Goal: Task Accomplishment & Management: Manage account settings

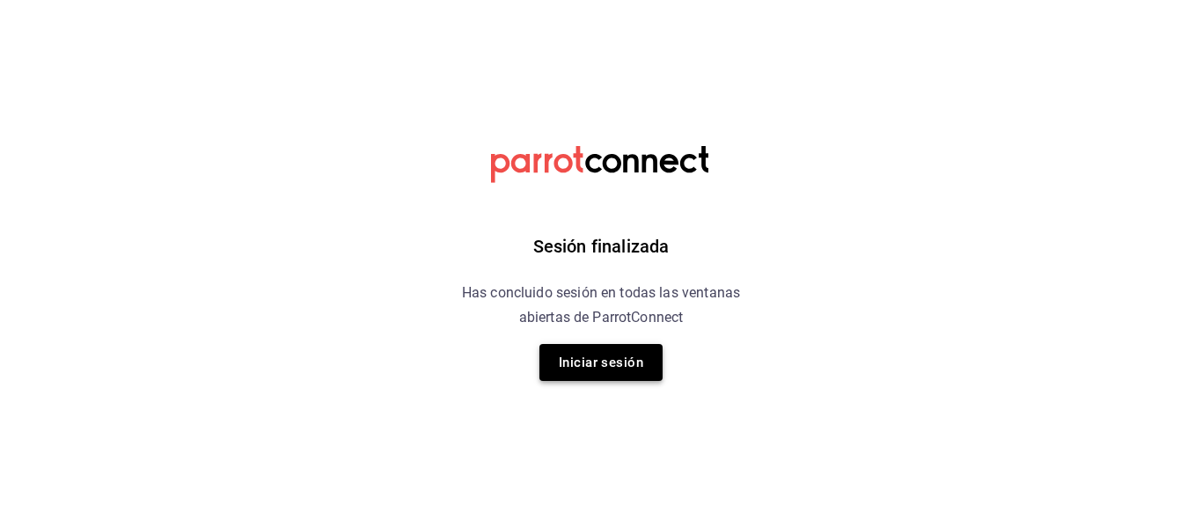
click at [633, 363] on button "Iniciar sesión" at bounding box center [600, 362] width 123 height 37
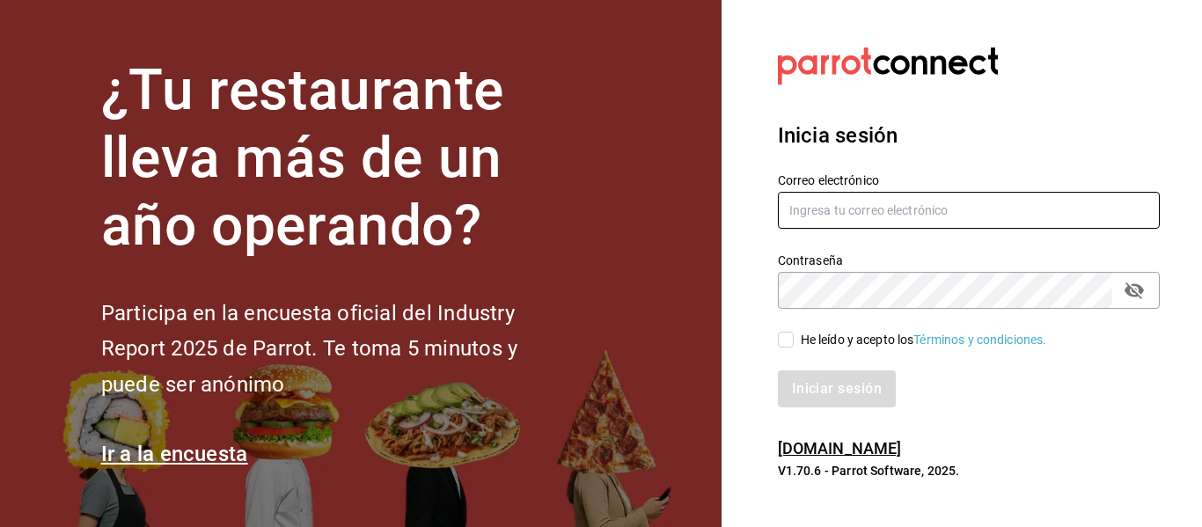
click at [866, 196] on input "text" at bounding box center [969, 210] width 382 height 37
type input "cafeteria@fikakaffe.mx"
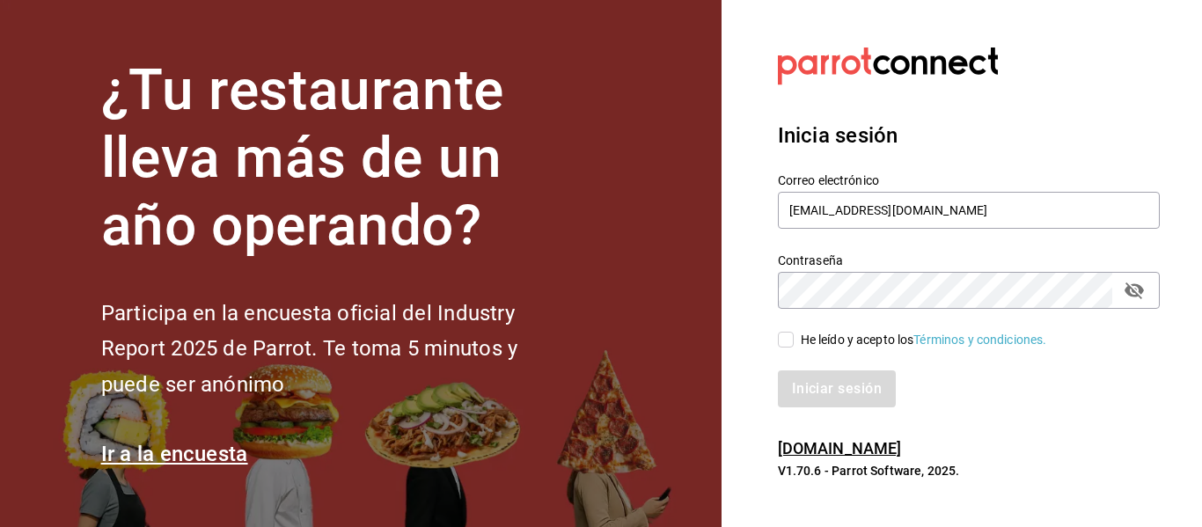
click at [792, 343] on input "He leído y acepto los Términos y condiciones." at bounding box center [786, 340] width 16 height 16
checkbox input "true"
click at [814, 391] on button "Iniciar sesión" at bounding box center [838, 388] width 120 height 37
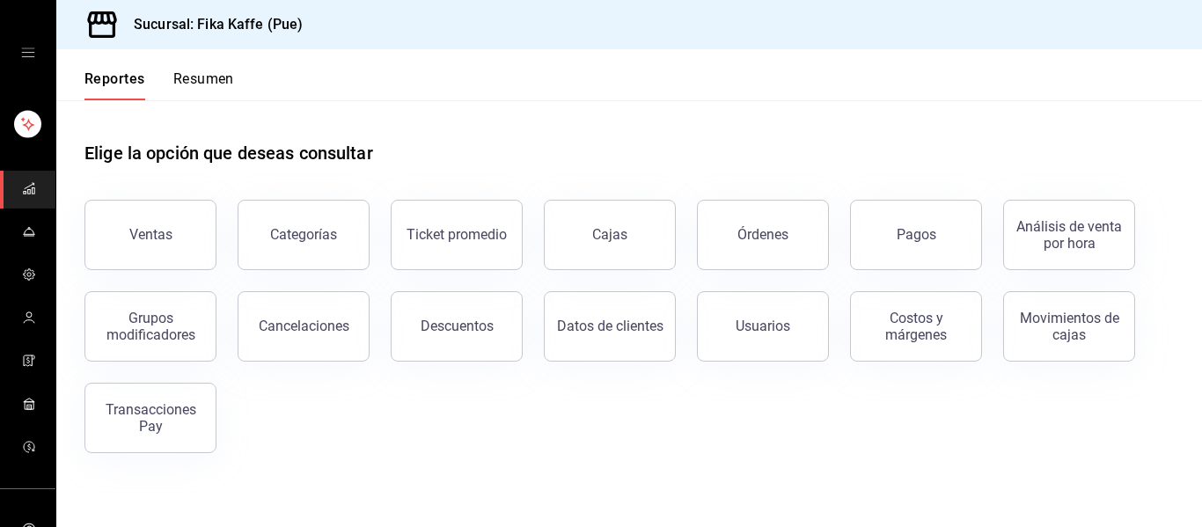
click at [769, 471] on main "Elige la opción que deseas consultar Ventas Categorías Ticket promedio Cajas Ór…" at bounding box center [628, 313] width 1145 height 427
click at [27, 230] on icon "mailbox folders" at bounding box center [29, 231] width 14 height 14
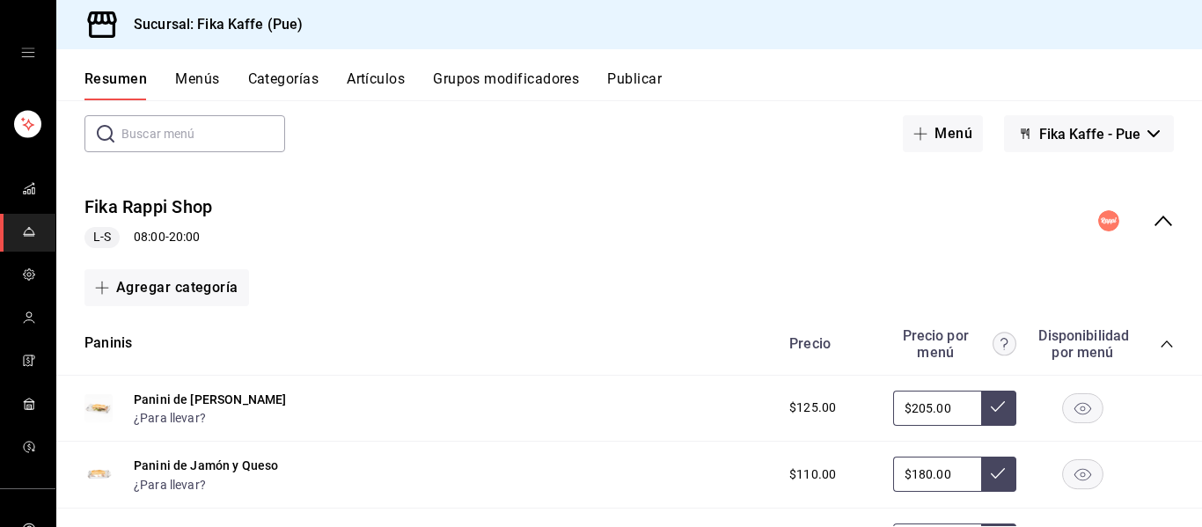
scroll to position [90, 0]
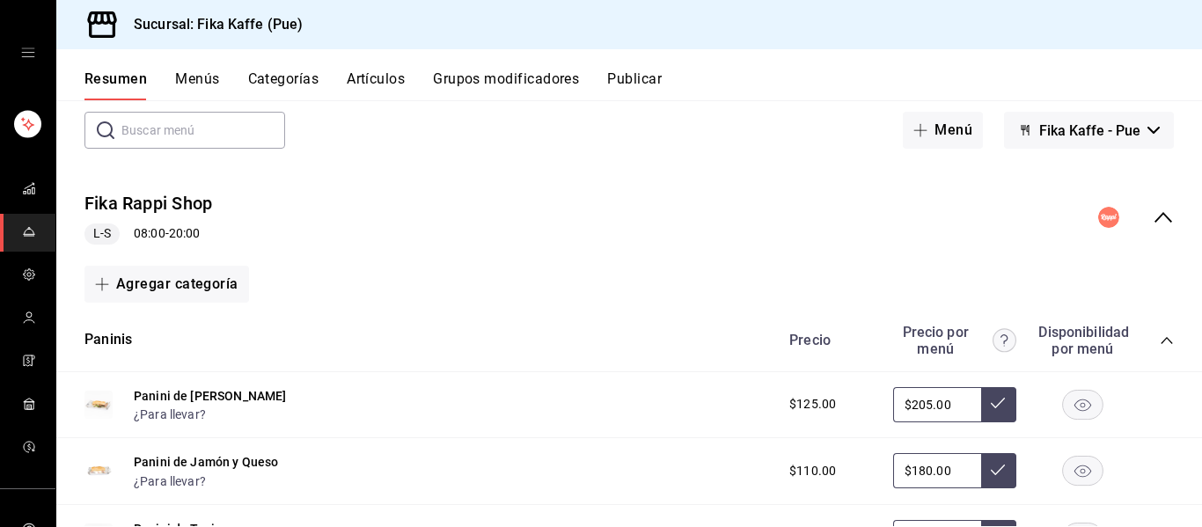
click at [528, 89] on button "Grupos modificadores" at bounding box center [506, 85] width 146 height 30
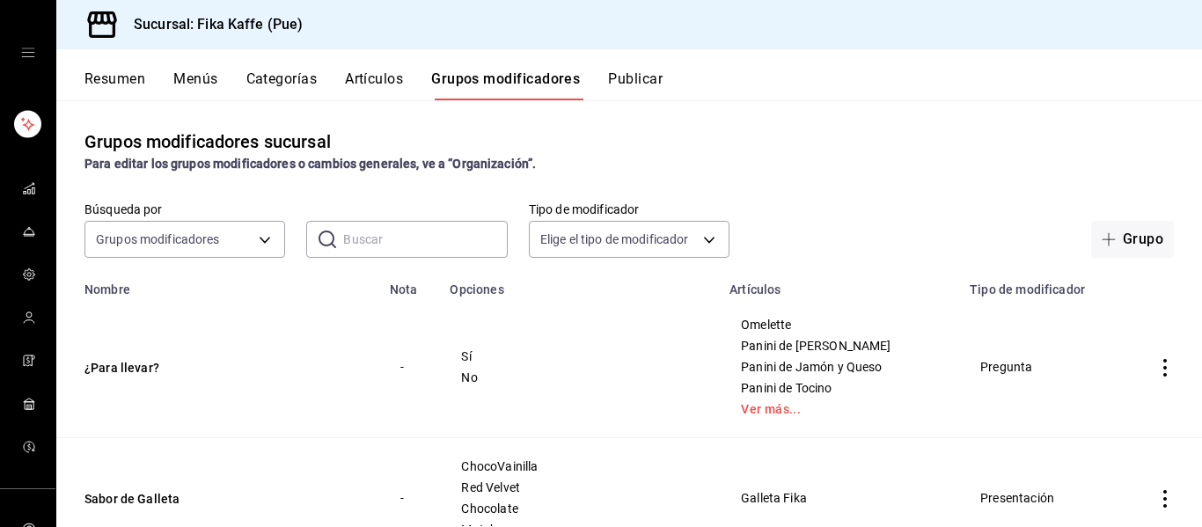
click at [1162, 361] on icon "actions" at bounding box center [1165, 368] width 18 height 18
click at [1101, 473] on span "Eliminar" at bounding box center [1111, 480] width 45 height 14
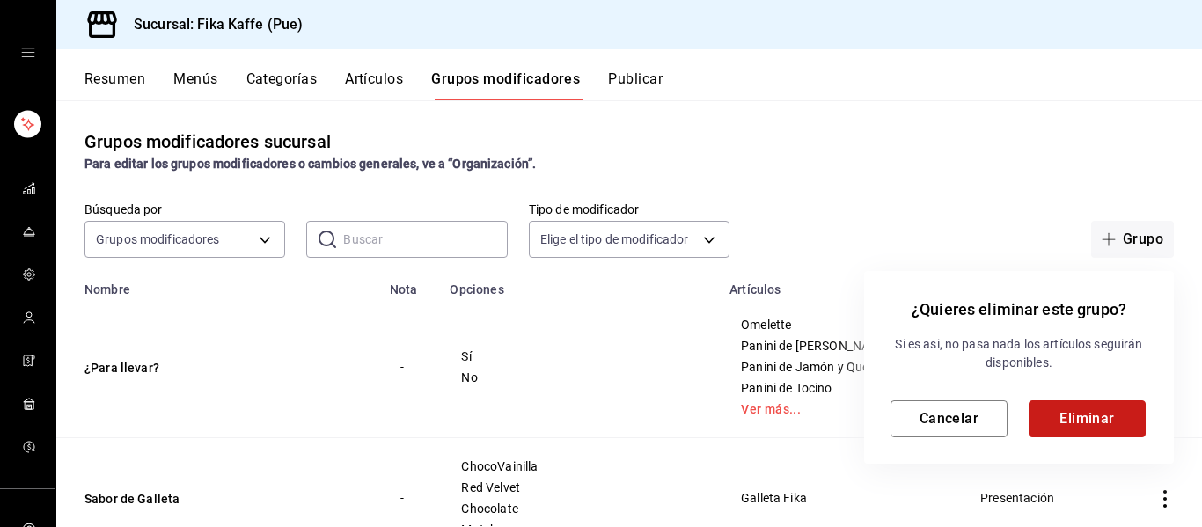
click at [1071, 421] on button "Eliminar" at bounding box center [1086, 418] width 117 height 37
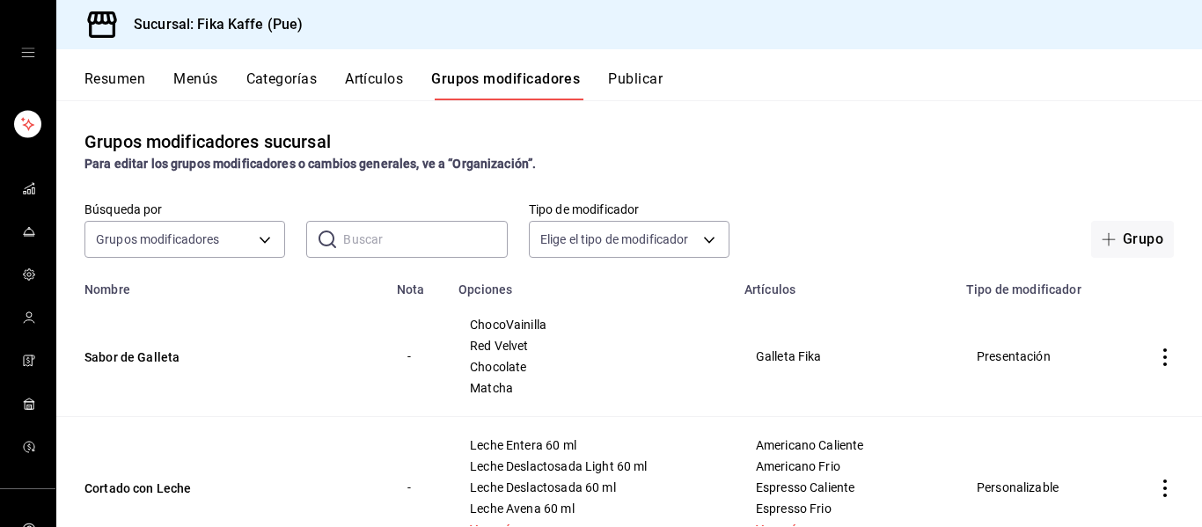
click at [367, 76] on button "Artículos" at bounding box center [374, 85] width 58 height 30
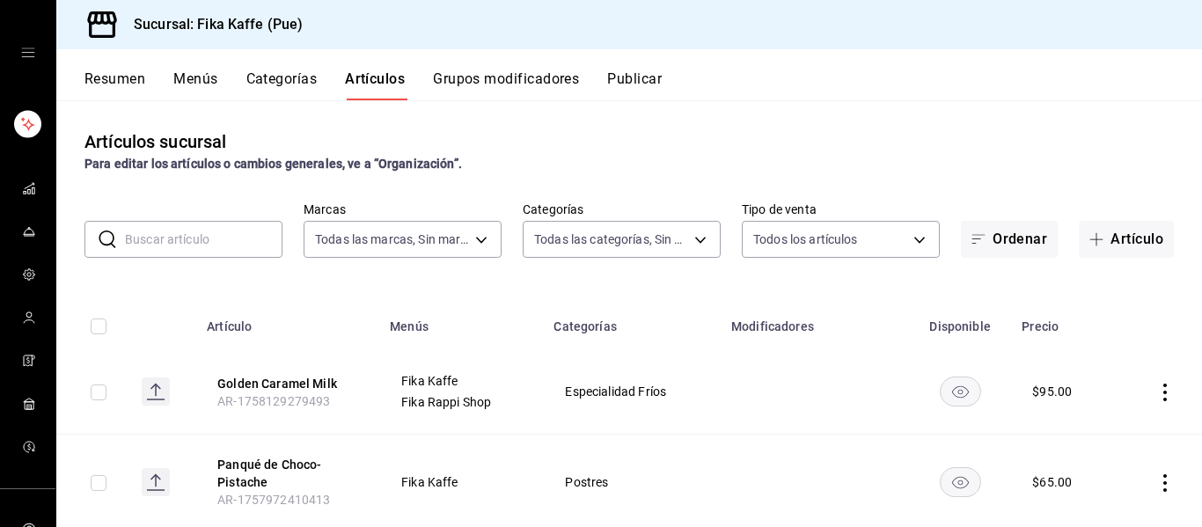
type input "34ad27b6-2ad7-4e09-8c47-bff0ca000e3b"
type input "1994366c-f11a-4cbd-94a1-eb9715e73b61,3590a760-77bb-4674-8d3f-47f28e8156f8,11cd4…"
click at [1101, 245] on icon "button" at bounding box center [1096, 239] width 14 height 14
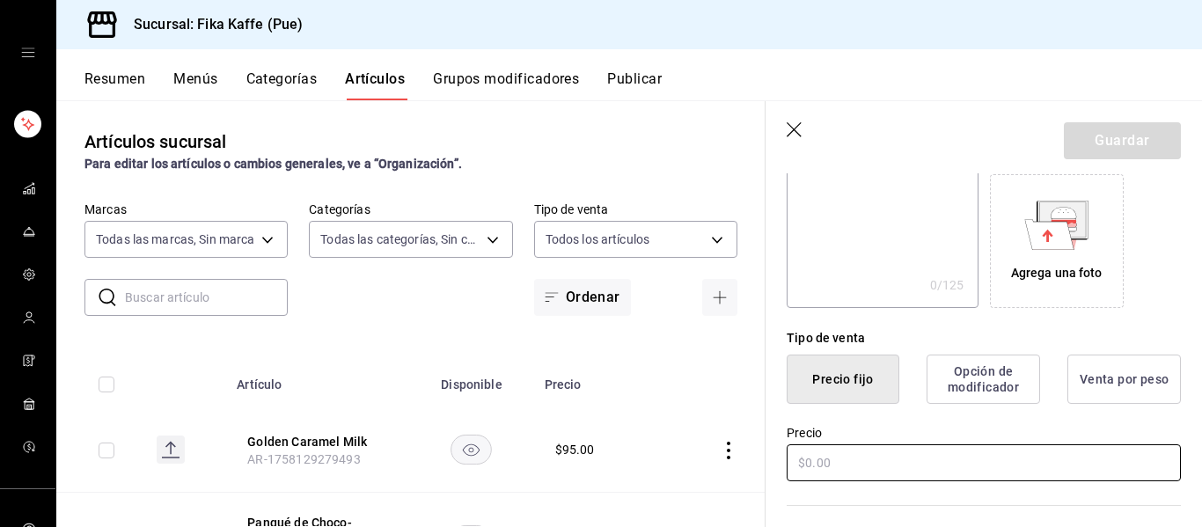
scroll to position [282, 0]
type input "Ensalada de Higo"
click at [892, 448] on input "text" at bounding box center [983, 460] width 394 height 37
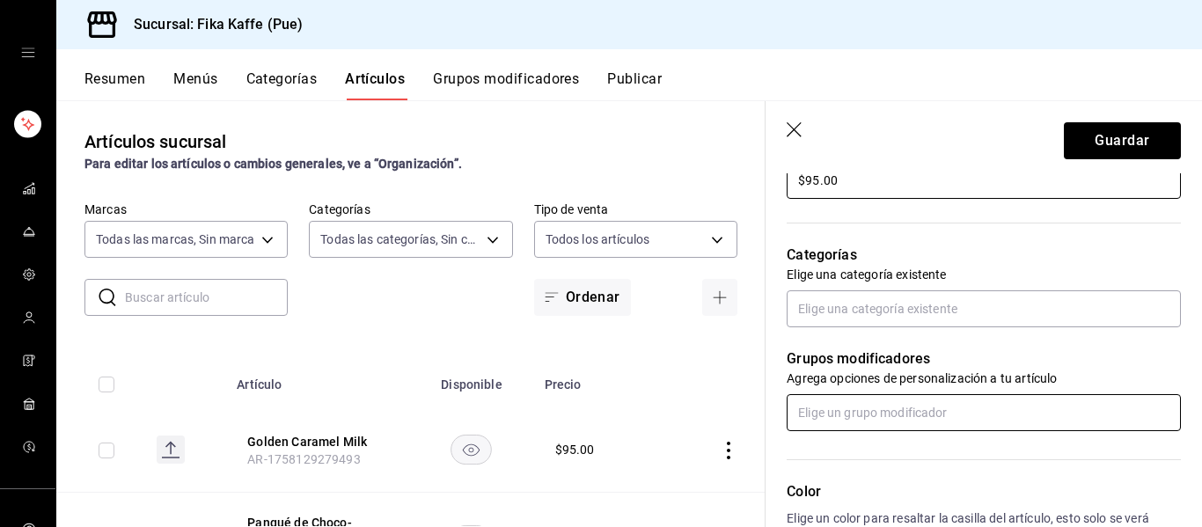
scroll to position [574, 0]
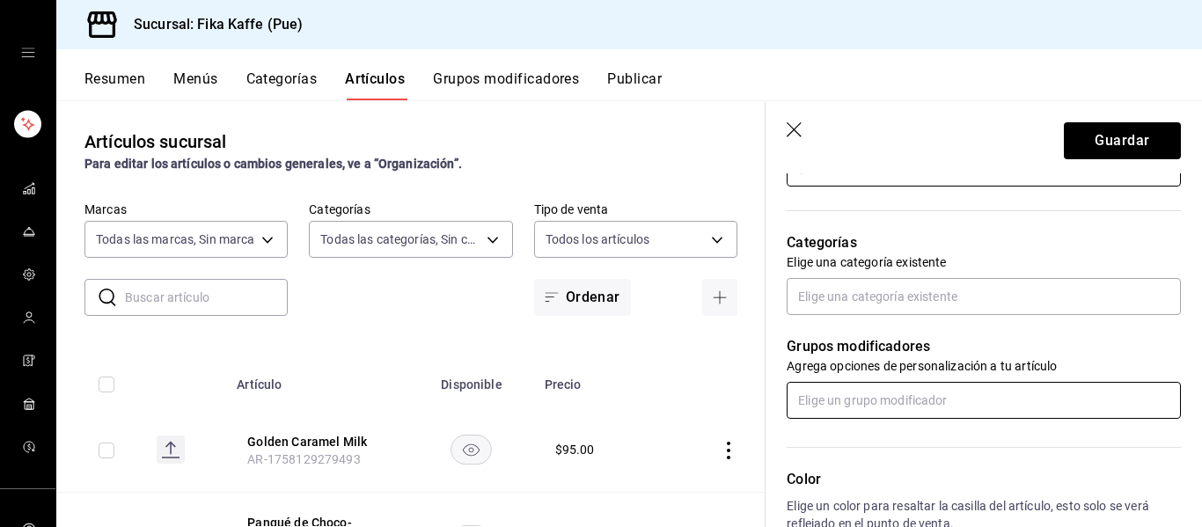
type input "$95.00"
click at [943, 397] on input "text" at bounding box center [983, 400] width 394 height 37
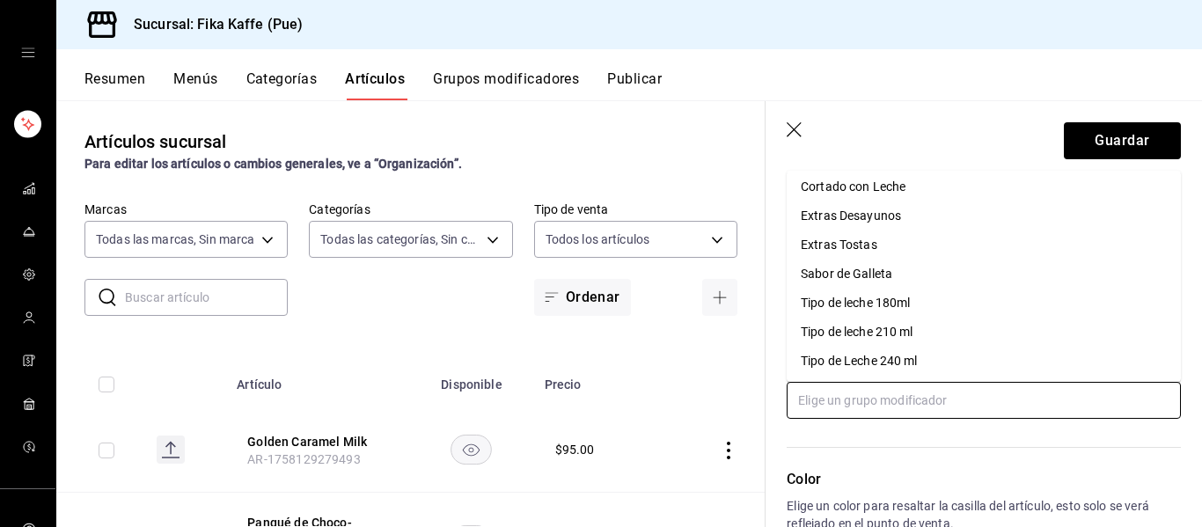
scroll to position [6, 0]
click at [940, 477] on p "Color" at bounding box center [983, 479] width 394 height 21
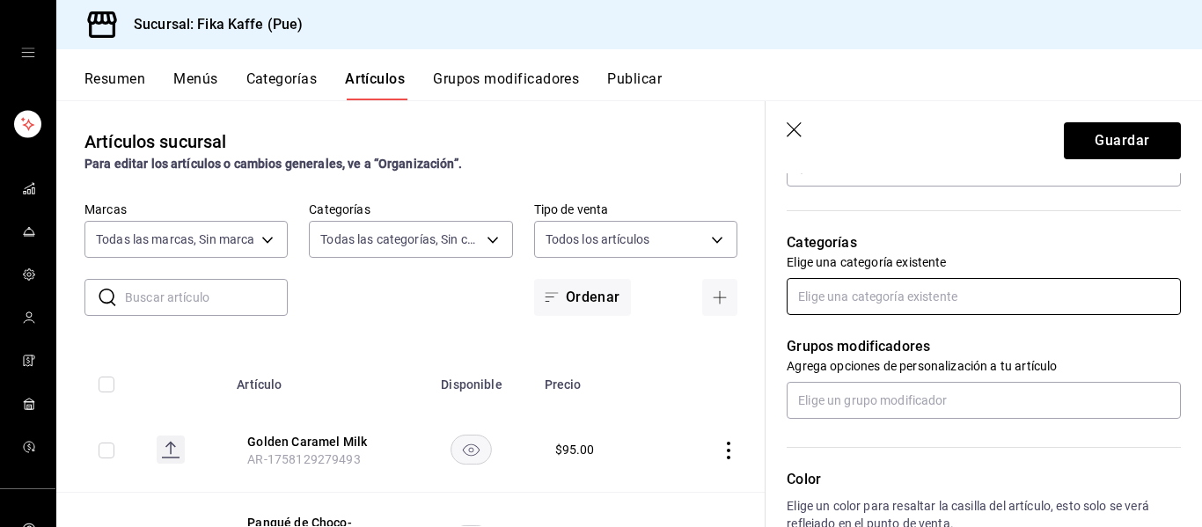
click at [929, 290] on input "text" at bounding box center [983, 296] width 394 height 37
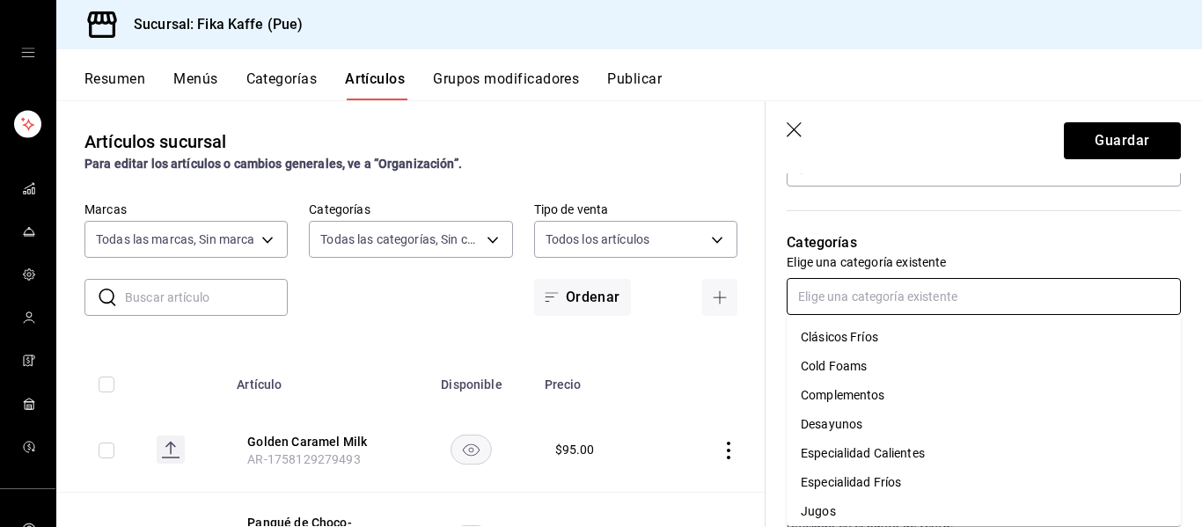
scroll to position [41, 0]
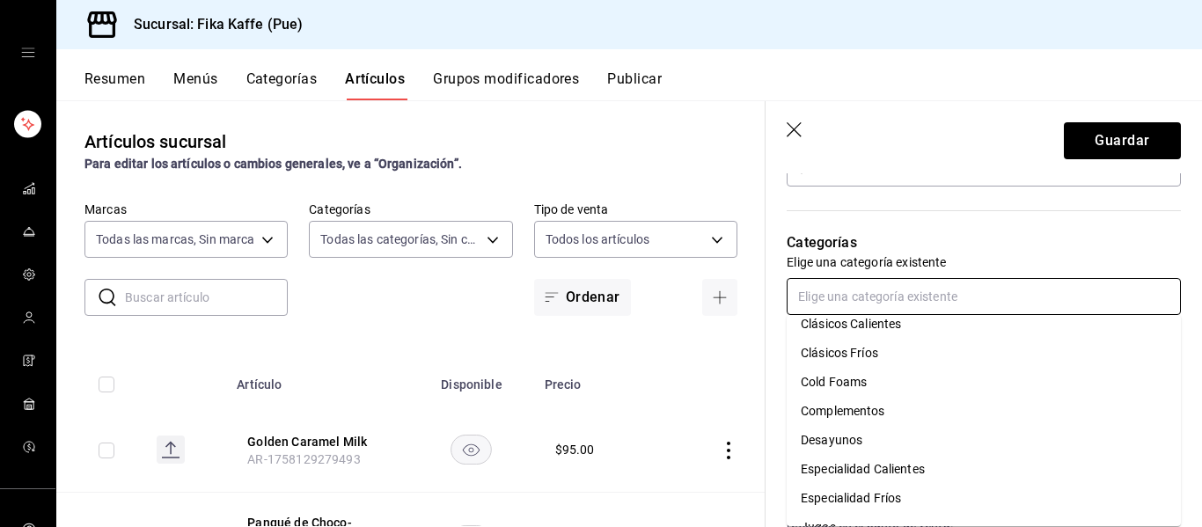
click at [867, 434] on li "Desayunos" at bounding box center [983, 440] width 394 height 29
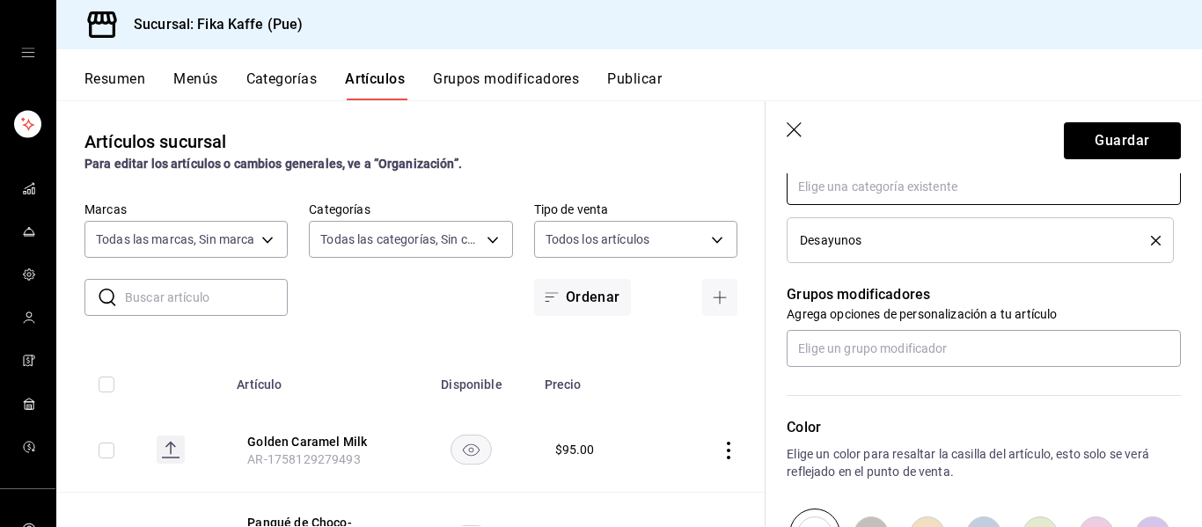
scroll to position [670, 0]
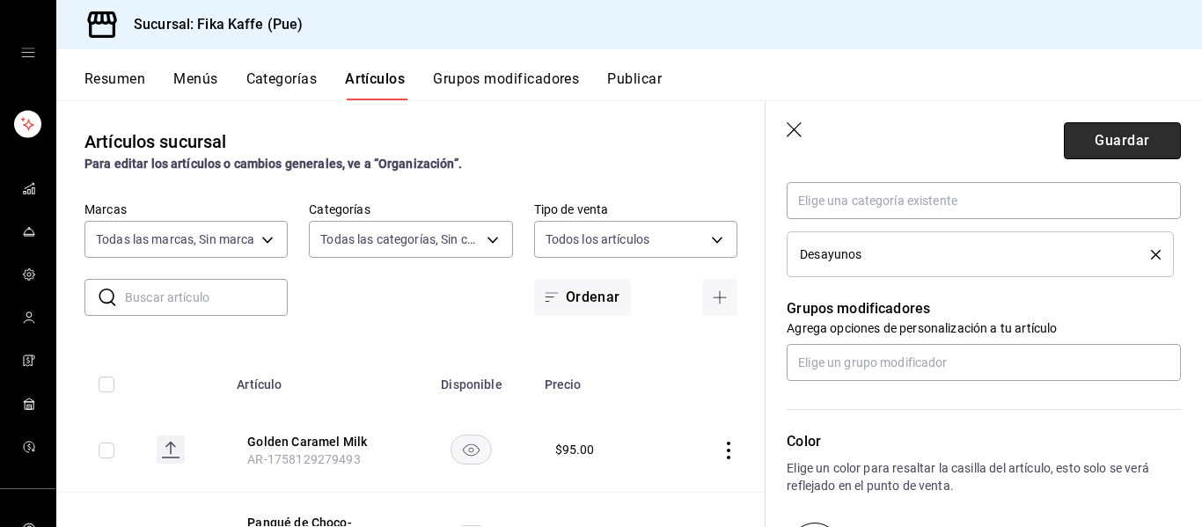
click at [1101, 142] on button "Guardar" at bounding box center [1122, 140] width 117 height 37
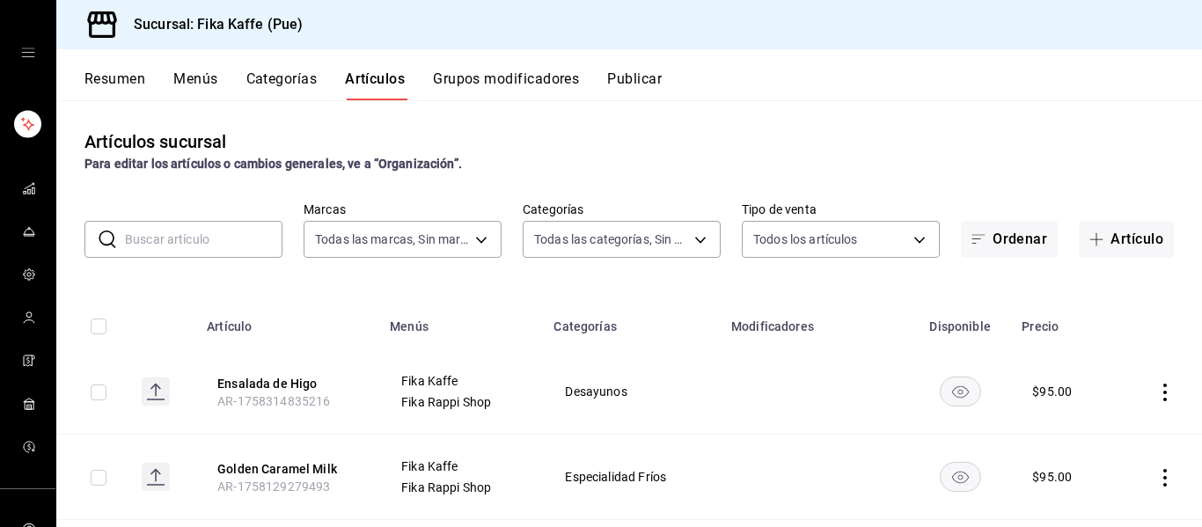
click at [498, 90] on button "Grupos modificadores" at bounding box center [506, 85] width 146 height 30
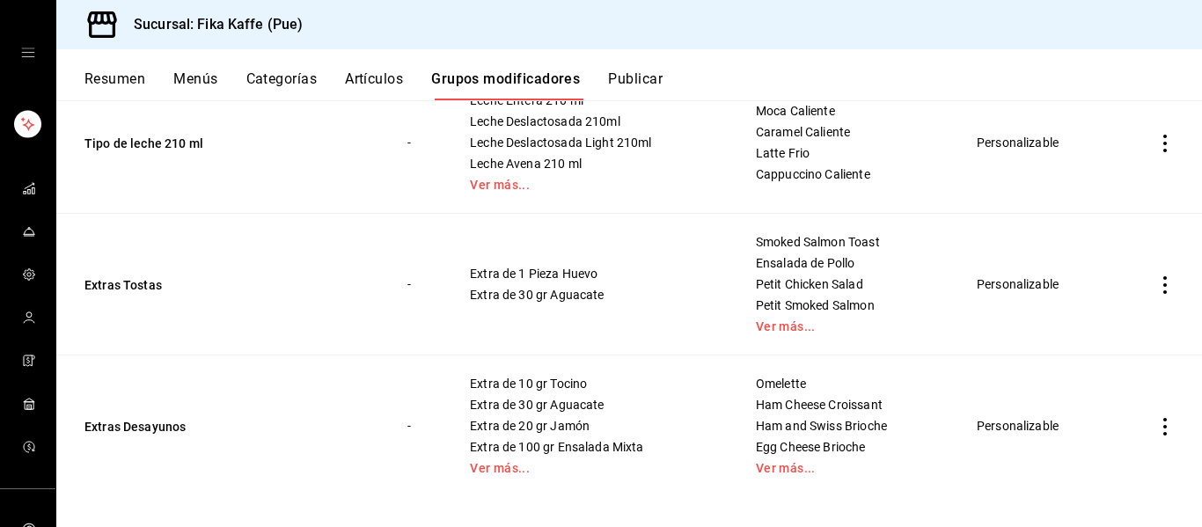
scroll to position [782, 0]
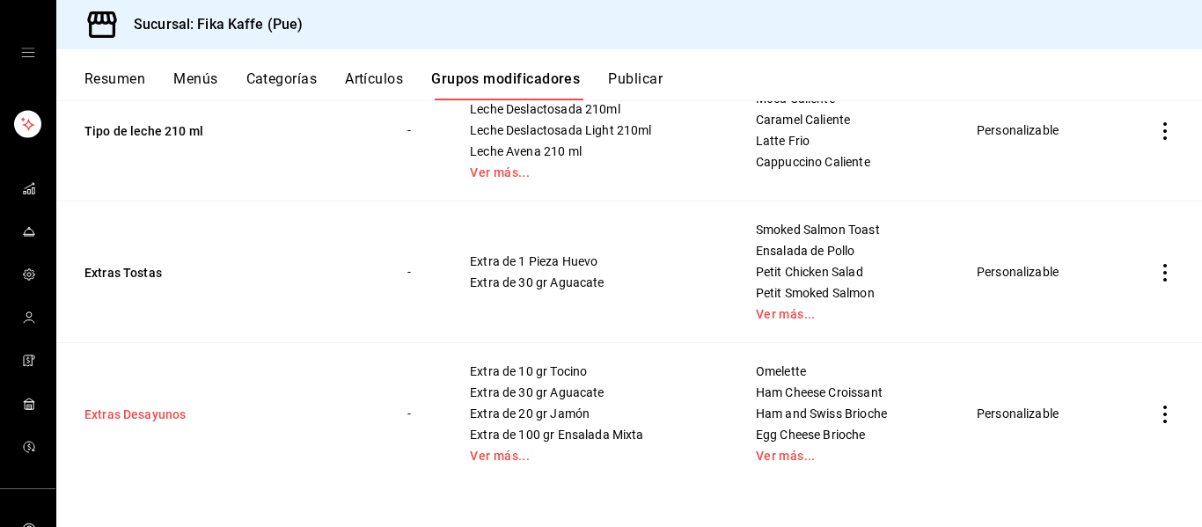
click at [128, 406] on button "Extras Desayunos" at bounding box center [189, 415] width 211 height 18
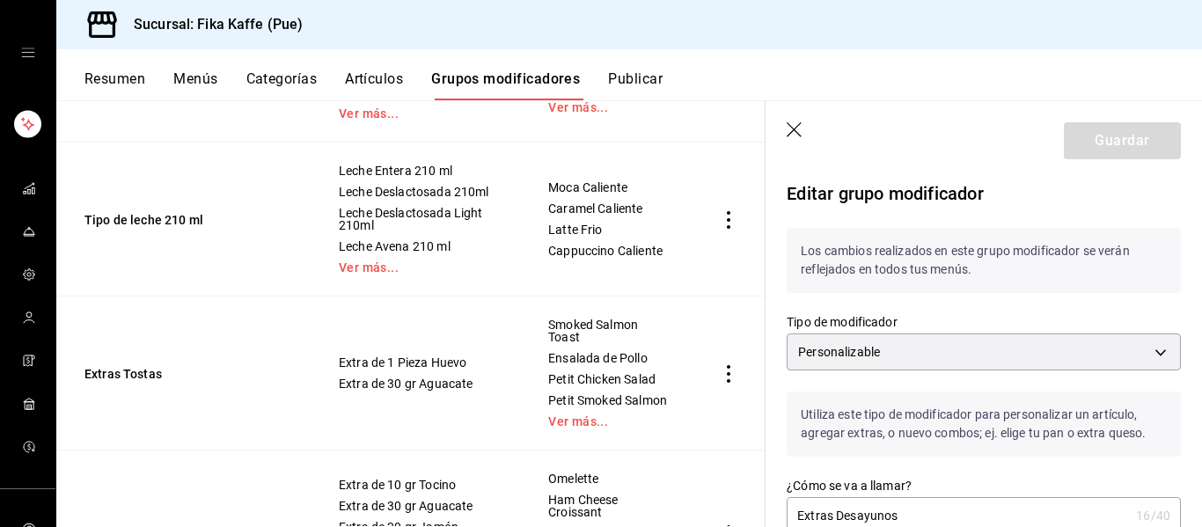
click at [792, 128] on icon "button" at bounding box center [793, 129] width 15 height 15
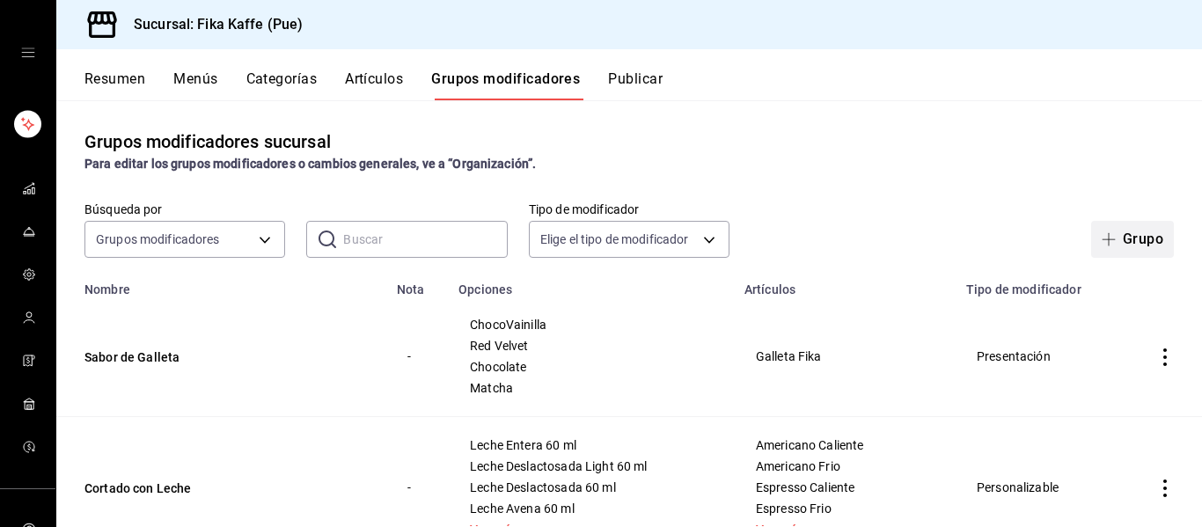
click at [1117, 247] on button "Grupo" at bounding box center [1132, 239] width 83 height 37
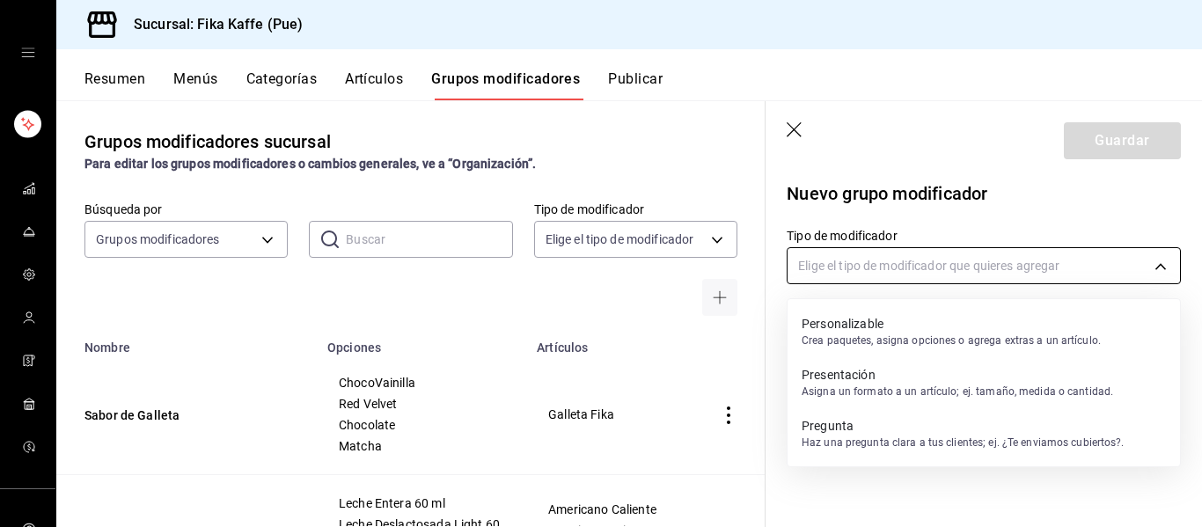
click at [953, 274] on body "Sucursal: Fika Kaffe (Pue) Resumen Menús Categorías Artículos Grupos modificado…" at bounding box center [601, 263] width 1202 height 527
click at [878, 331] on p "Personalizable" at bounding box center [950, 324] width 299 height 18
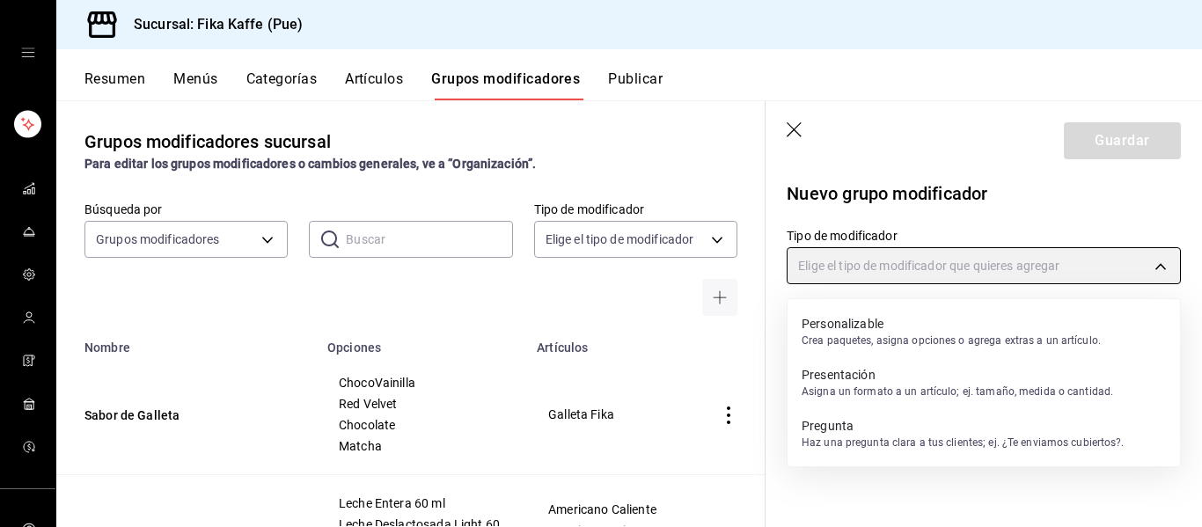
type input "CUSTOMIZABLE"
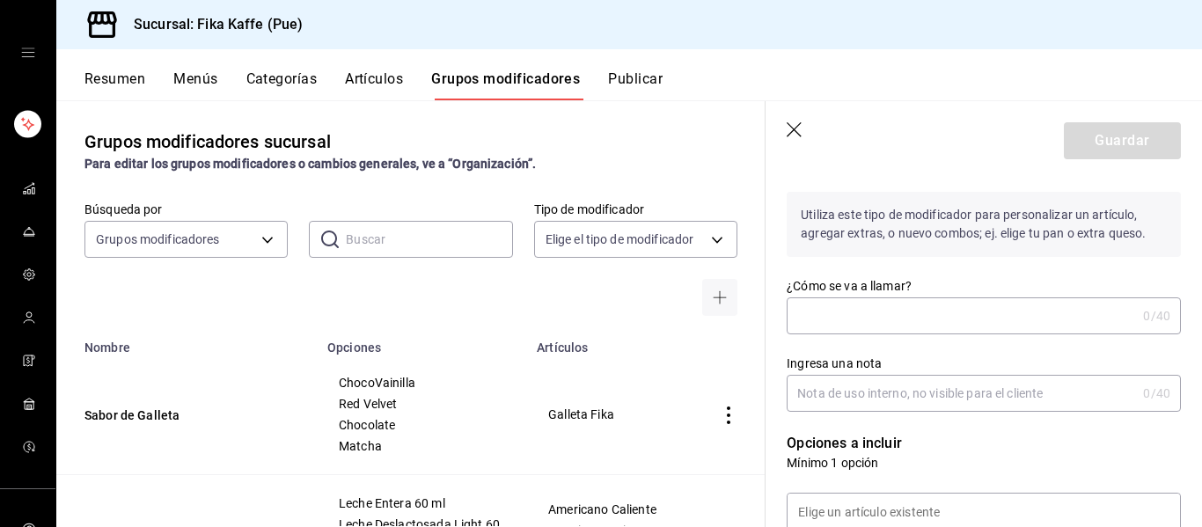
scroll to position [116, 0]
click at [897, 302] on input "¿Cómo se va a llamar?" at bounding box center [960, 313] width 349 height 35
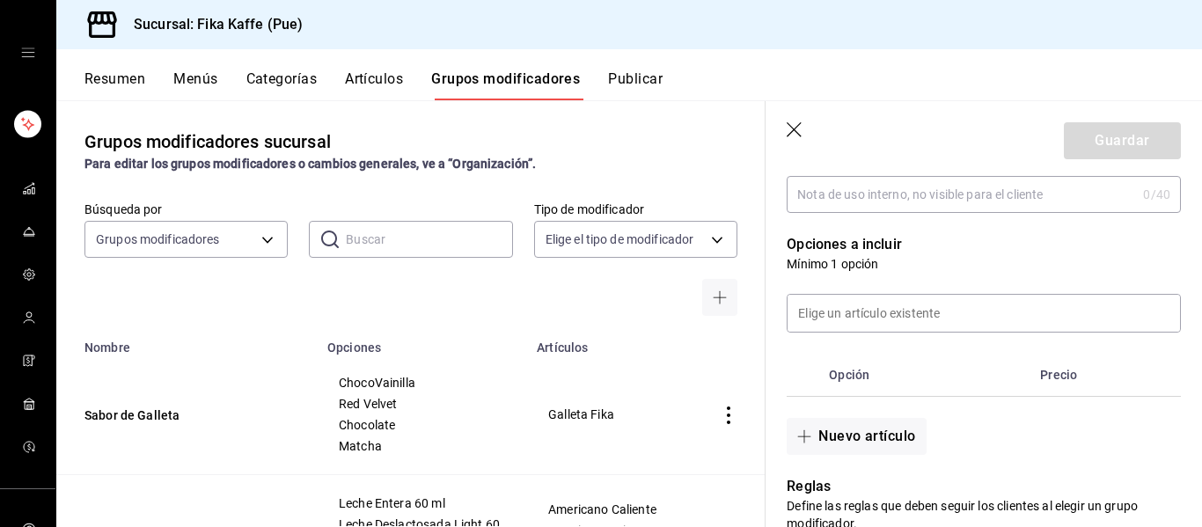
scroll to position [345, 0]
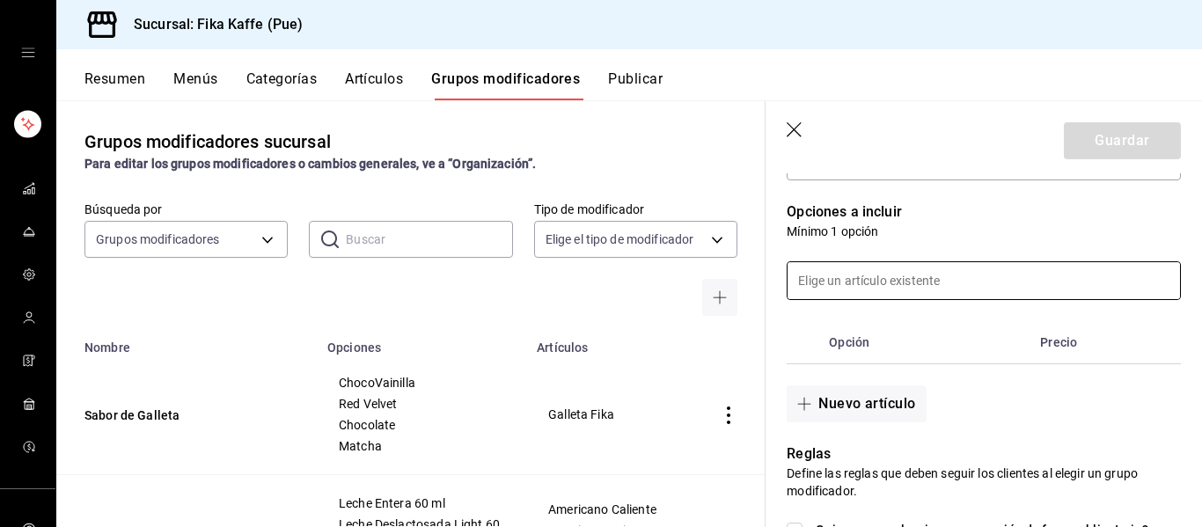
type input "Extras para Ensalada"
click at [917, 281] on input at bounding box center [983, 280] width 392 height 37
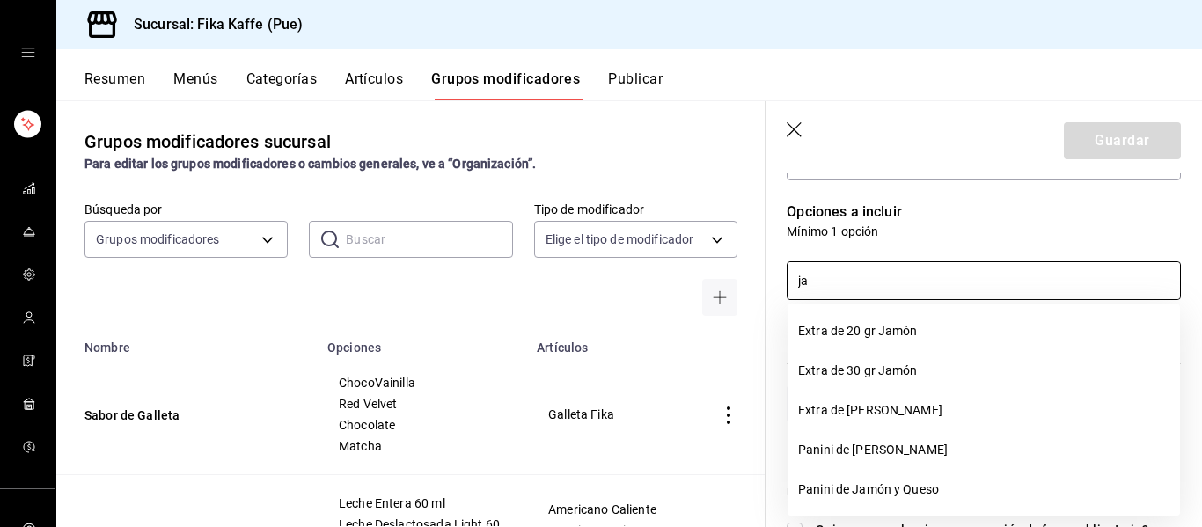
type input "j"
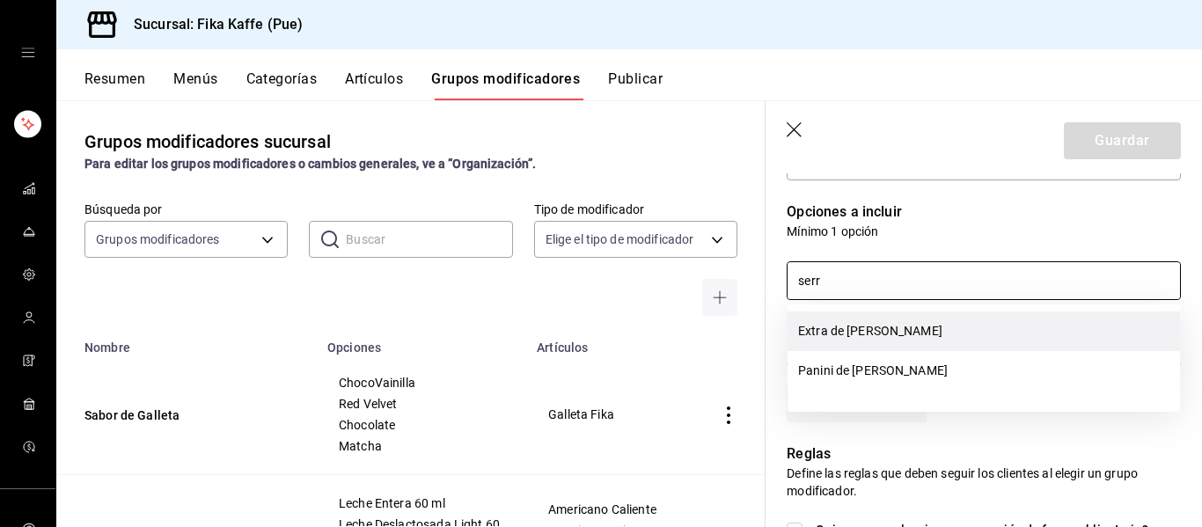
click at [964, 335] on li "Extra de [PERSON_NAME]" at bounding box center [983, 331] width 392 height 40
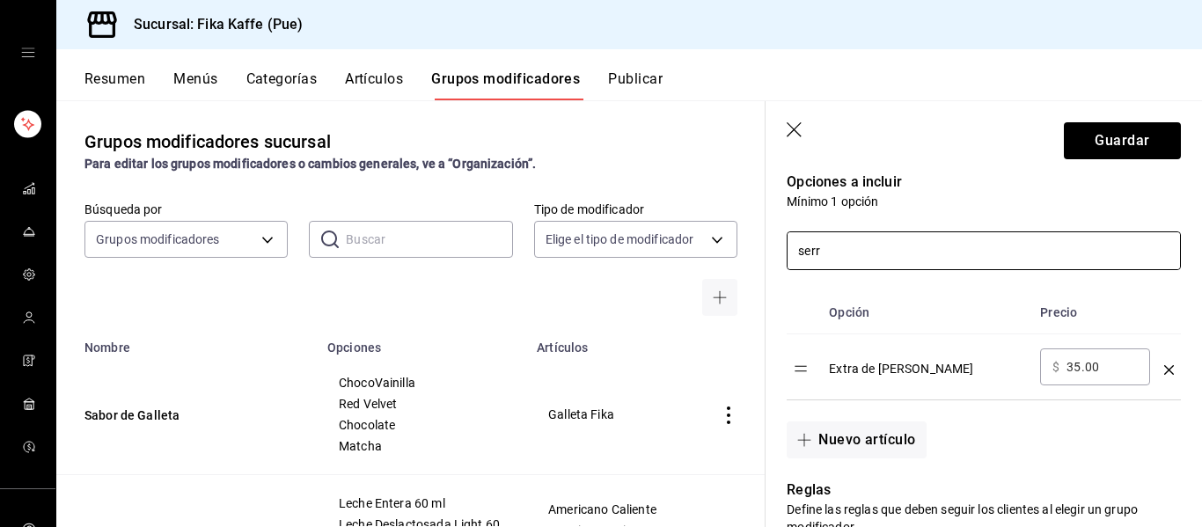
scroll to position [395, 0]
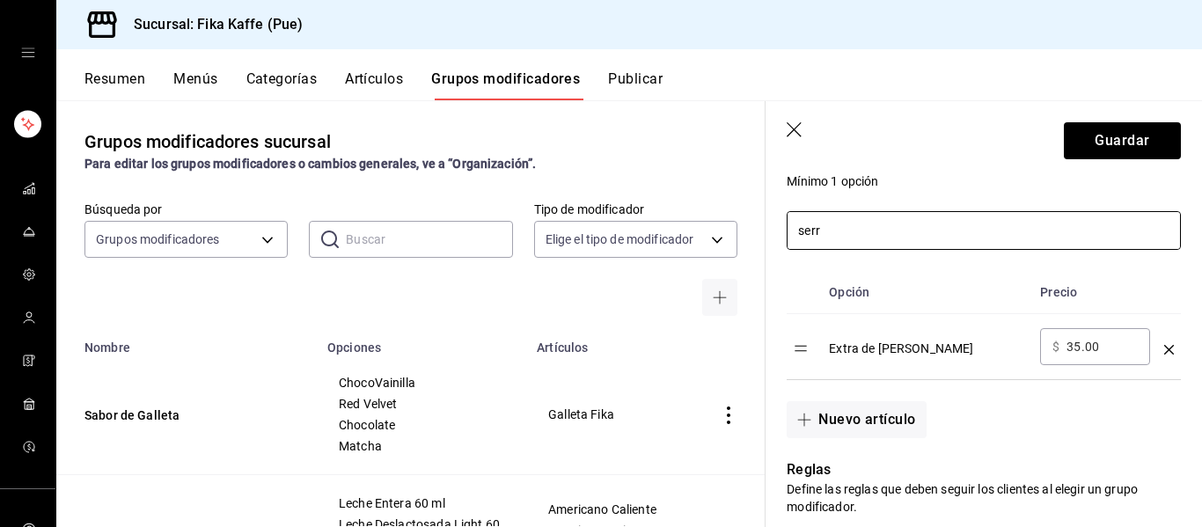
type input "serr"
click at [1077, 352] on input "35.00" at bounding box center [1101, 347] width 71 height 18
type input "3.00"
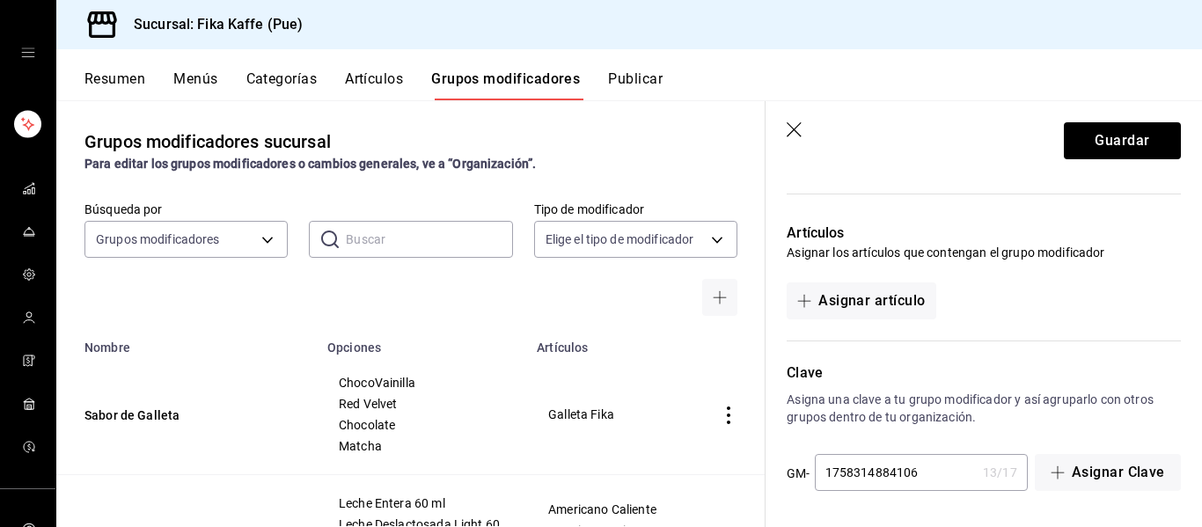
scroll to position [982, 0]
type input "45.00"
click at [900, 300] on button "Asignar artículo" at bounding box center [860, 300] width 149 height 37
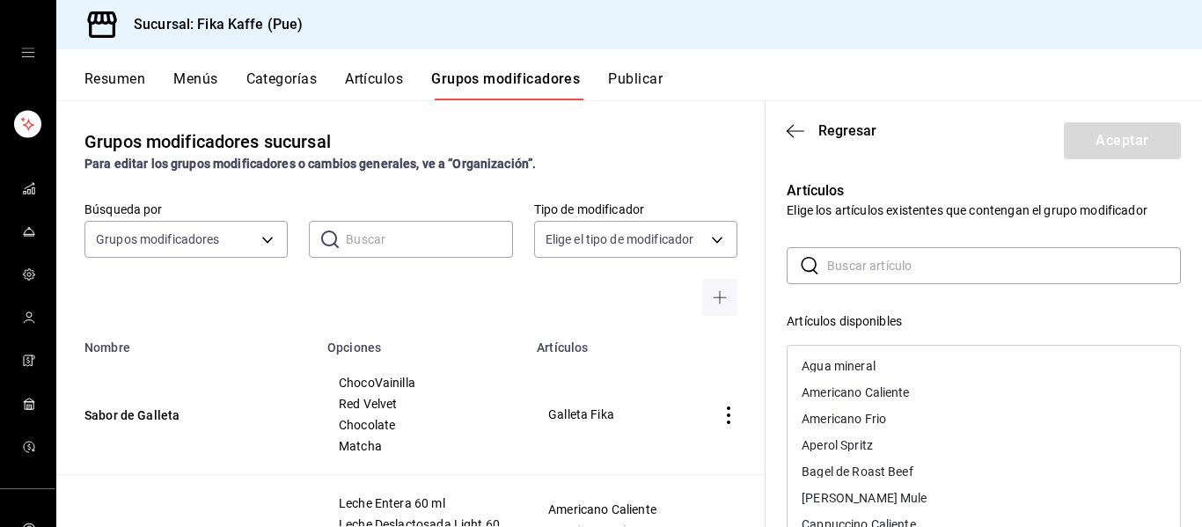
click at [893, 271] on input "text" at bounding box center [1004, 265] width 354 height 35
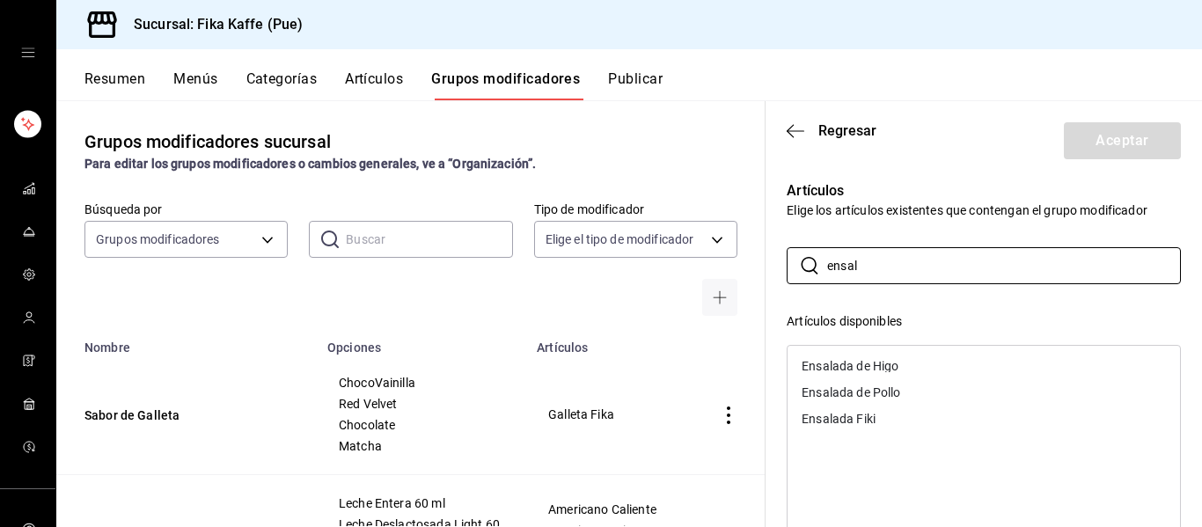
type input "ensal"
click at [884, 366] on div "Ensalada de Higo" at bounding box center [849, 366] width 97 height 12
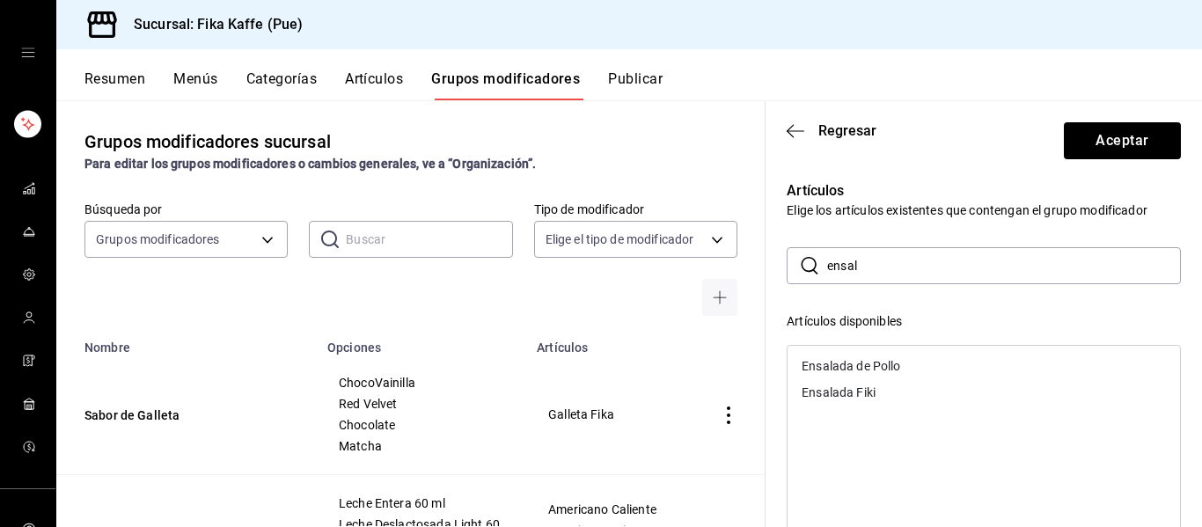
click at [941, 318] on div "Artículos disponibles" at bounding box center [983, 321] width 394 height 18
click at [830, 393] on div "Ensalada Fiki" at bounding box center [838, 392] width 74 height 12
click at [1013, 173] on div "Artículos Elige los artículos existentes que contengan el grupo modificador ​ e…" at bounding box center [972, 517] width 415 height 716
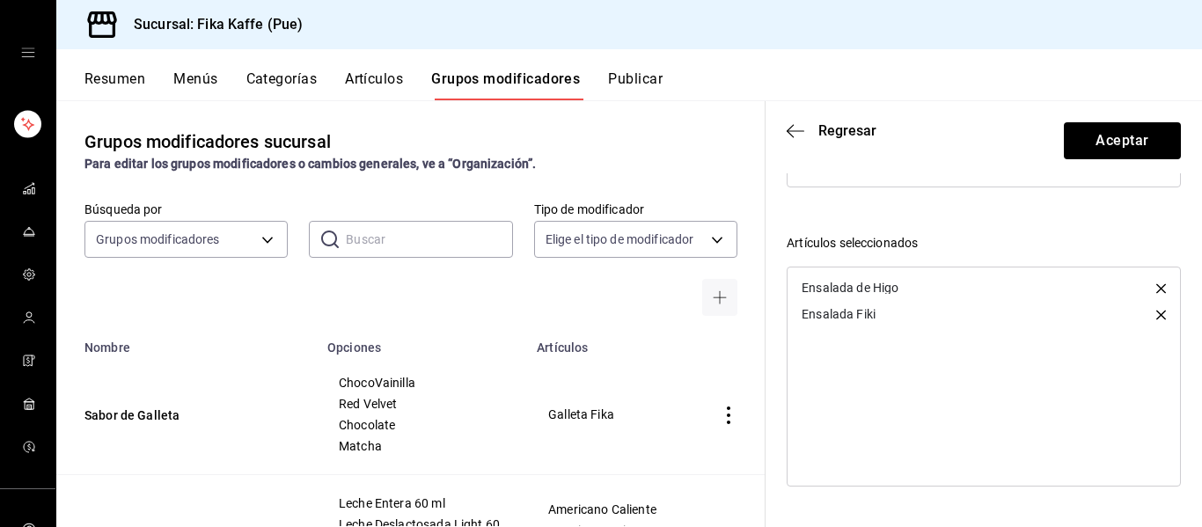
scroll to position [384, 0]
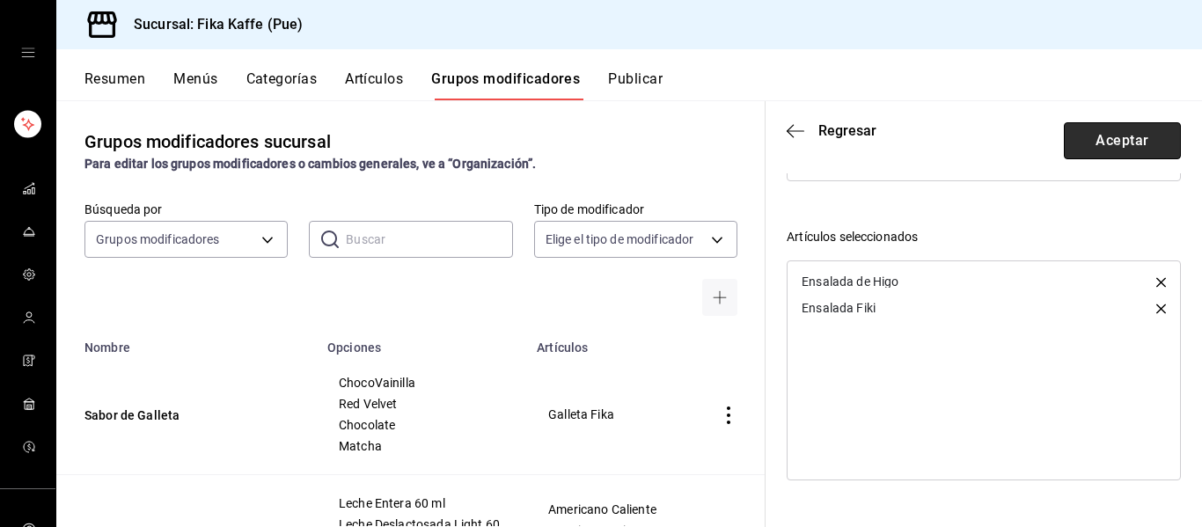
click at [1107, 142] on button "Aceptar" at bounding box center [1122, 140] width 117 height 37
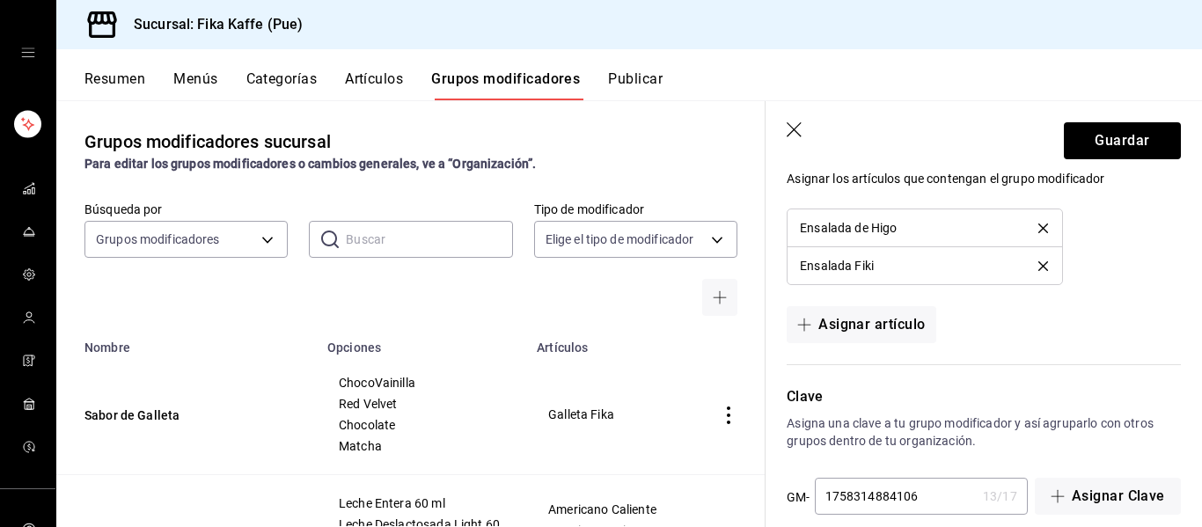
scroll to position [1079, 0]
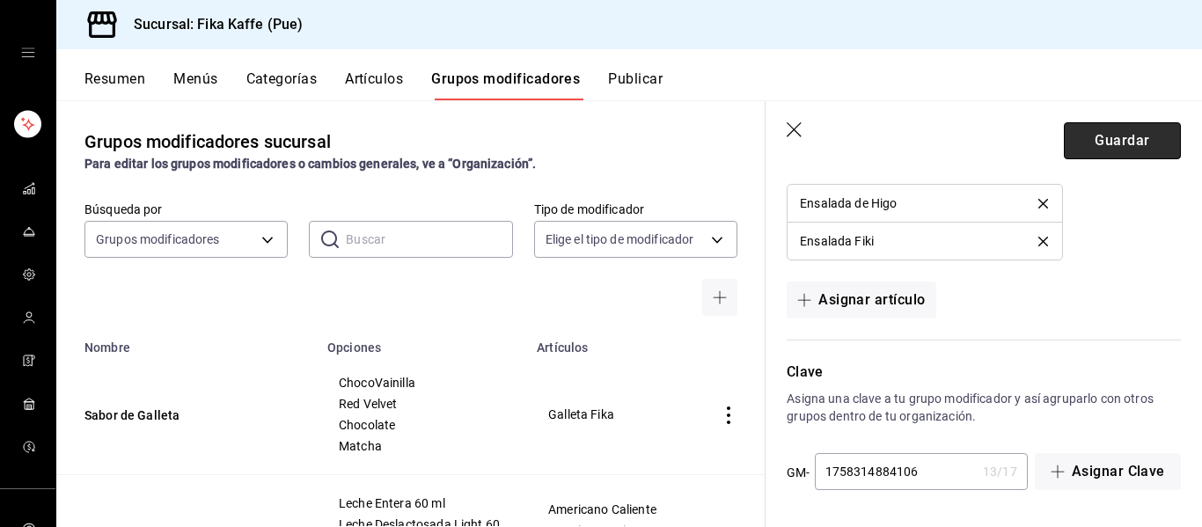
click at [1150, 142] on button "Guardar" at bounding box center [1122, 140] width 117 height 37
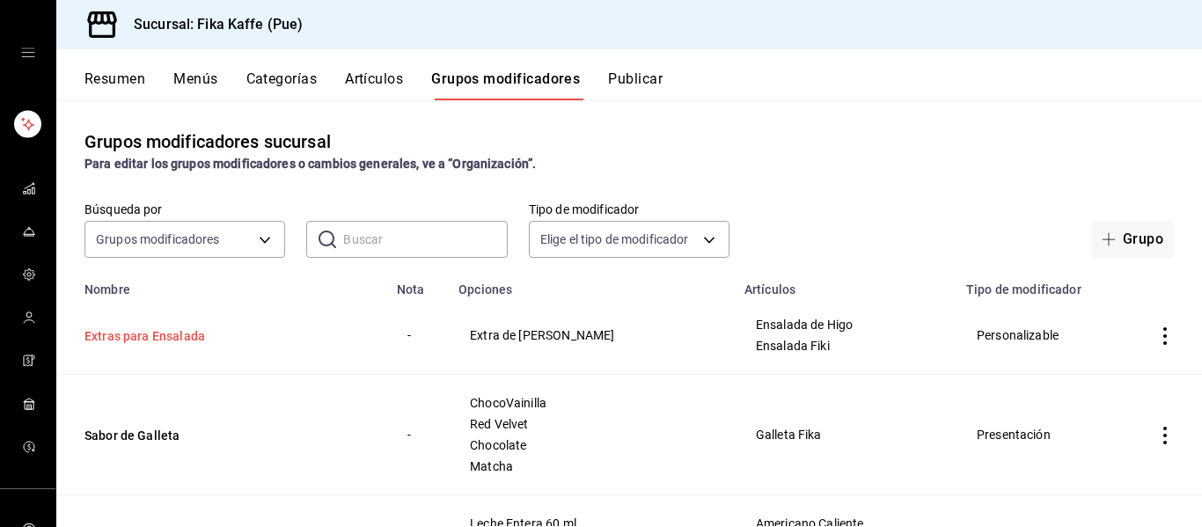
click at [142, 334] on button "Extras para Ensalada" at bounding box center [189, 336] width 211 height 18
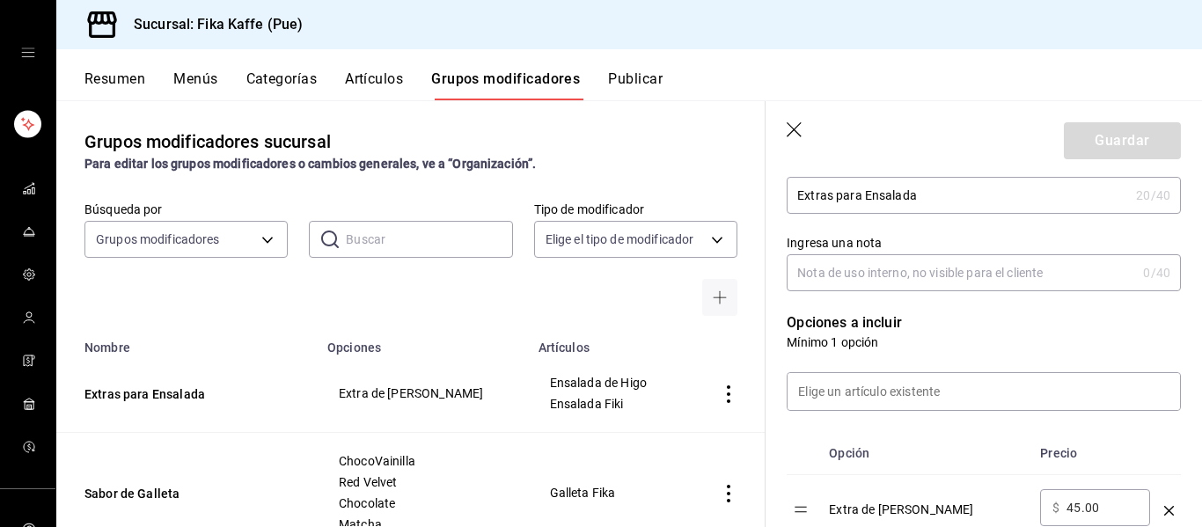
scroll to position [364, 0]
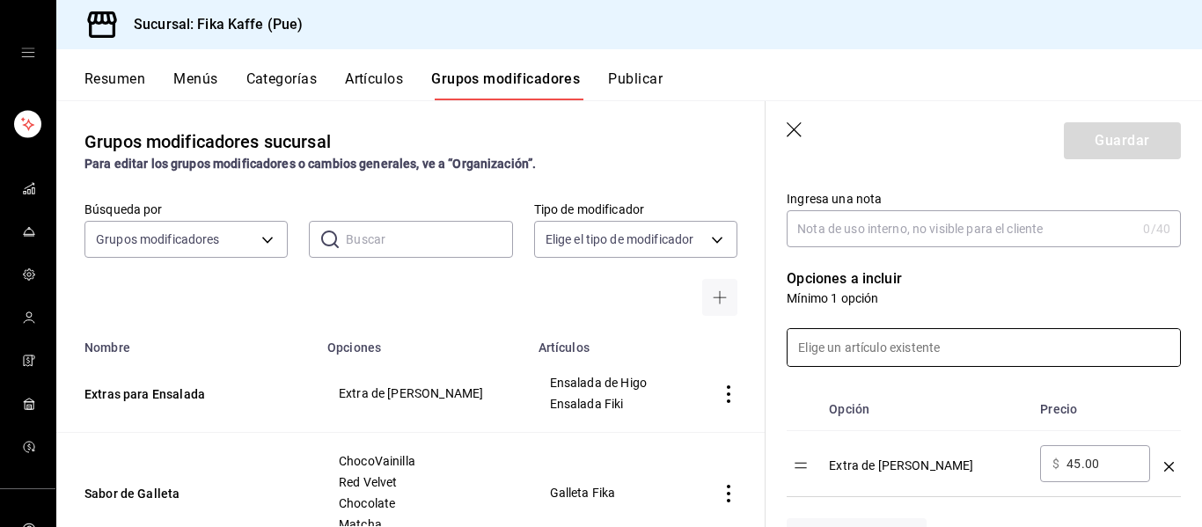
click at [958, 347] on input at bounding box center [983, 347] width 392 height 37
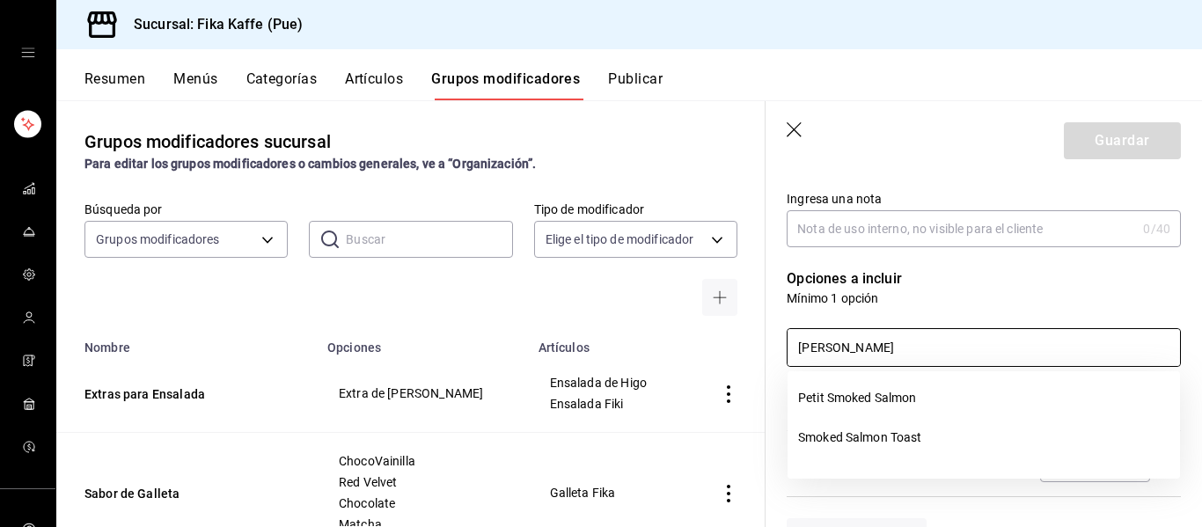
click at [897, 342] on input "[PERSON_NAME]" at bounding box center [983, 347] width 392 height 37
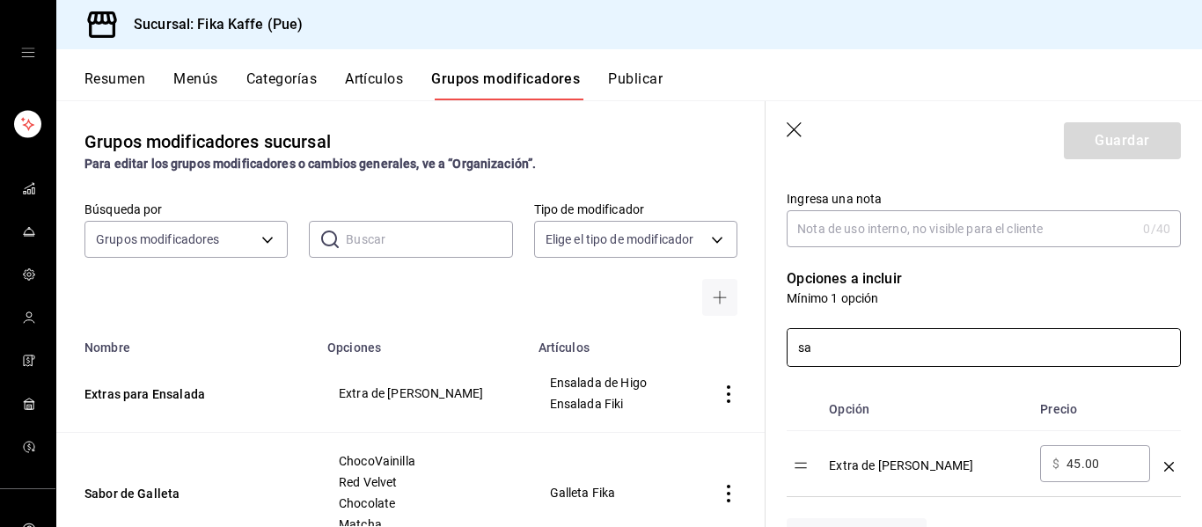
type input "s"
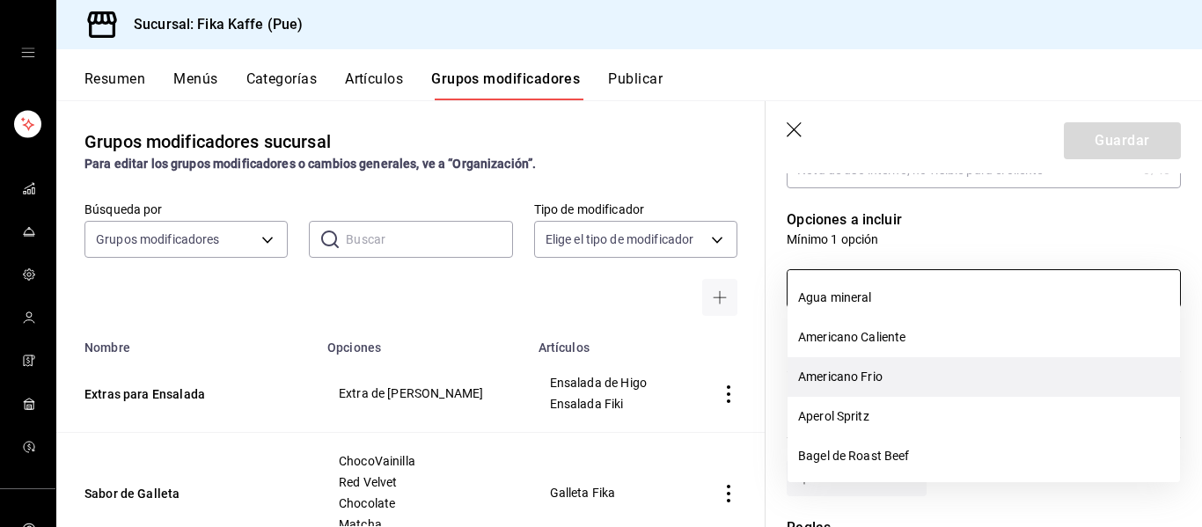
scroll to position [488, 0]
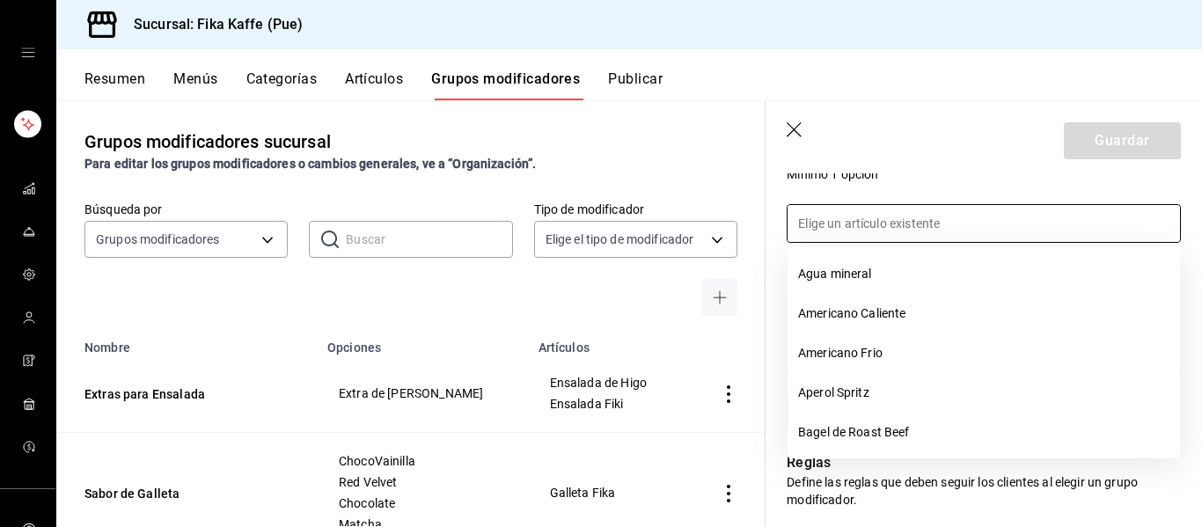
click at [970, 189] on div at bounding box center [972, 213] width 415 height 60
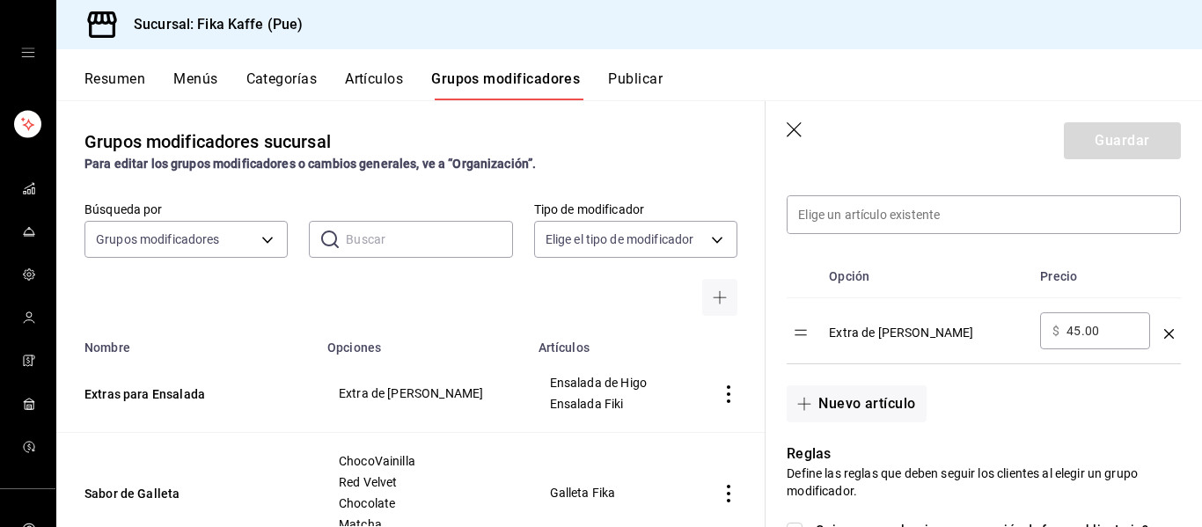
scroll to position [541, 0]
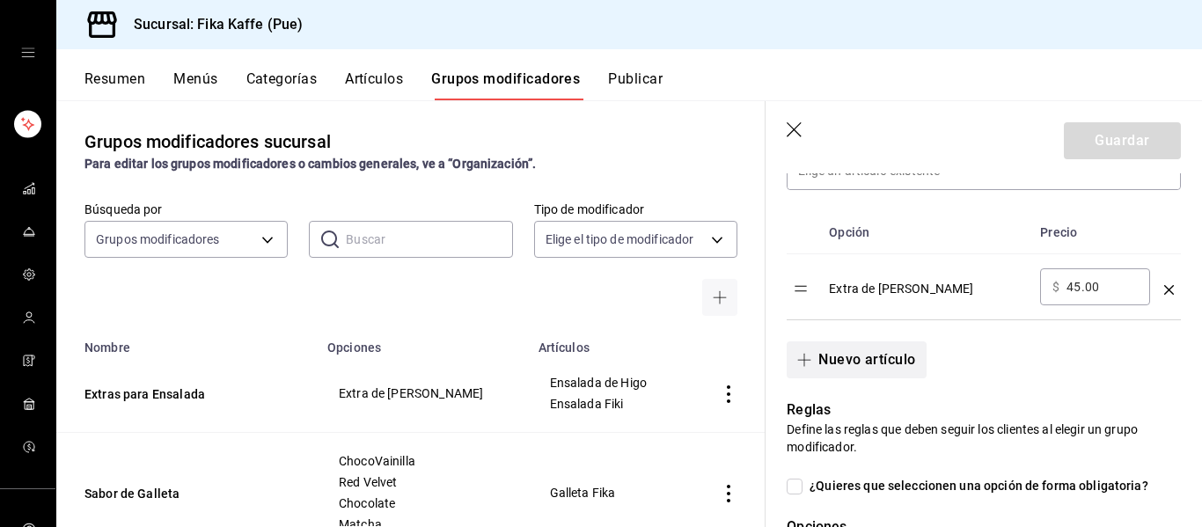
click at [900, 356] on button "Nuevo artículo" at bounding box center [855, 359] width 139 height 37
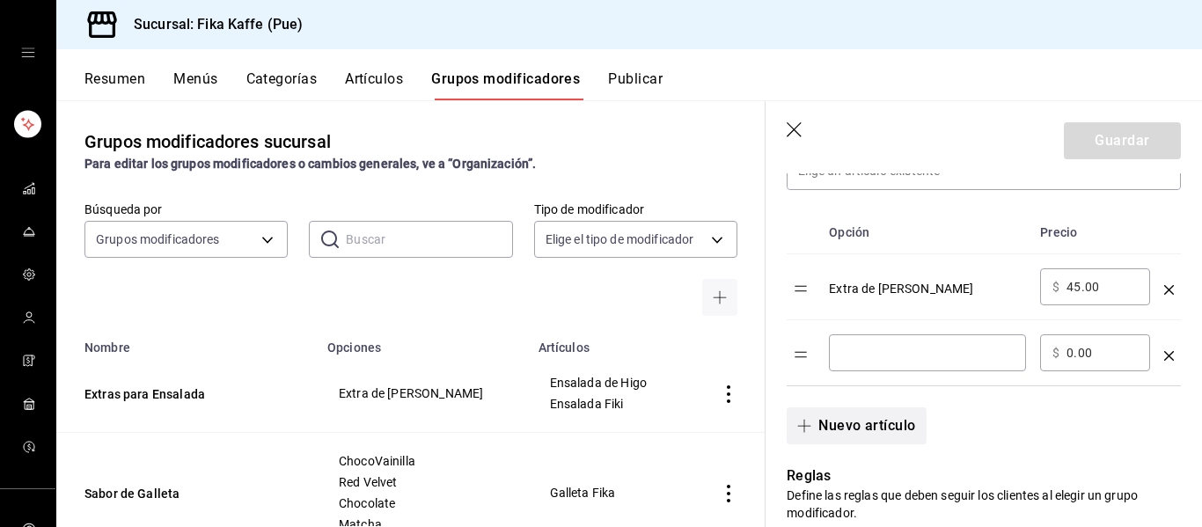
click at [900, 356] on input "optionsTable" at bounding box center [927, 353] width 172 height 18
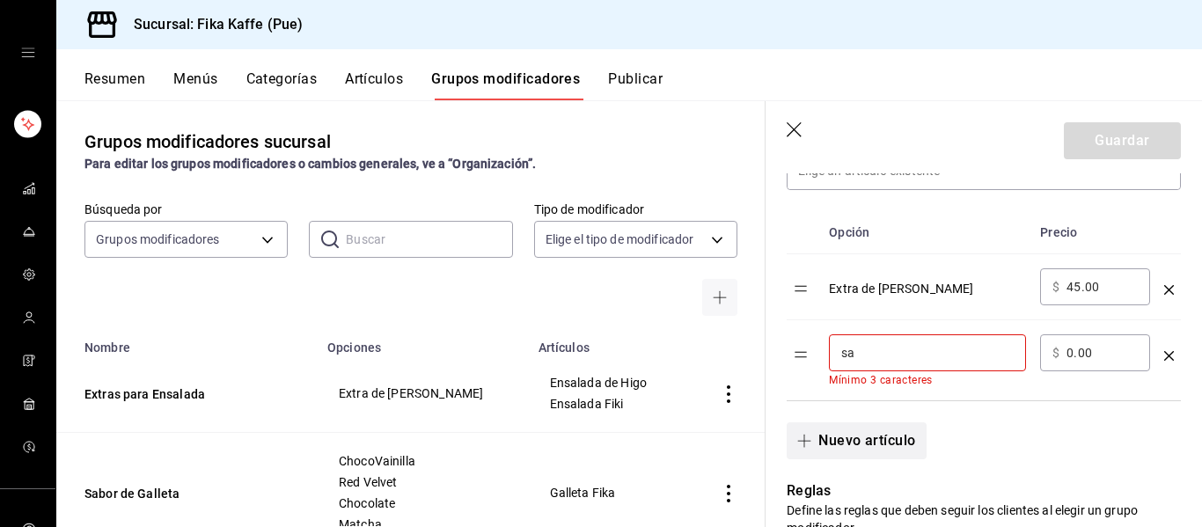
type input "s"
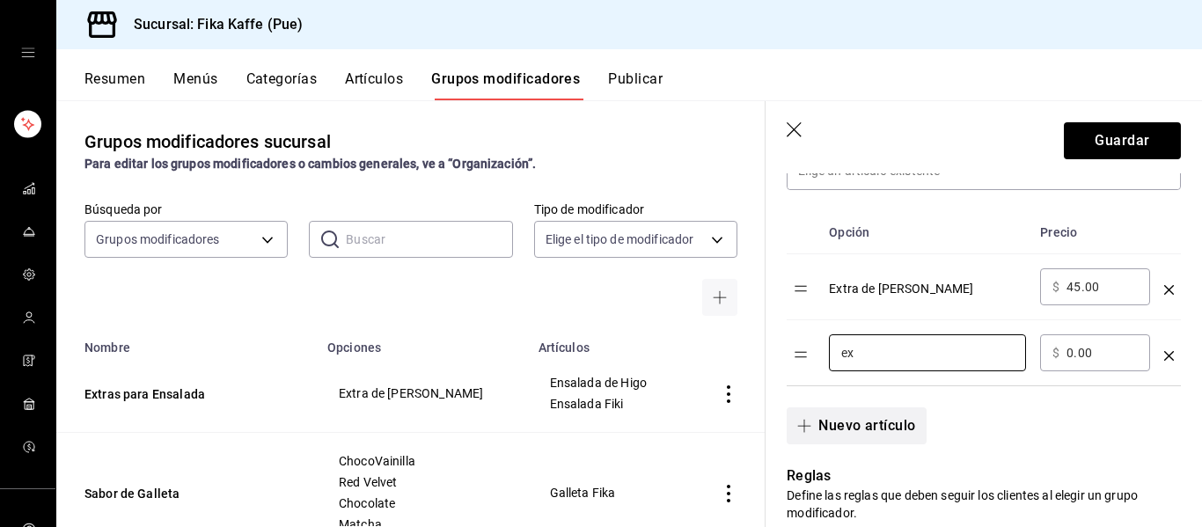
type input "e"
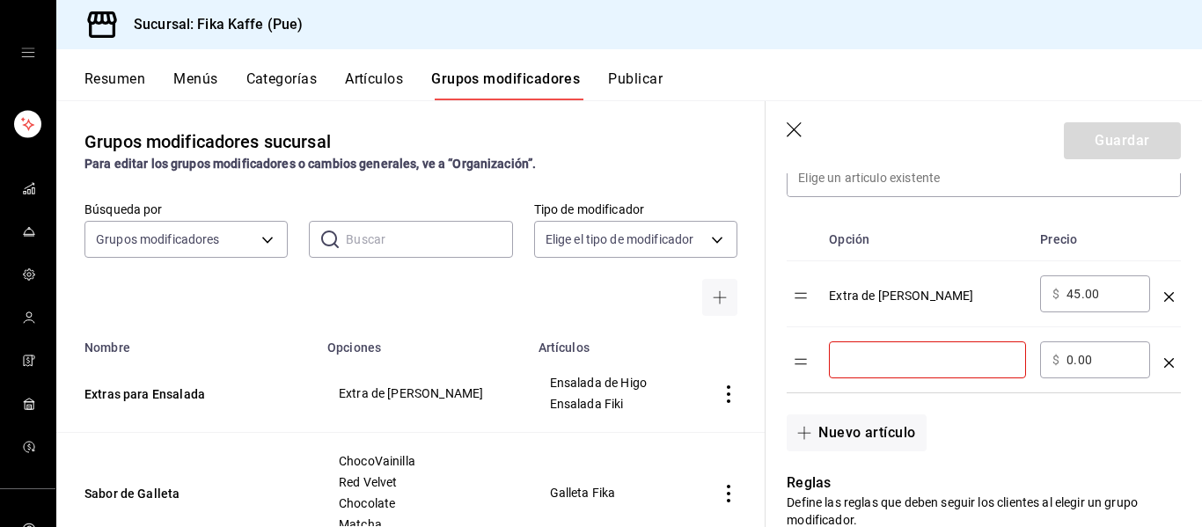
scroll to position [532, 0]
click at [1167, 367] on icon "optionsTable" at bounding box center [1169, 365] width 10 height 10
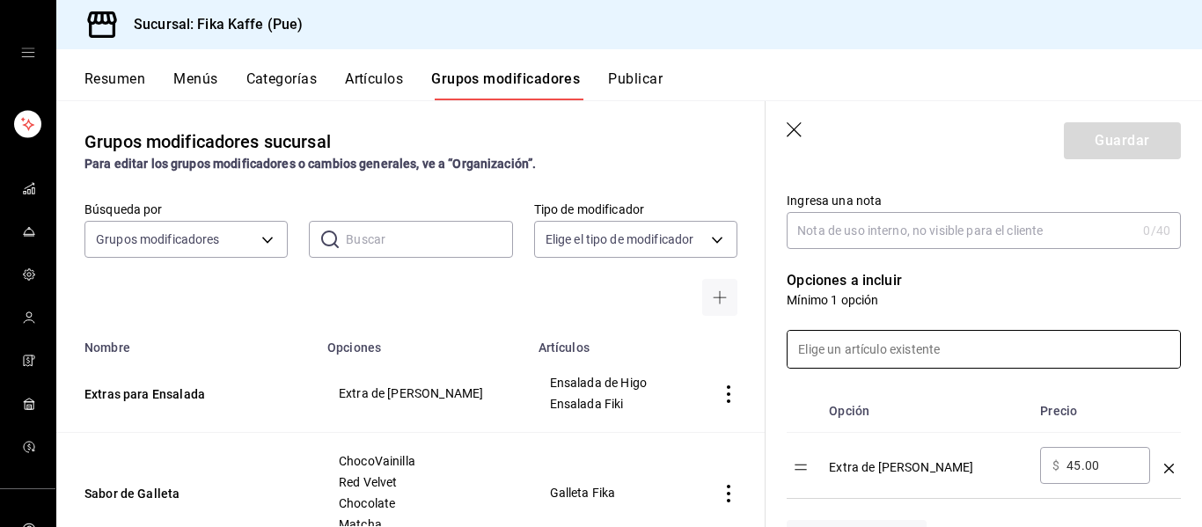
scroll to position [459, 0]
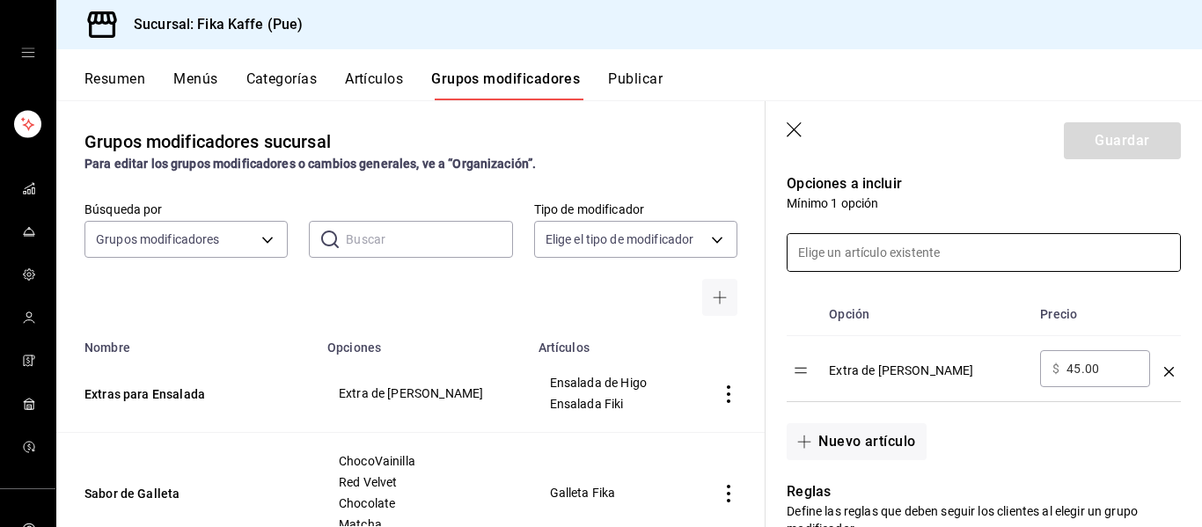
click at [951, 261] on input at bounding box center [983, 252] width 392 height 37
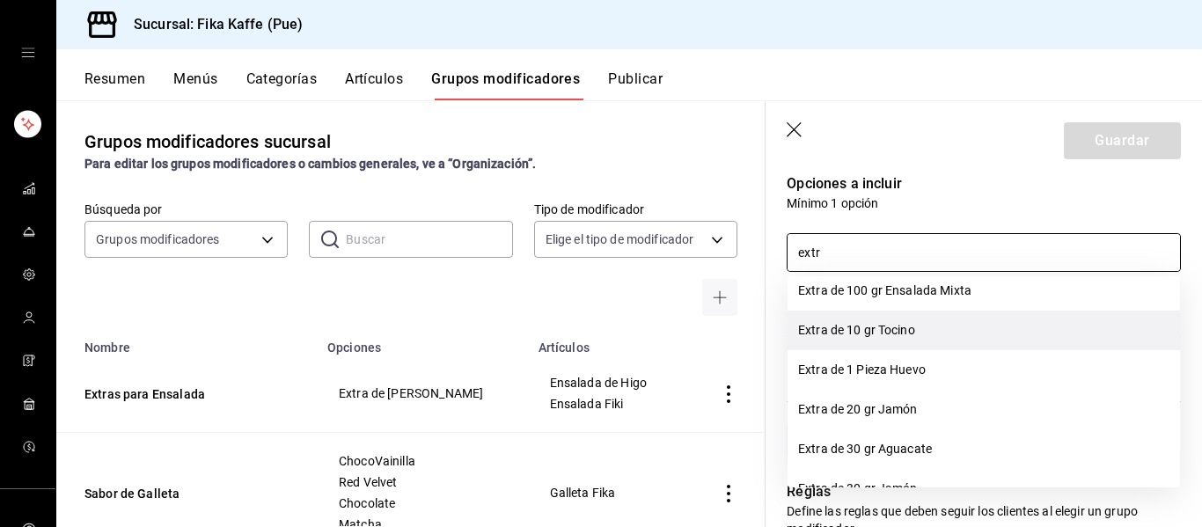
scroll to position [2, 0]
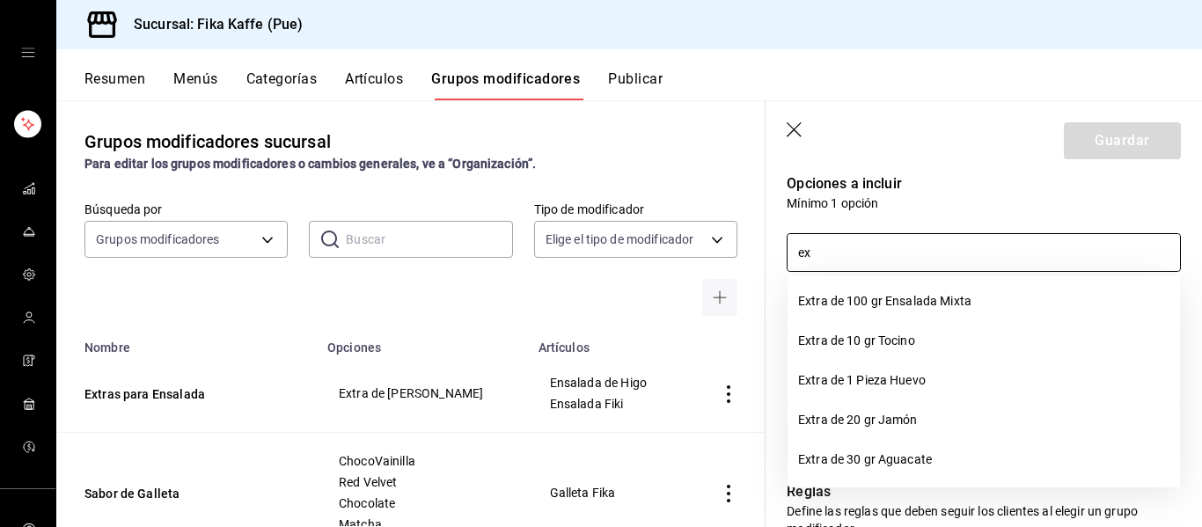
type input "e"
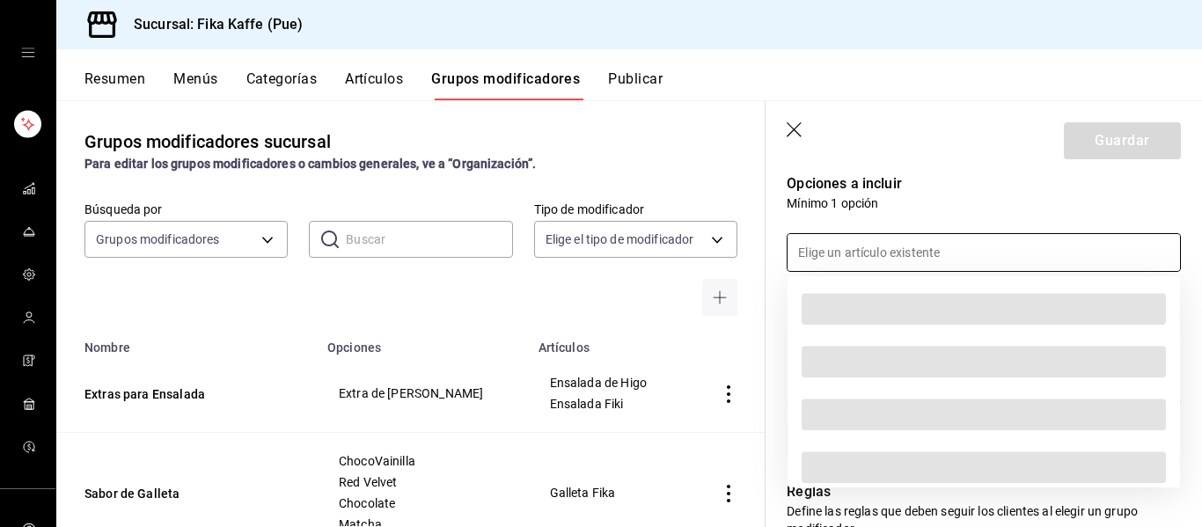
scroll to position [1387, 0]
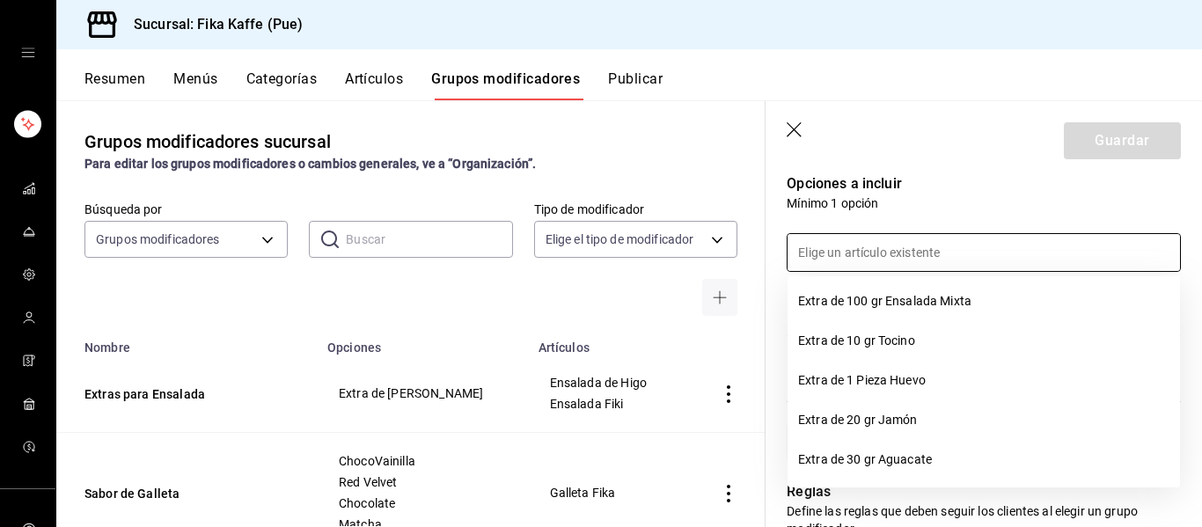
click at [790, 128] on icon "button" at bounding box center [795, 131] width 18 height 18
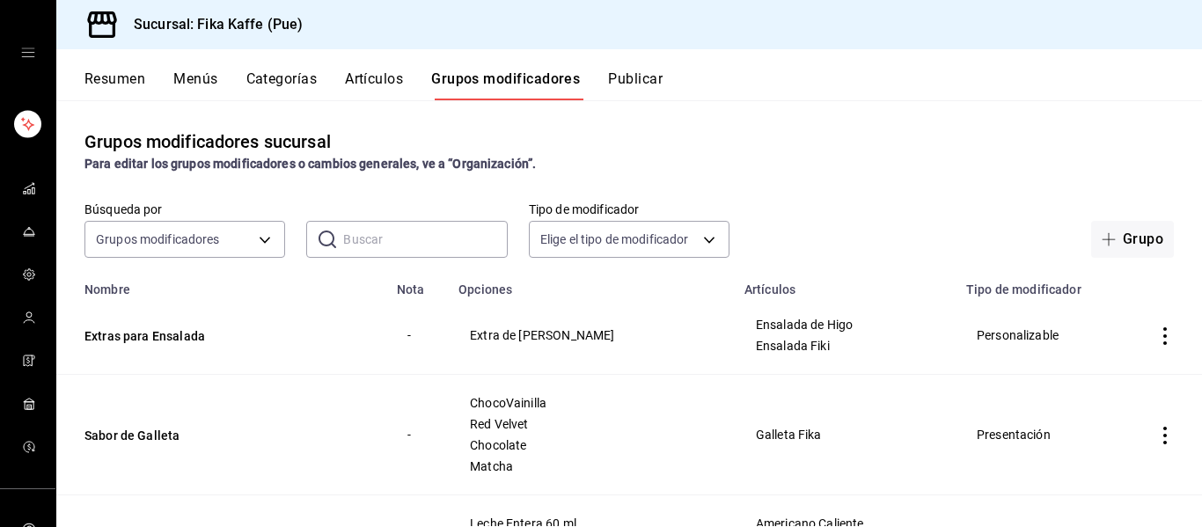
click at [397, 69] on div "Resumen Menús Categorías Artículos Grupos modificadores Publicar" at bounding box center [628, 74] width 1145 height 51
click at [383, 82] on button "Artículos" at bounding box center [374, 85] width 58 height 30
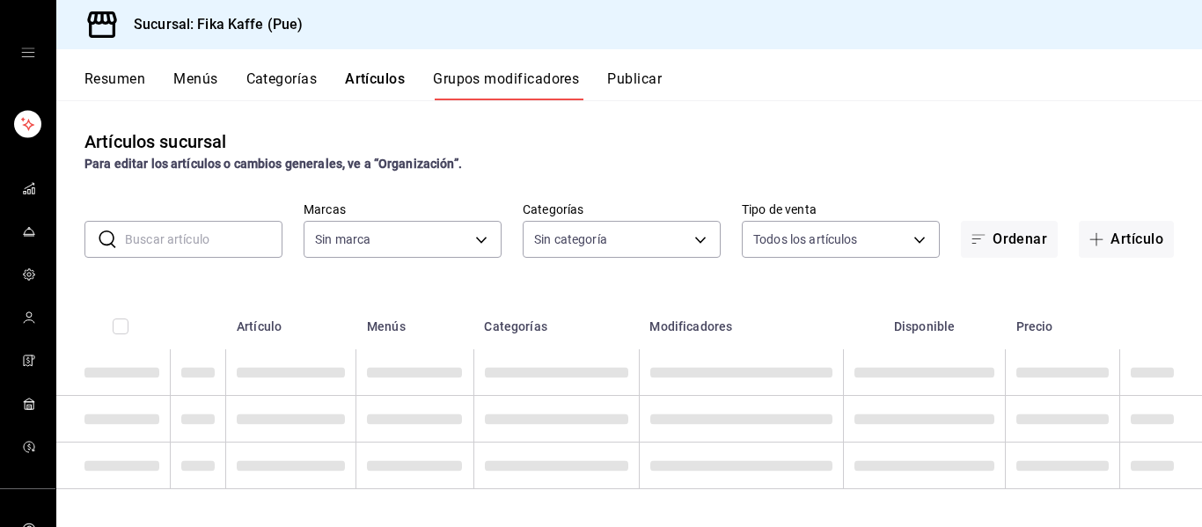
type input "34ad27b6-2ad7-4e09-8c47-bff0ca000e3b"
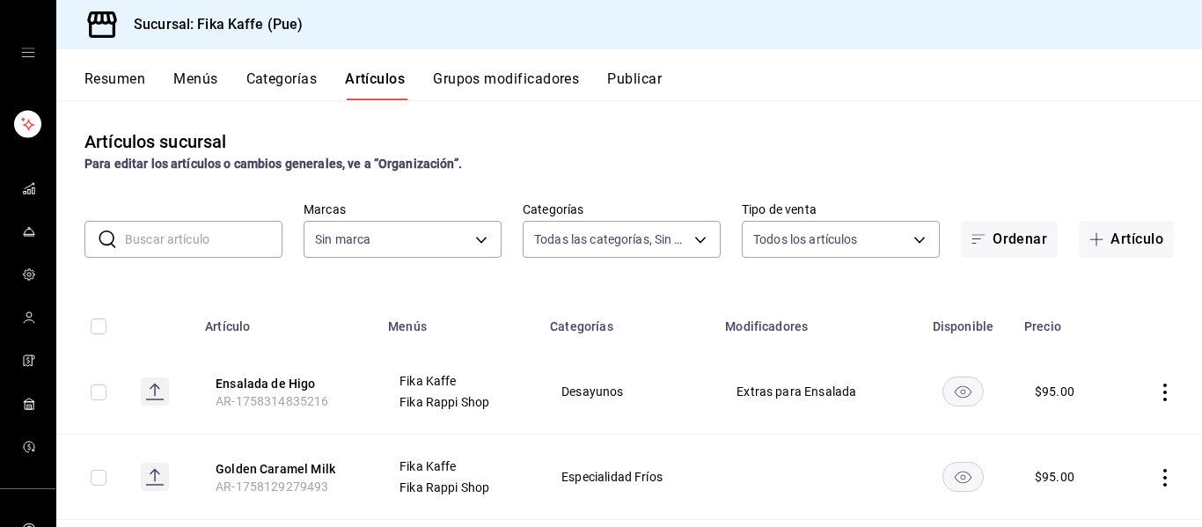
type input "1994366c-f11a-4cbd-94a1-eb9715e73b61,3590a760-77bb-4674-8d3f-47f28e8156f8,11cd4…"
type input "34ad27b6-2ad7-4e09-8c47-bff0ca000e3b"
click at [229, 232] on input "text" at bounding box center [203, 239] width 157 height 35
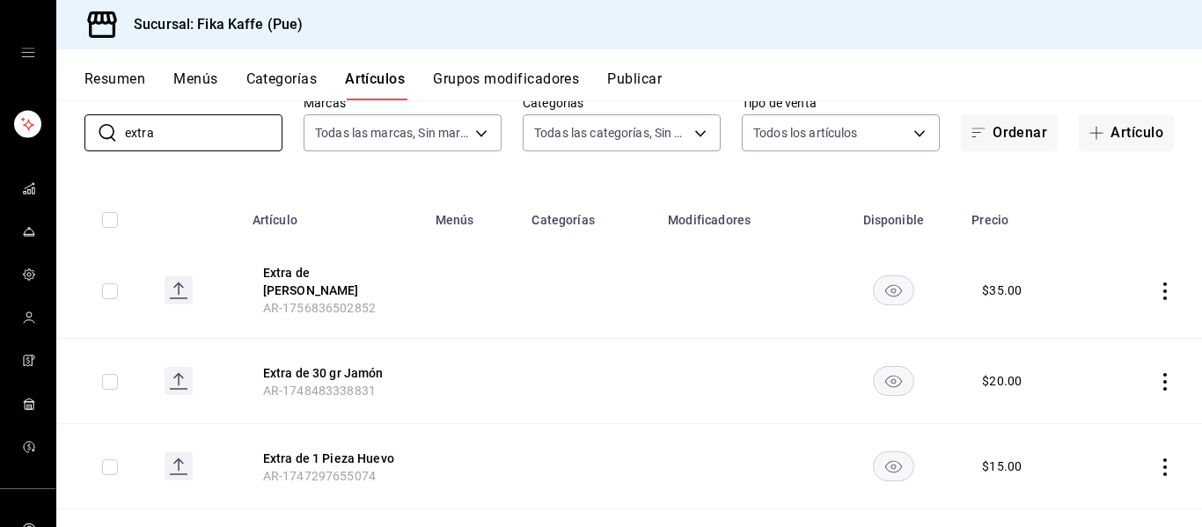
scroll to position [123, 0]
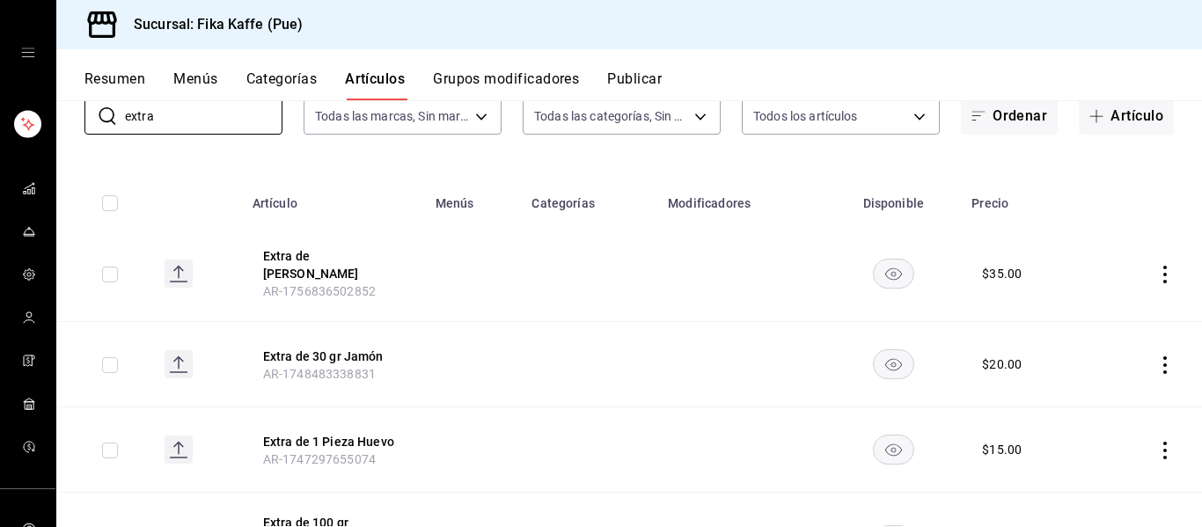
type input "extra"
click at [1165, 267] on icon "actions" at bounding box center [1165, 275] width 18 height 18
click at [1112, 310] on span "Editar" at bounding box center [1112, 310] width 46 height 18
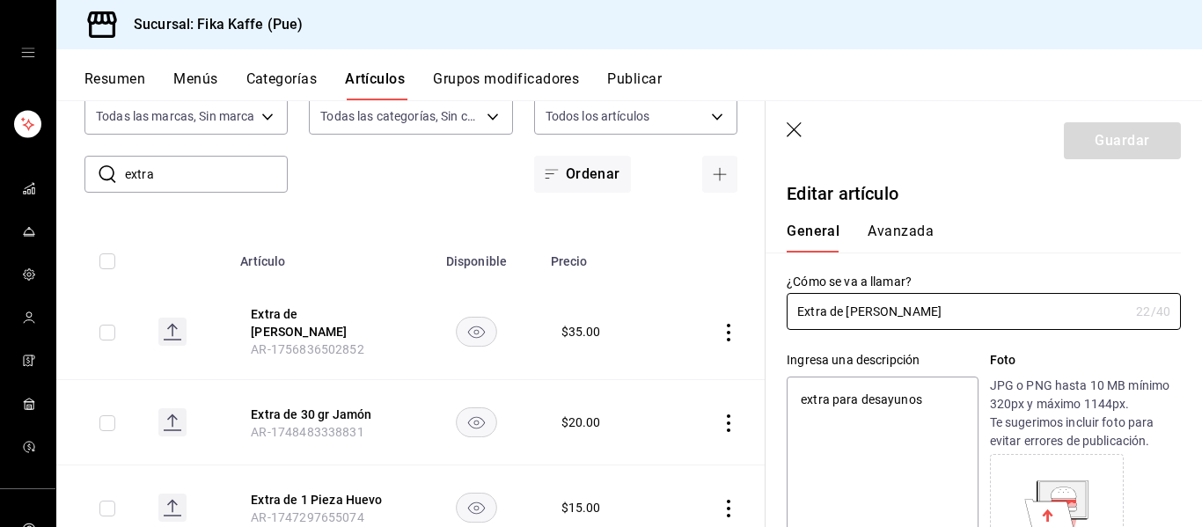
type textarea "x"
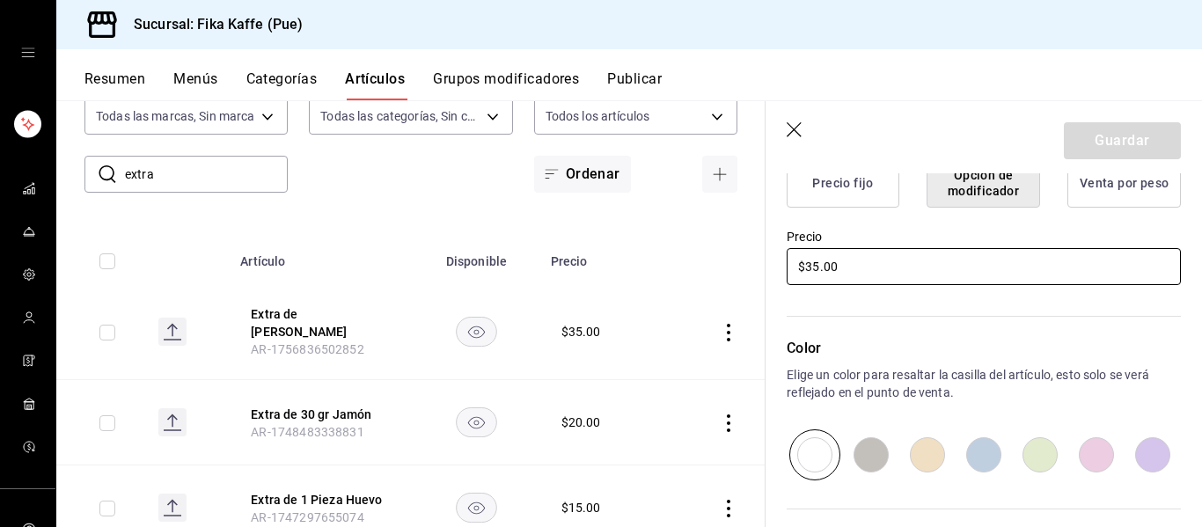
scroll to position [472, 0]
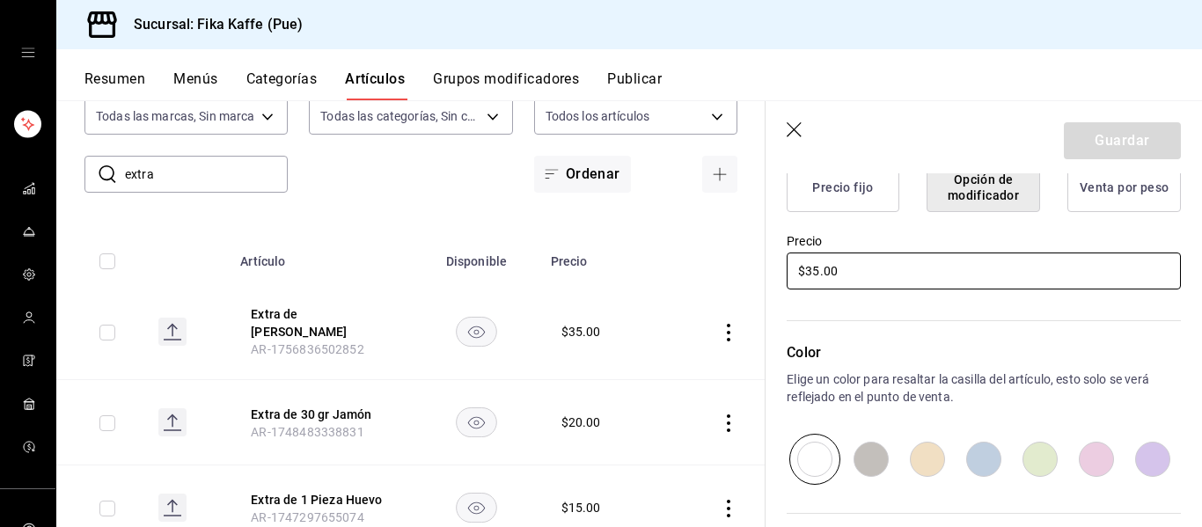
click at [811, 278] on input "$35.00" at bounding box center [983, 270] width 394 height 37
type input "$5.00"
type textarea "x"
type input "$45.00"
type textarea "x"
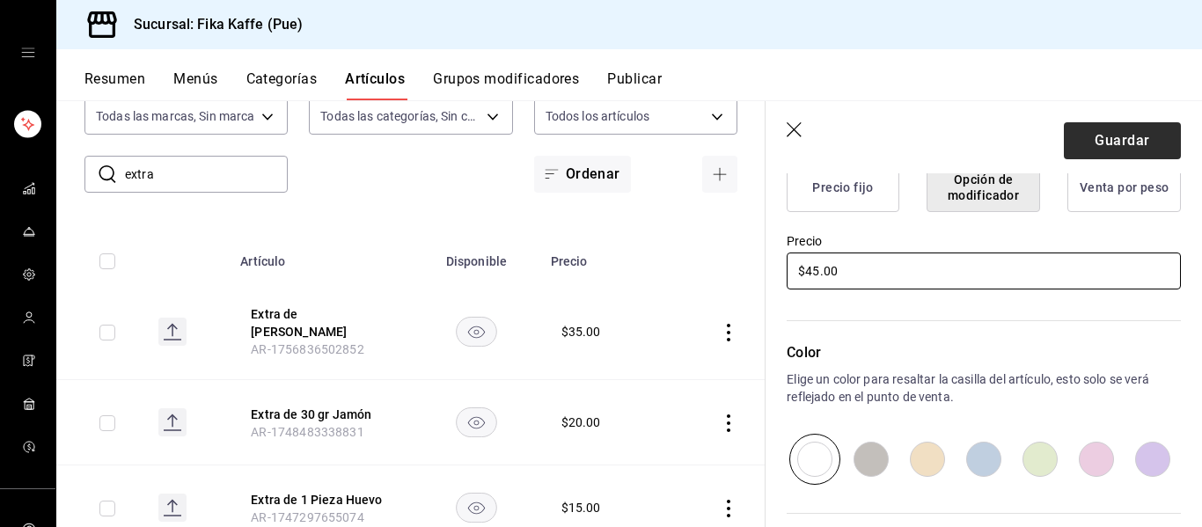
type input "$45.00"
click at [1122, 147] on button "Guardar" at bounding box center [1122, 140] width 117 height 37
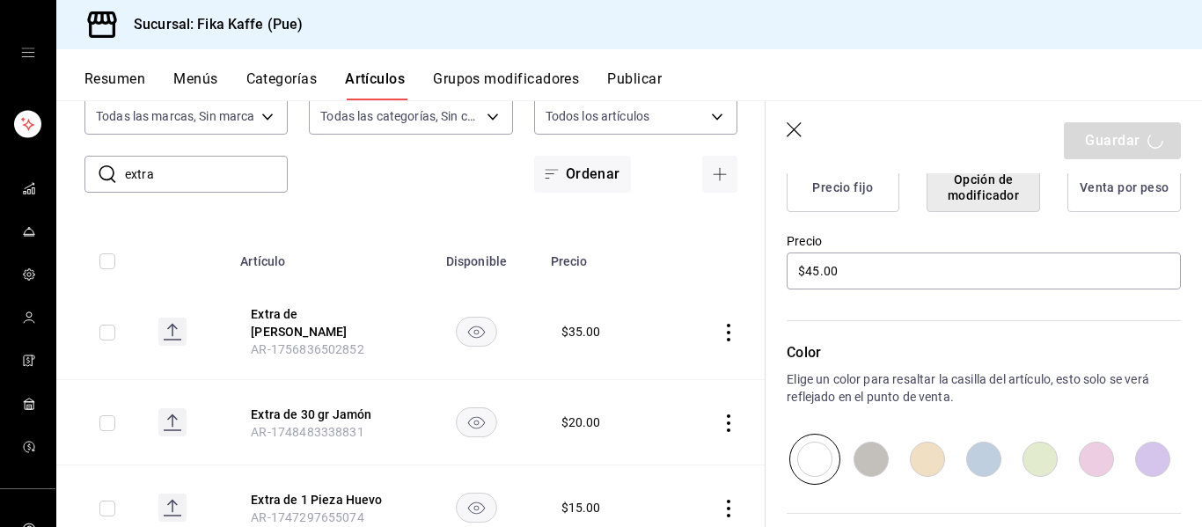
type textarea "x"
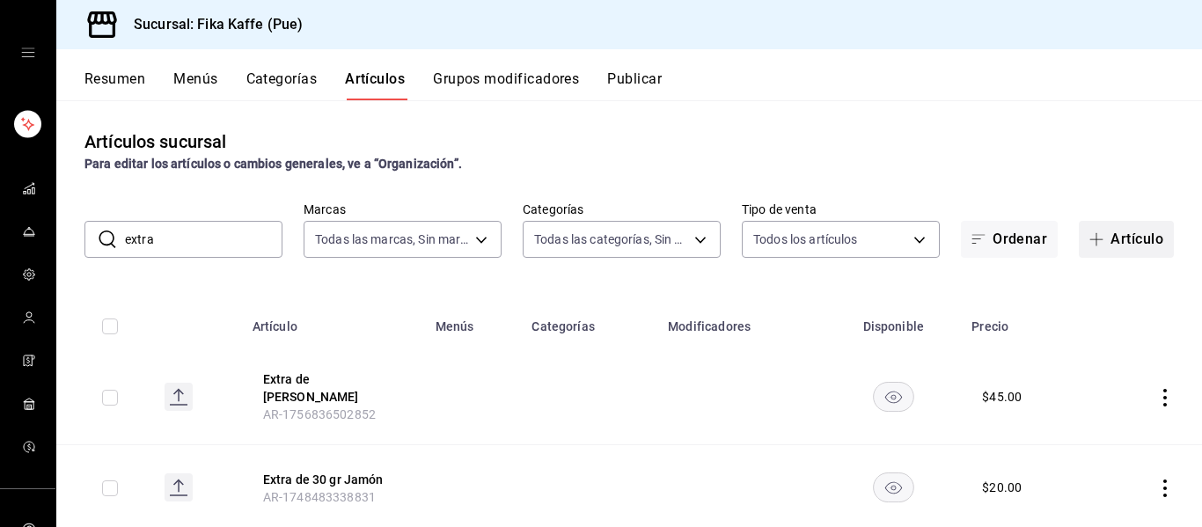
click at [1158, 243] on button "Artículo" at bounding box center [1126, 239] width 95 height 37
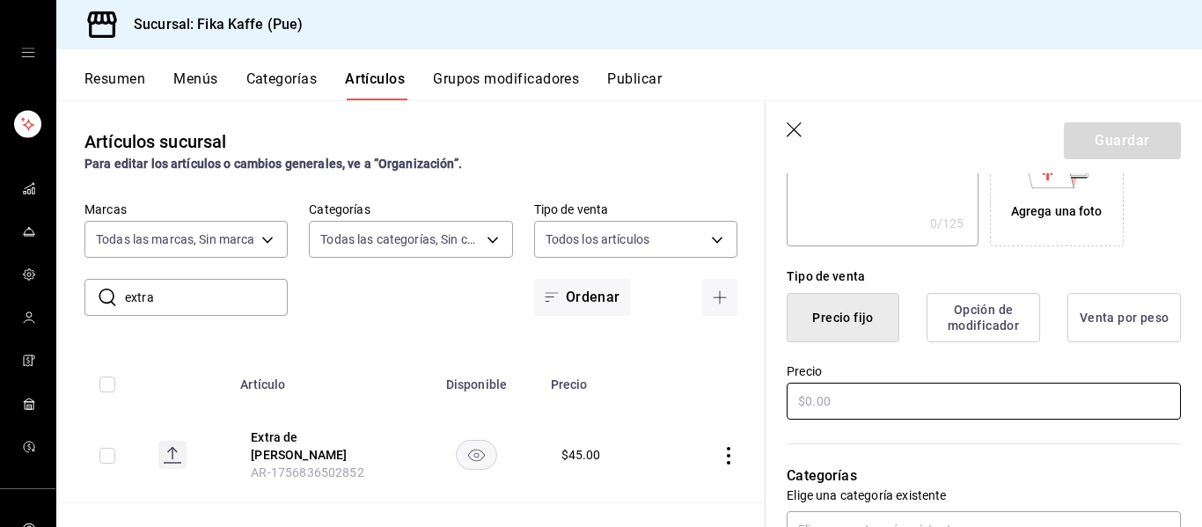
scroll to position [344, 0]
type input "Extra de Salmón"
click at [898, 406] on input "text" at bounding box center [983, 398] width 394 height 37
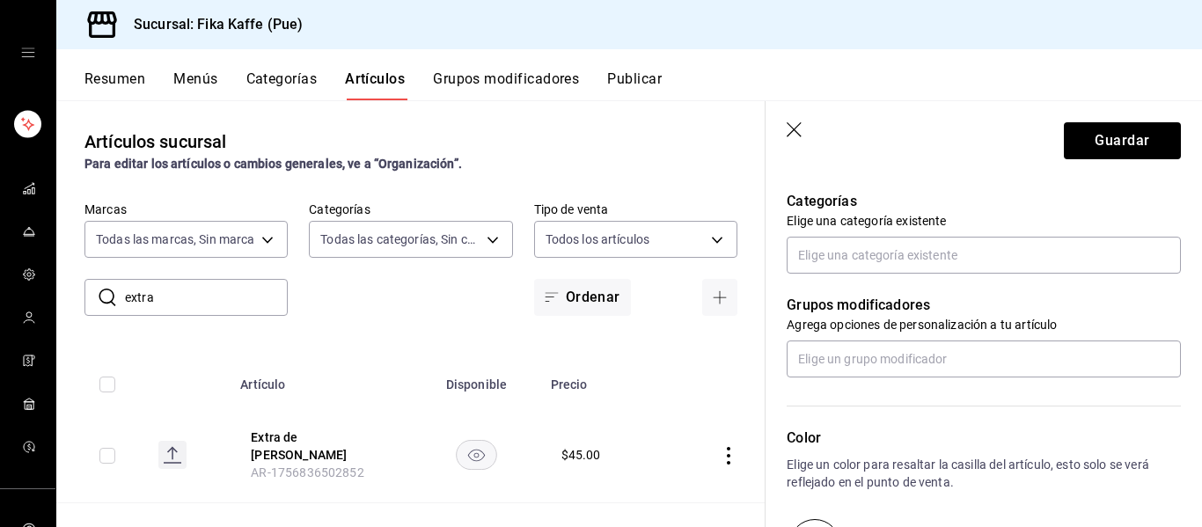
scroll to position [657, 0]
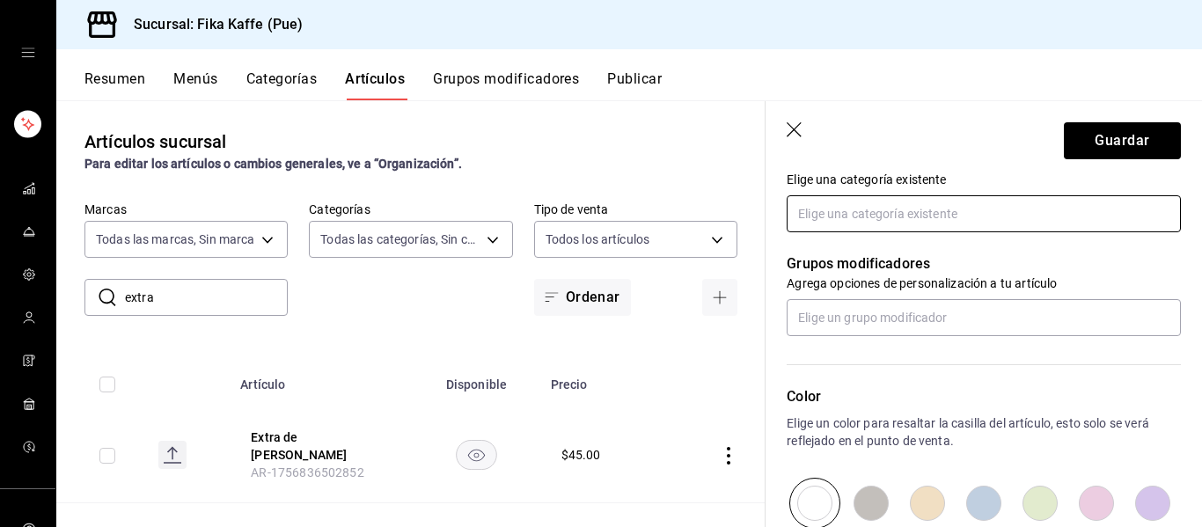
type input "$45.00"
click at [942, 208] on input "text" at bounding box center [983, 213] width 394 height 37
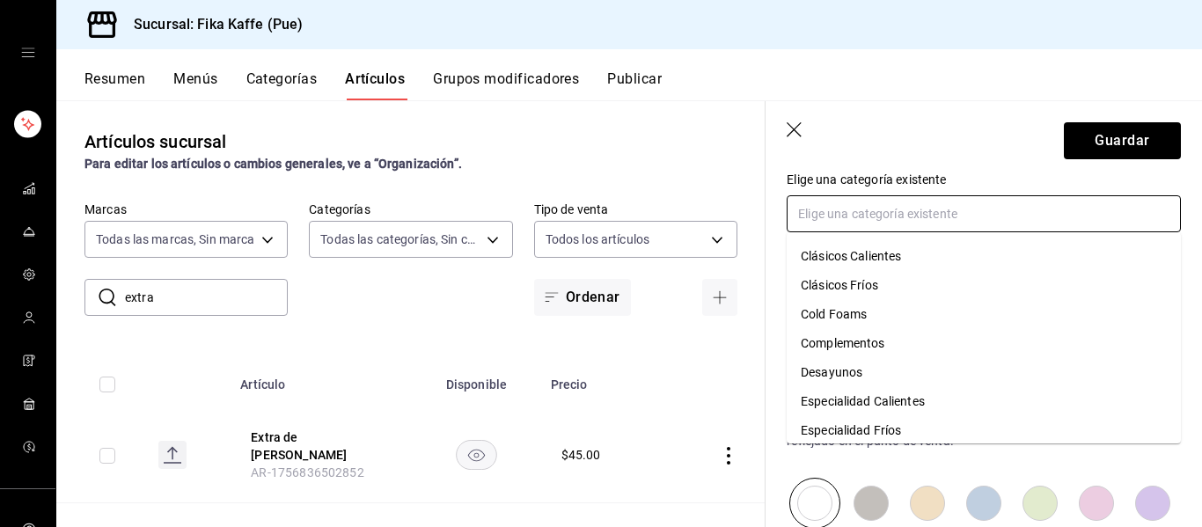
scroll to position [0, 0]
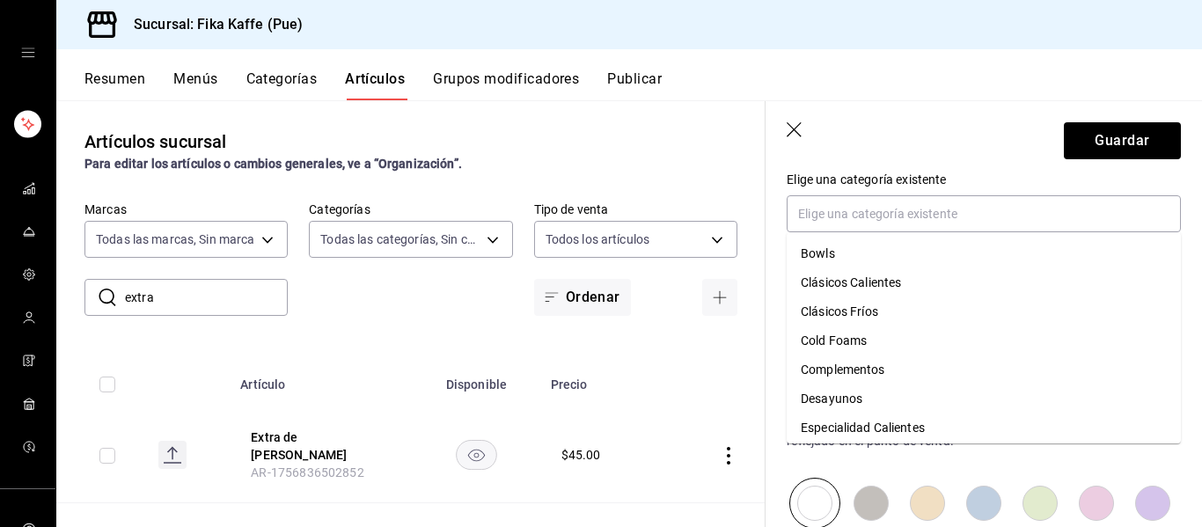
click at [925, 153] on header "Guardar" at bounding box center [983, 137] width 436 height 72
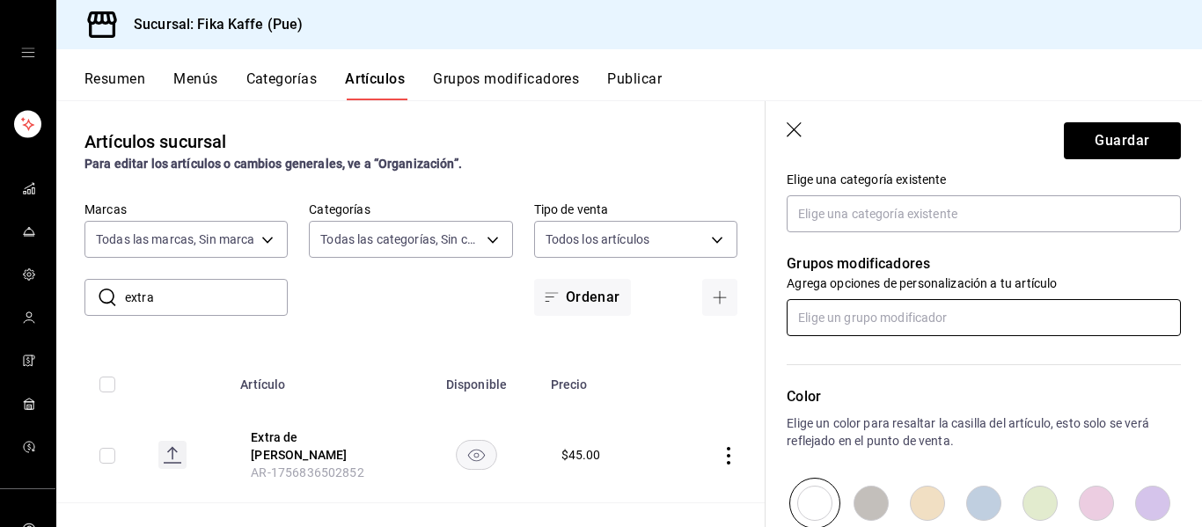
click at [911, 328] on input "text" at bounding box center [983, 317] width 394 height 37
click at [900, 374] on div "Color Elige un color para resaltar la casilla del artículo, esto solo se verá r…" at bounding box center [972, 432] width 415 height 193
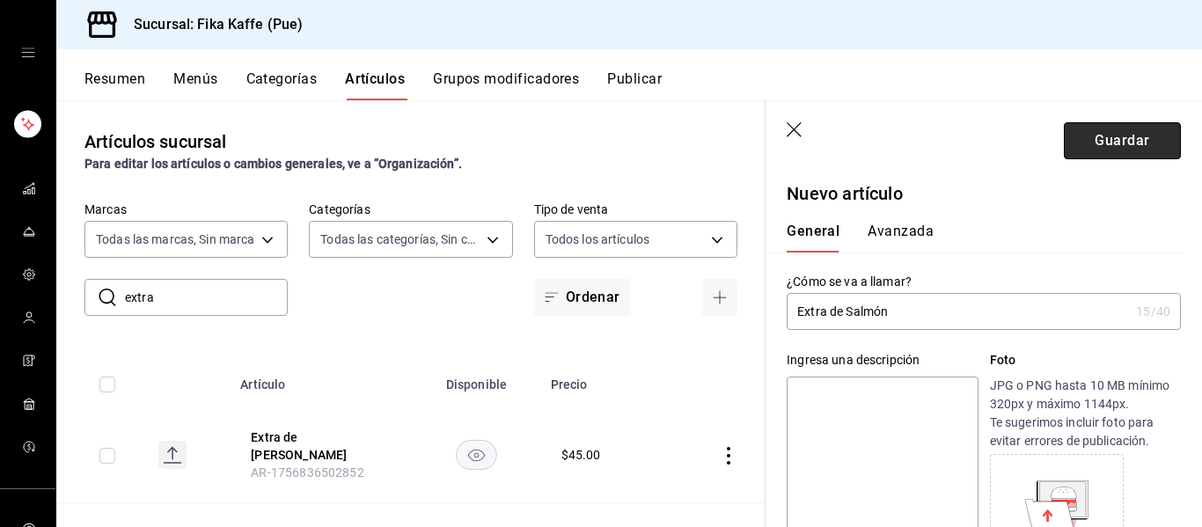
click at [1148, 137] on button "Guardar" at bounding box center [1122, 140] width 117 height 37
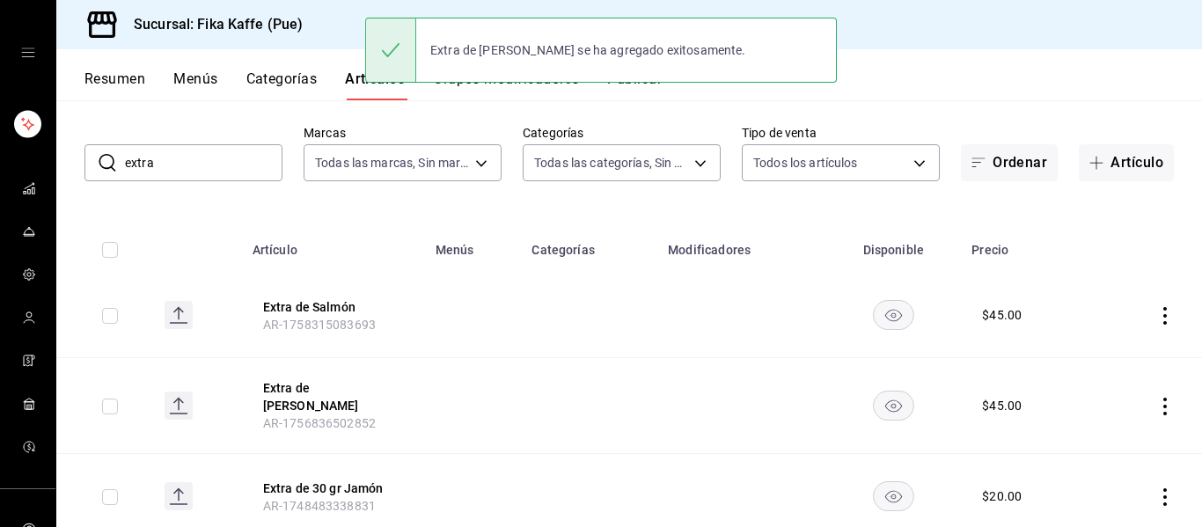
scroll to position [126, 0]
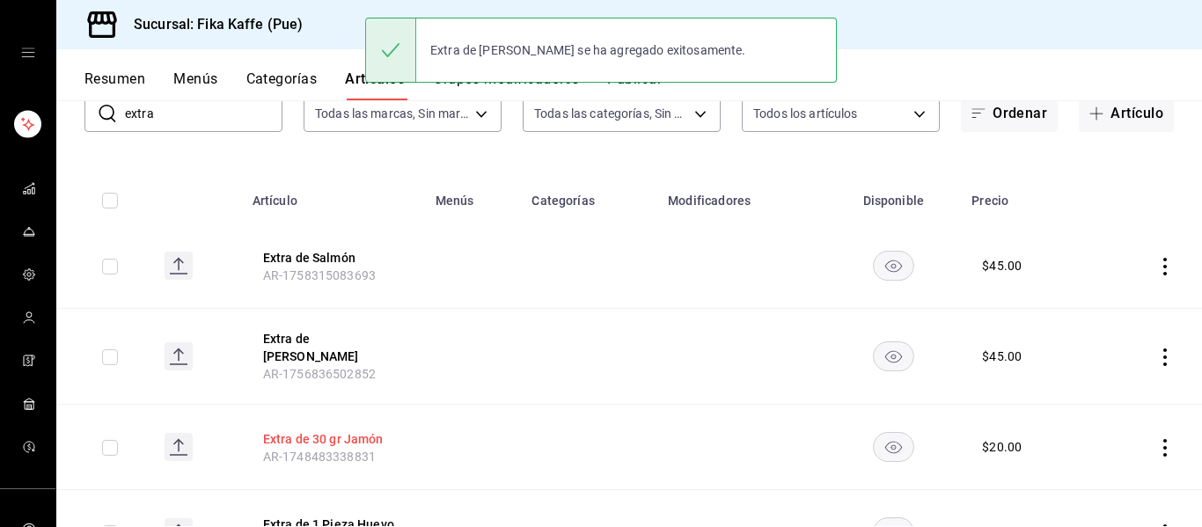
click at [343, 432] on button "Extra de 30 gr Jamón" at bounding box center [333, 439] width 141 height 18
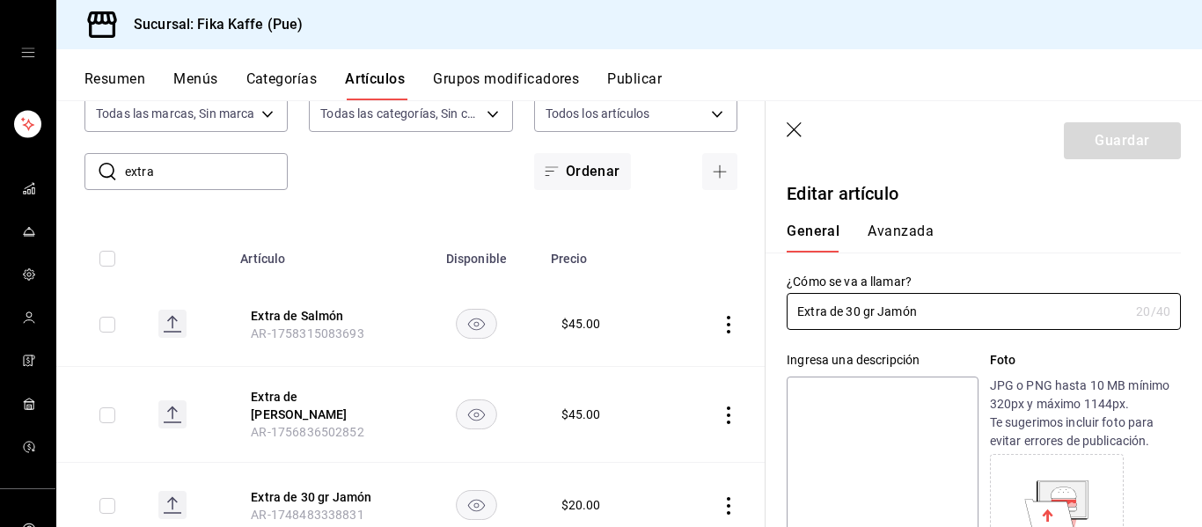
type input "$20.00"
click at [792, 136] on icon "button" at bounding box center [795, 131] width 18 height 18
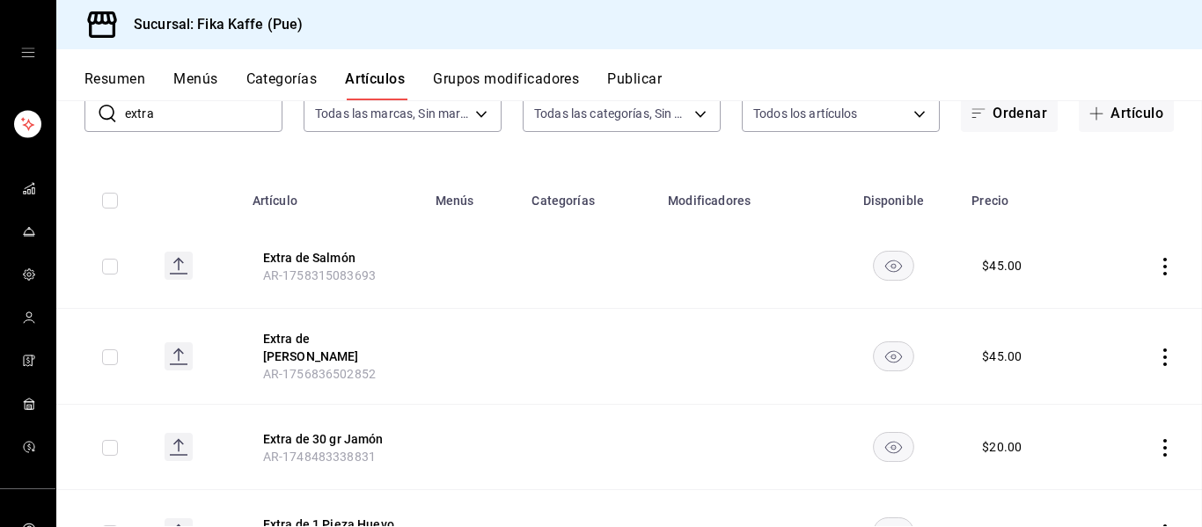
scroll to position [68, 0]
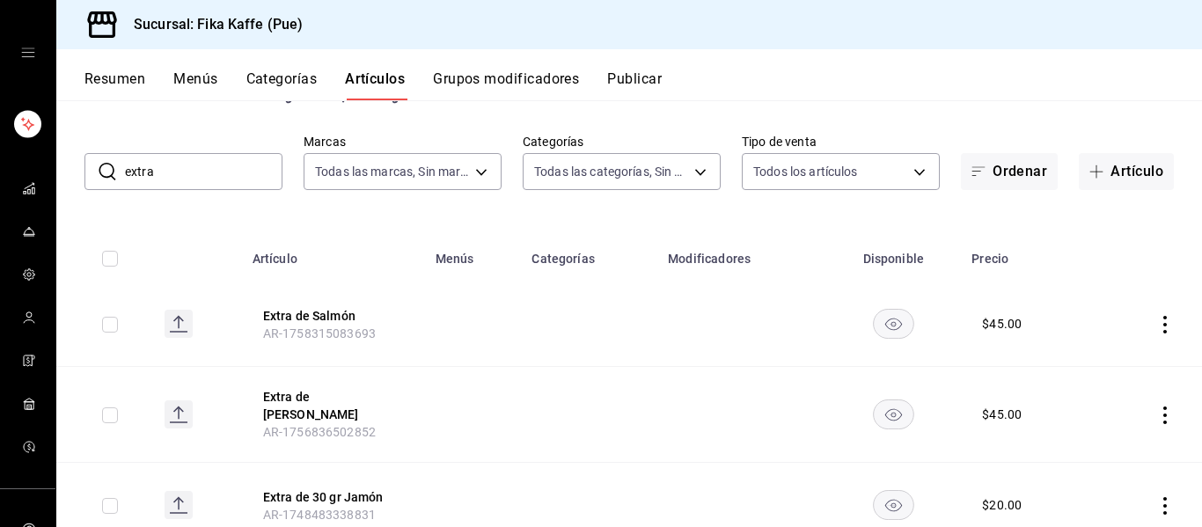
click at [531, 84] on button "Grupos modificadores" at bounding box center [506, 85] width 146 height 30
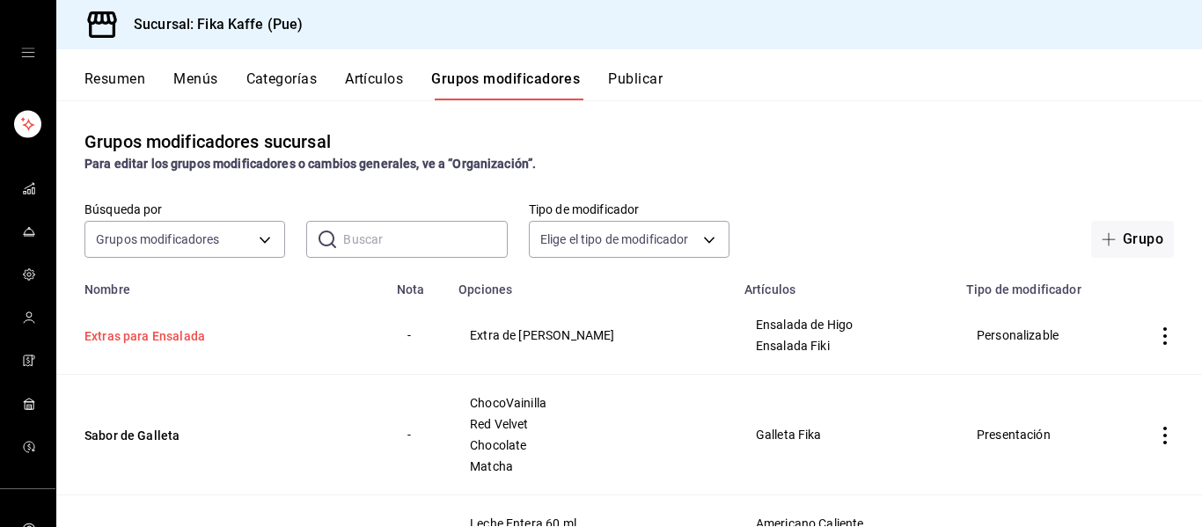
click at [192, 335] on button "Extras para Ensalada" at bounding box center [189, 336] width 211 height 18
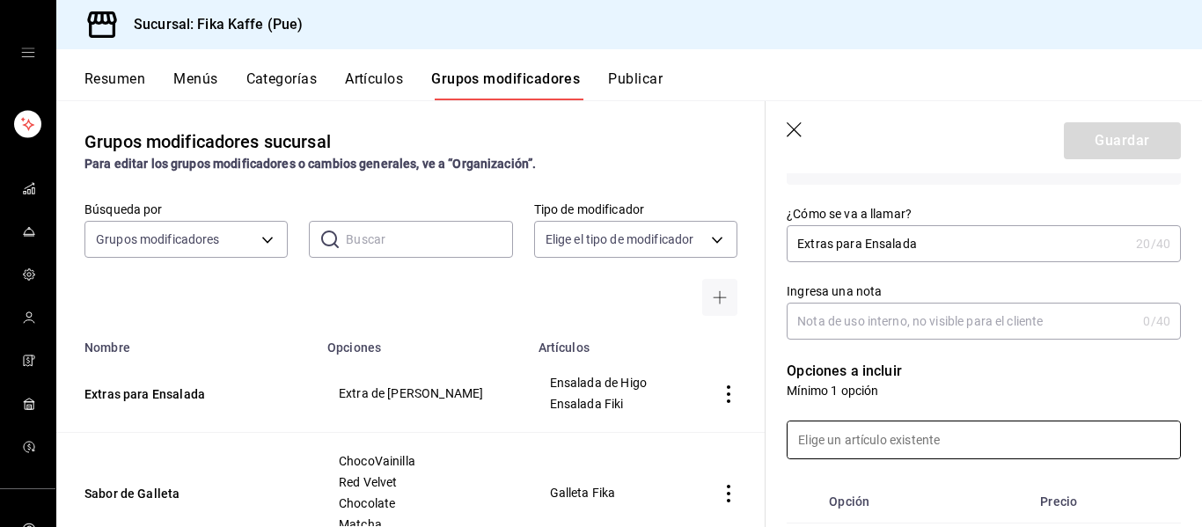
scroll to position [374, 0]
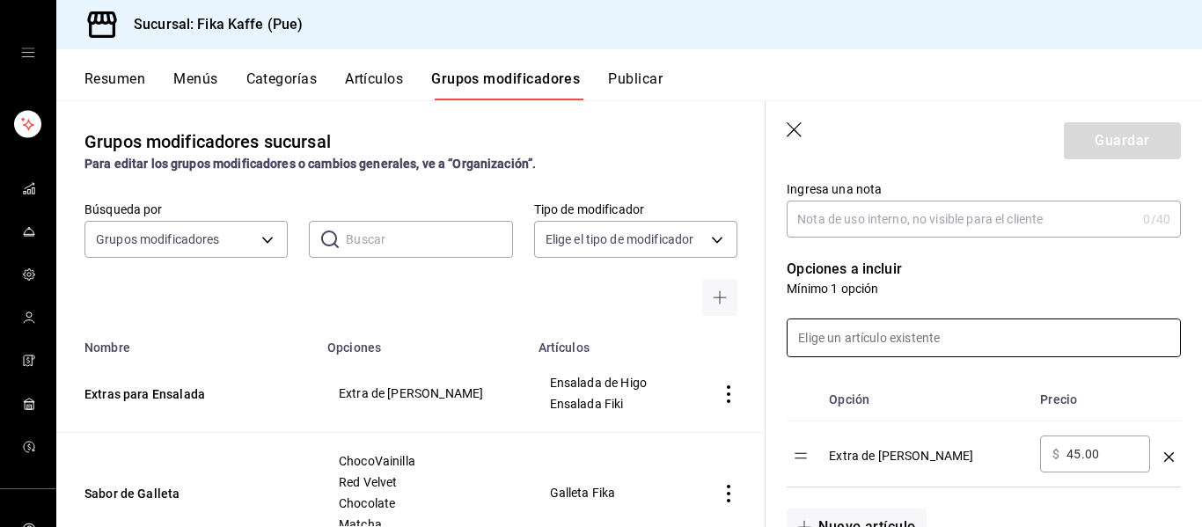
click at [905, 343] on input at bounding box center [983, 337] width 392 height 37
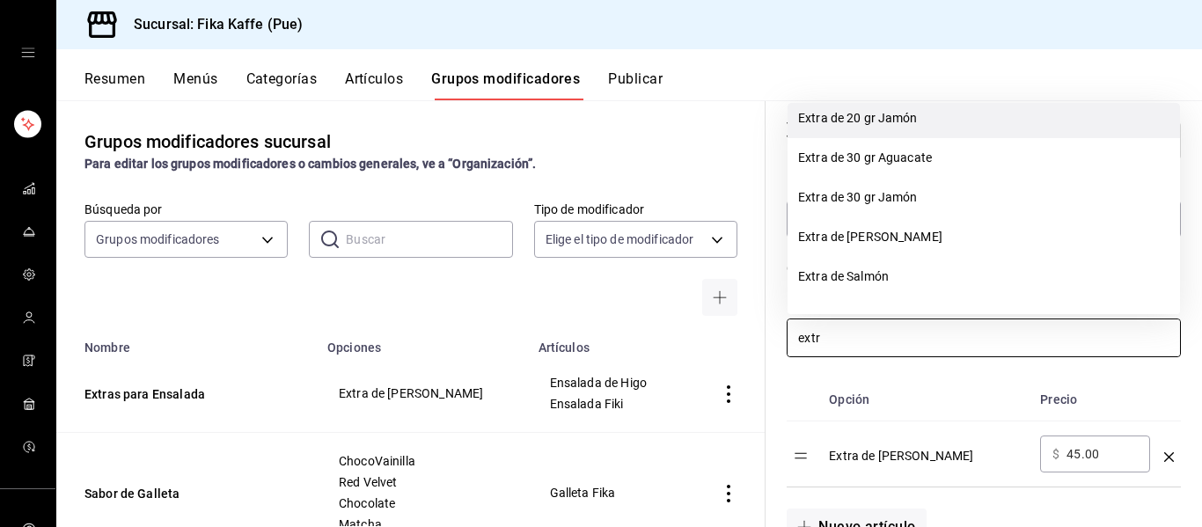
scroll to position [134, 0]
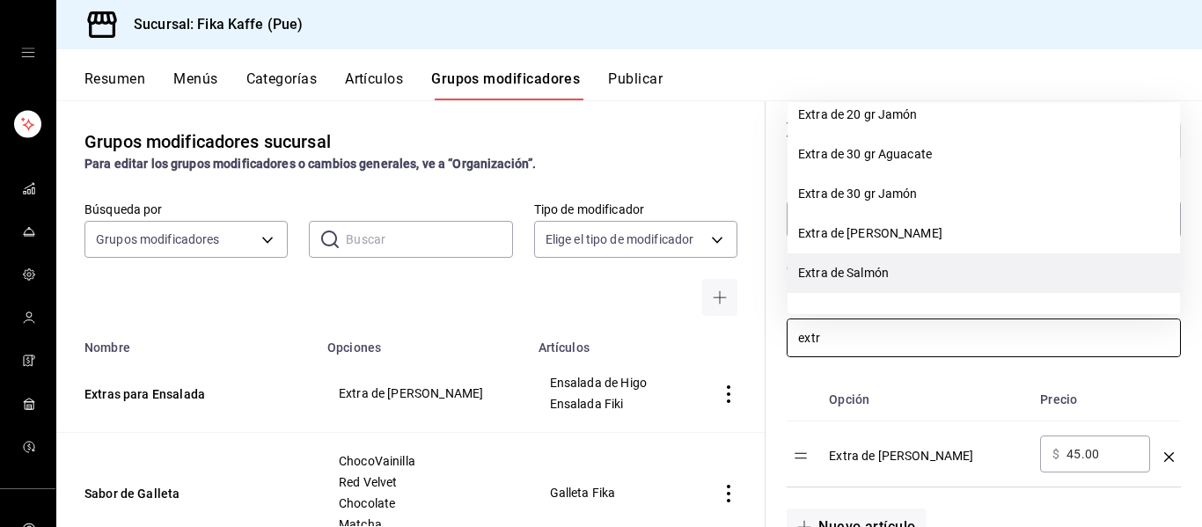
click at [860, 282] on li "Extra de Salmón" at bounding box center [983, 273] width 392 height 40
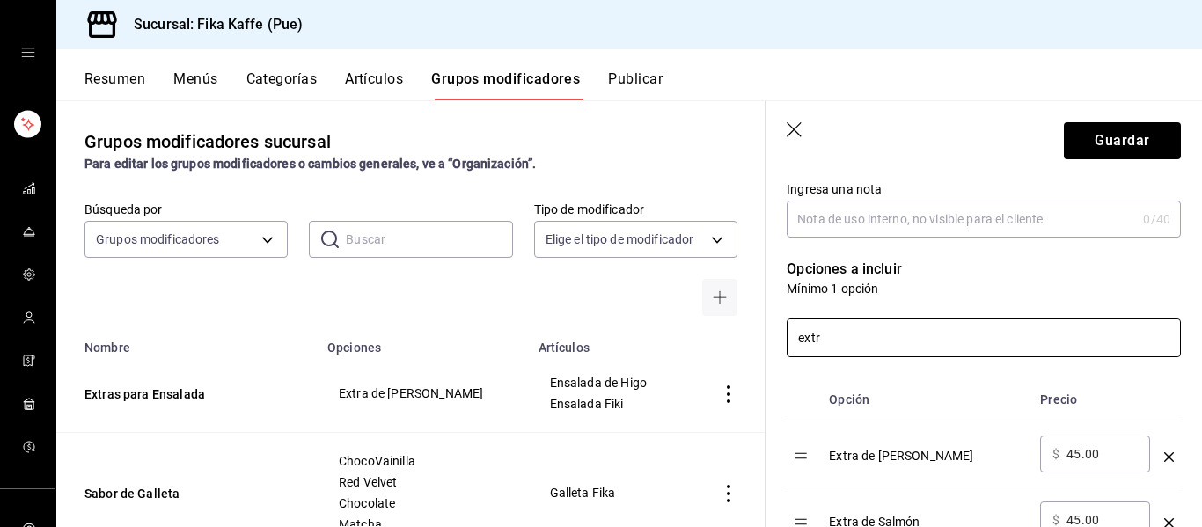
scroll to position [384, 0]
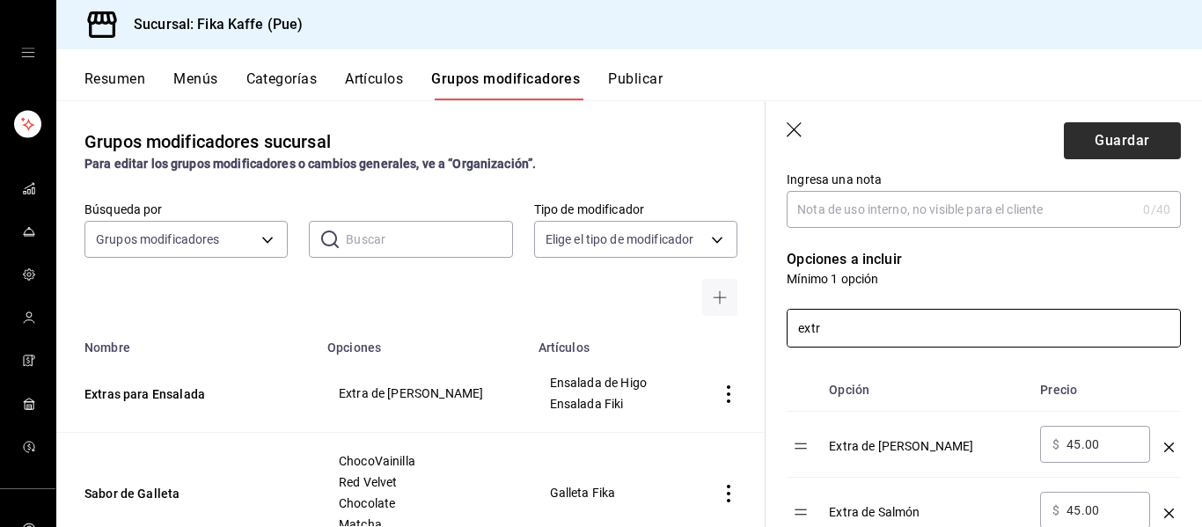
type input "extr"
click at [1107, 135] on button "Guardar" at bounding box center [1122, 140] width 117 height 37
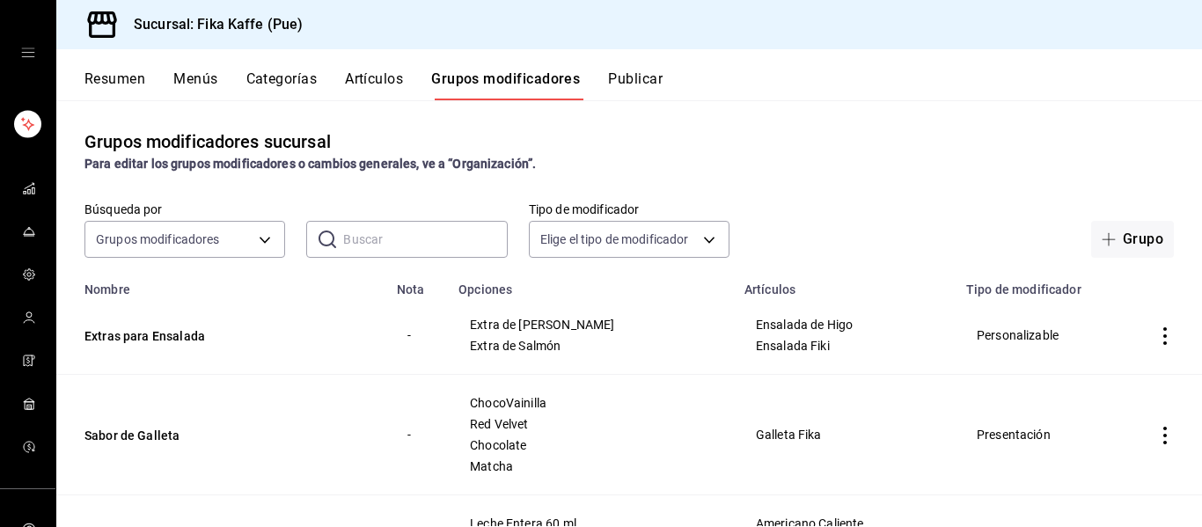
click at [369, 84] on button "Artículos" at bounding box center [374, 85] width 58 height 30
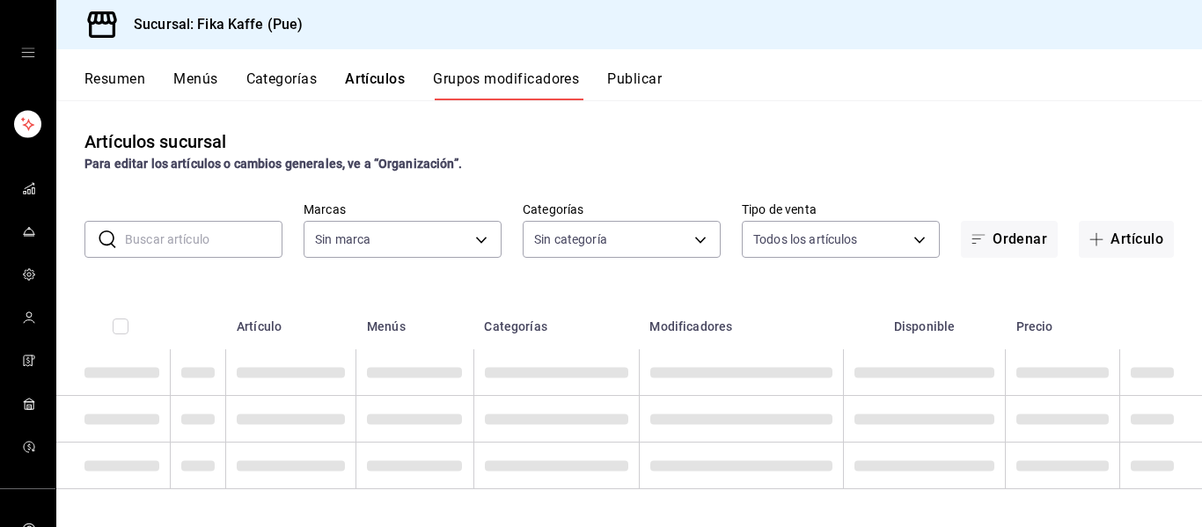
type input "34ad27b6-2ad7-4e09-8c47-bff0ca000e3b"
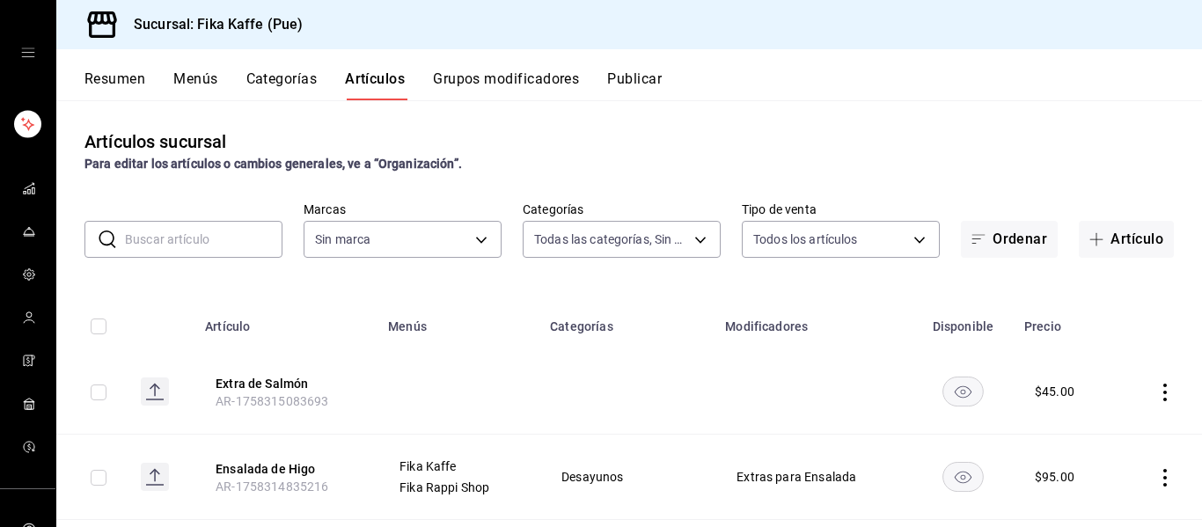
type input "1994366c-f11a-4cbd-94a1-eb9715e73b61,3590a760-77bb-4674-8d3f-47f28e8156f8,11cd4…"
type input "34ad27b6-2ad7-4e09-8c47-bff0ca000e3b"
click at [1140, 246] on button "Artículo" at bounding box center [1126, 239] width 95 height 37
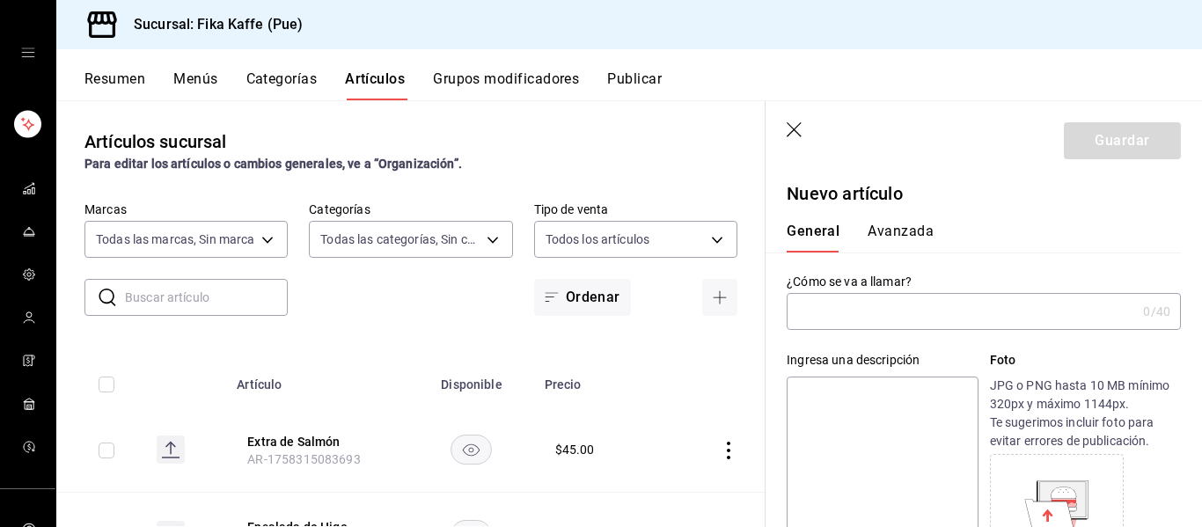
click at [851, 309] on input "text" at bounding box center [960, 311] width 349 height 35
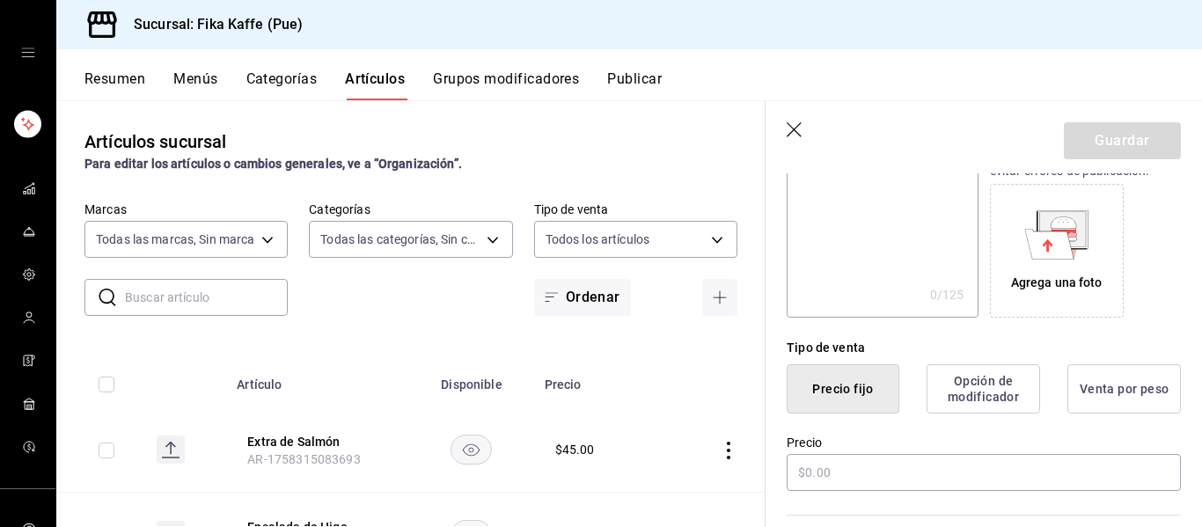
scroll to position [388, 0]
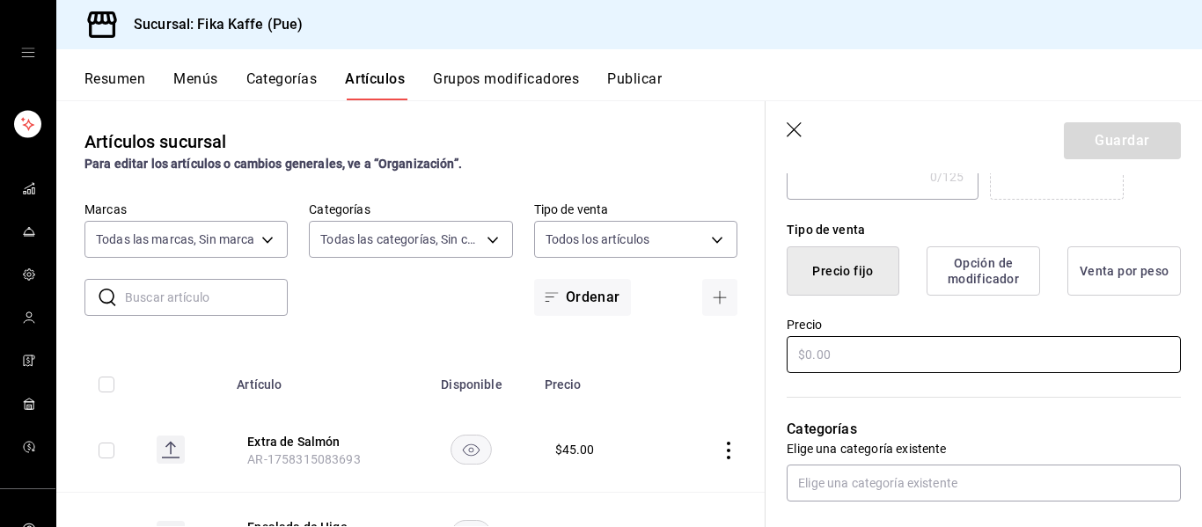
type input "Bowl Teriyaki"
click at [846, 358] on input "text" at bounding box center [983, 354] width 394 height 37
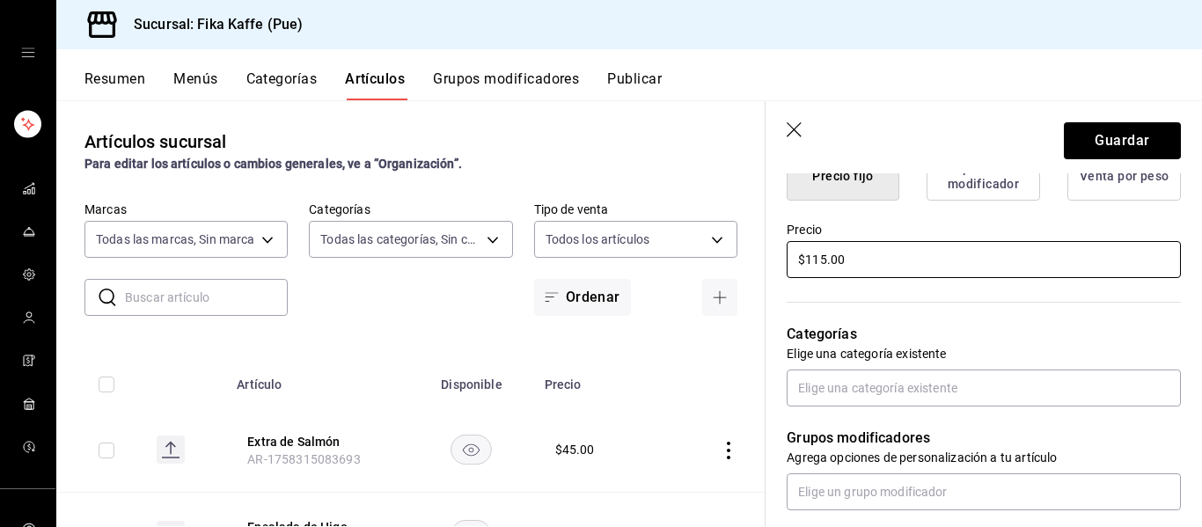
scroll to position [486, 0]
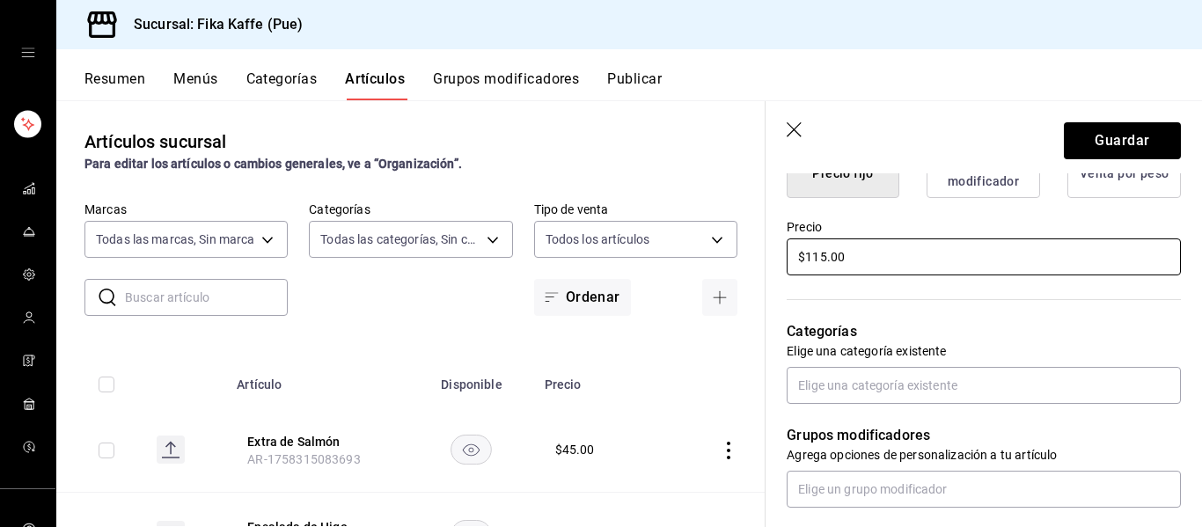
type input "$115.00"
click at [896, 404] on div "Grupos modificadores Agrega opciones de personalización a tu artículo" at bounding box center [972, 456] width 415 height 104
click at [896, 396] on input "text" at bounding box center [983, 385] width 394 height 37
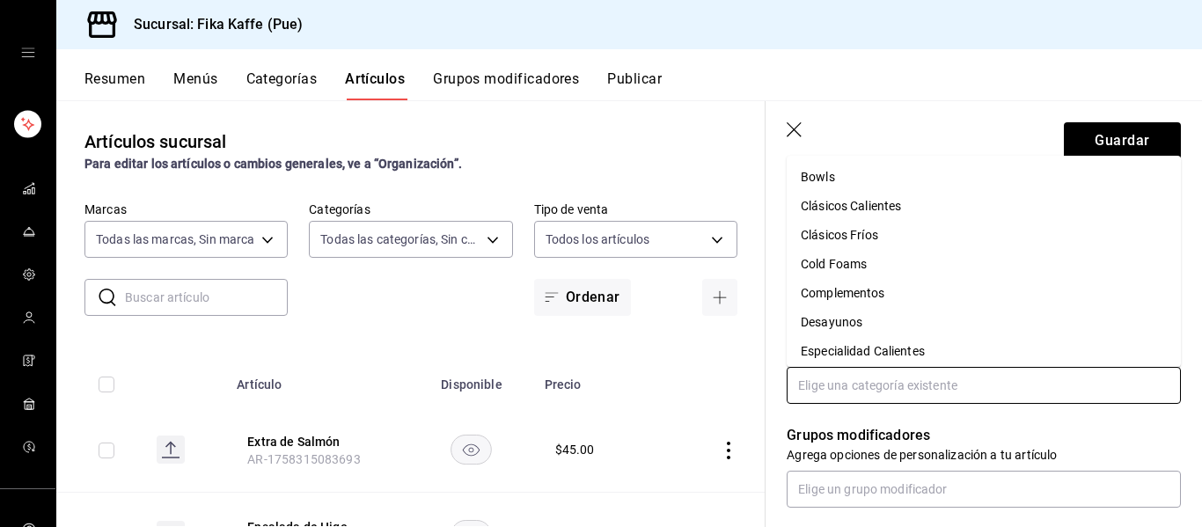
click at [846, 188] on li "Bowls" at bounding box center [983, 177] width 394 height 29
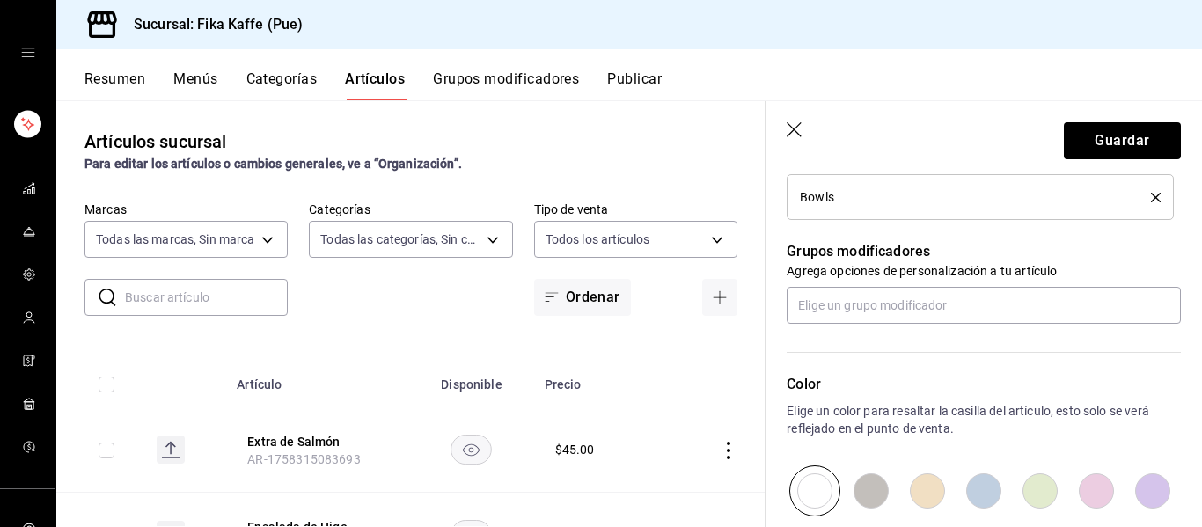
scroll to position [785, 0]
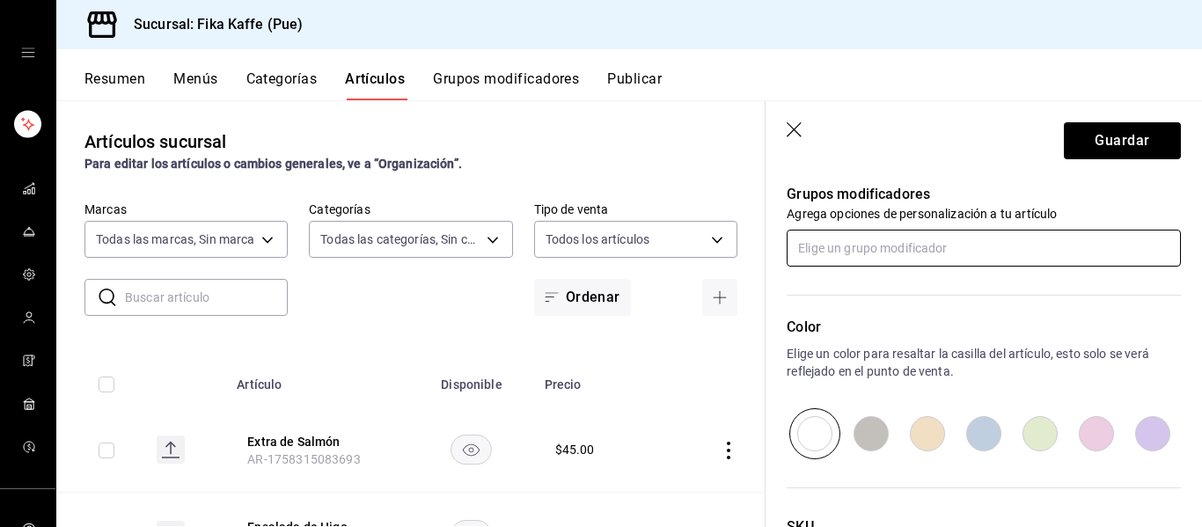
click at [889, 238] on input "text" at bounding box center [983, 248] width 394 height 37
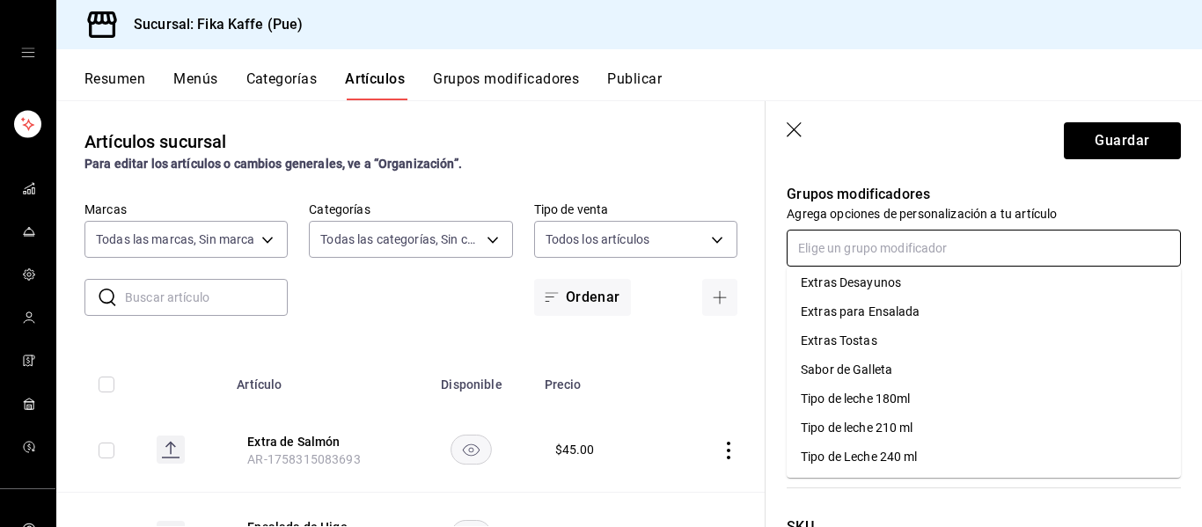
scroll to position [35, 0]
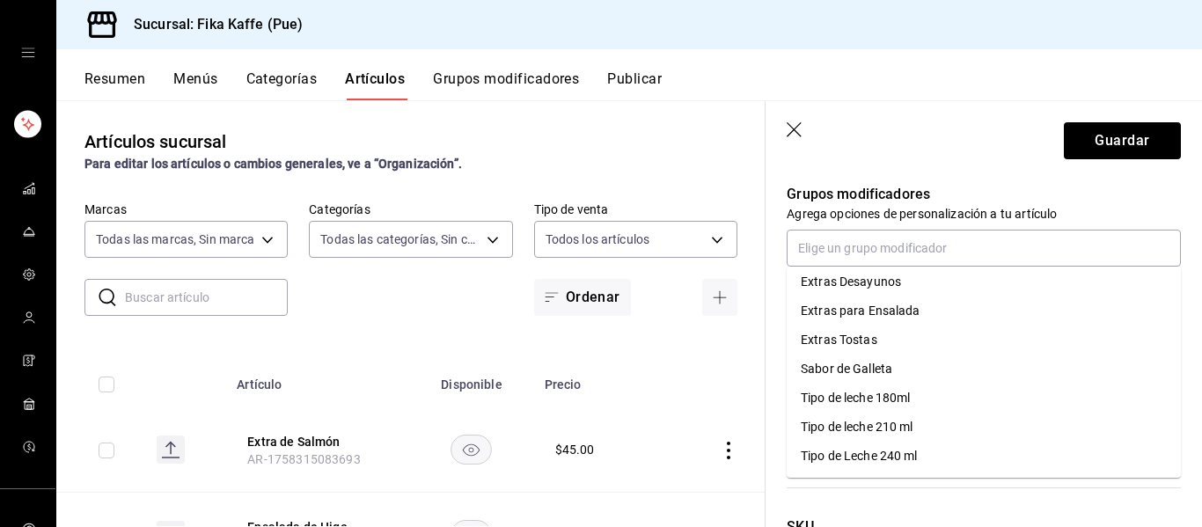
click at [944, 165] on header "Guardar" at bounding box center [983, 137] width 436 height 72
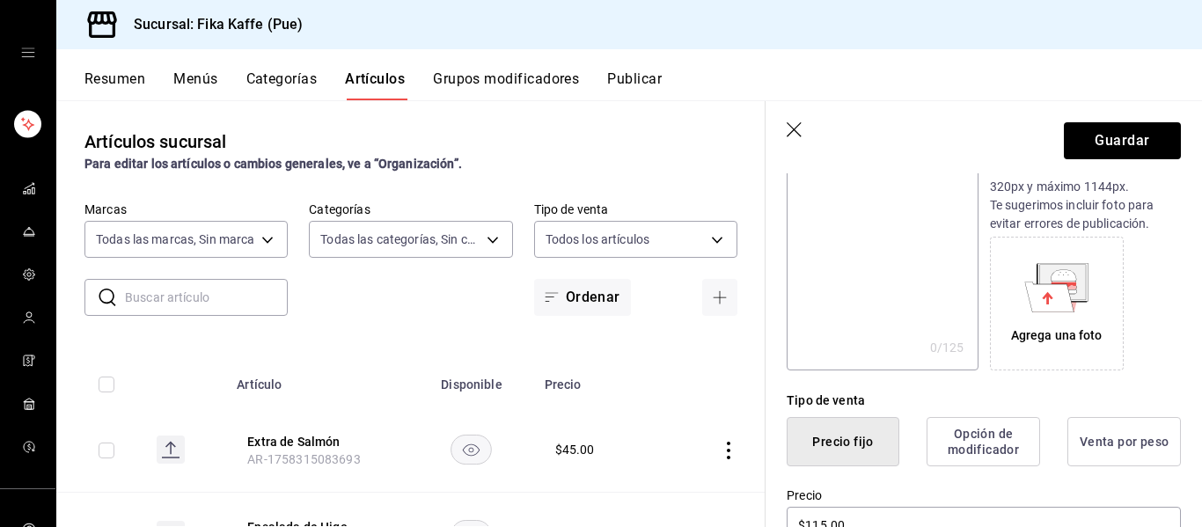
scroll to position [0, 0]
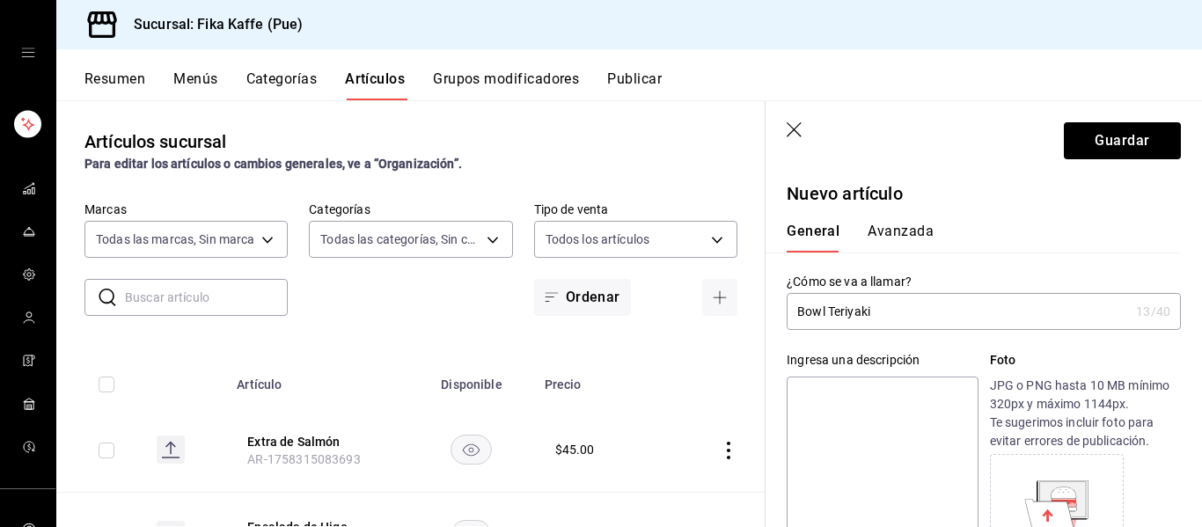
click at [909, 238] on button "Avanzada" at bounding box center [900, 238] width 66 height 30
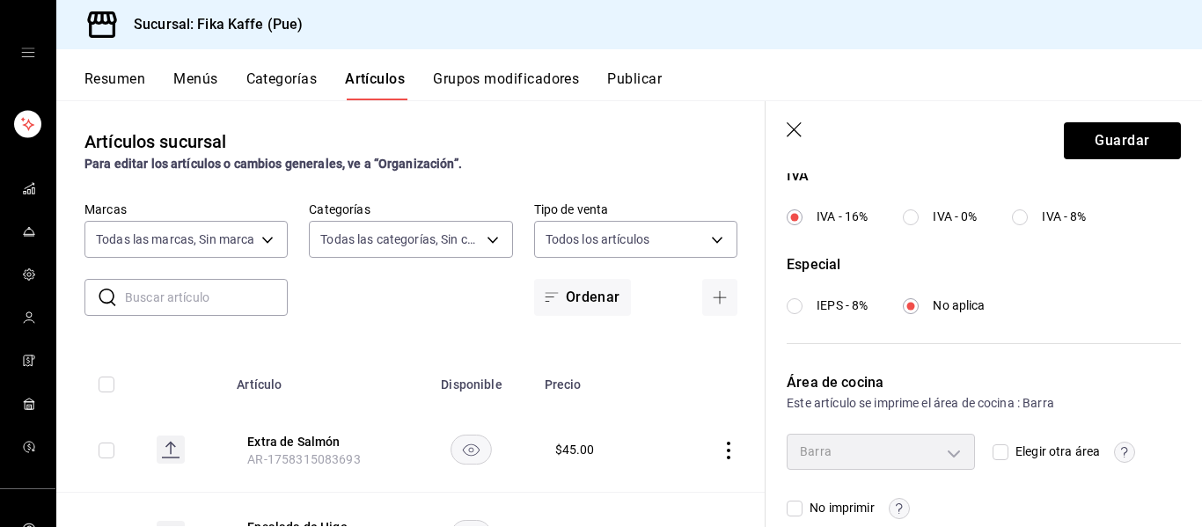
scroll to position [716, 0]
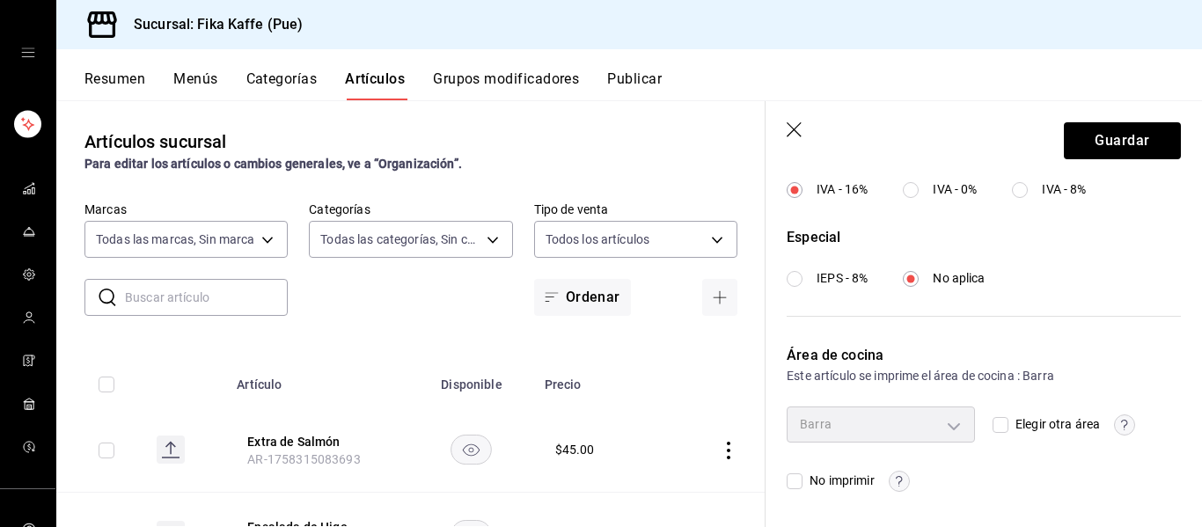
click at [1000, 431] on input "Elegir otra área" at bounding box center [1000, 425] width 16 height 16
checkbox input "true"
click at [910, 436] on body "Sucursal: Fika Kaffe (Pue) Resumen Menús Categorías Artículos Grupos modificado…" at bounding box center [601, 263] width 1202 height 527
click at [811, 501] on input "checkbox" at bounding box center [809, 502] width 16 height 16
checkbox input "true"
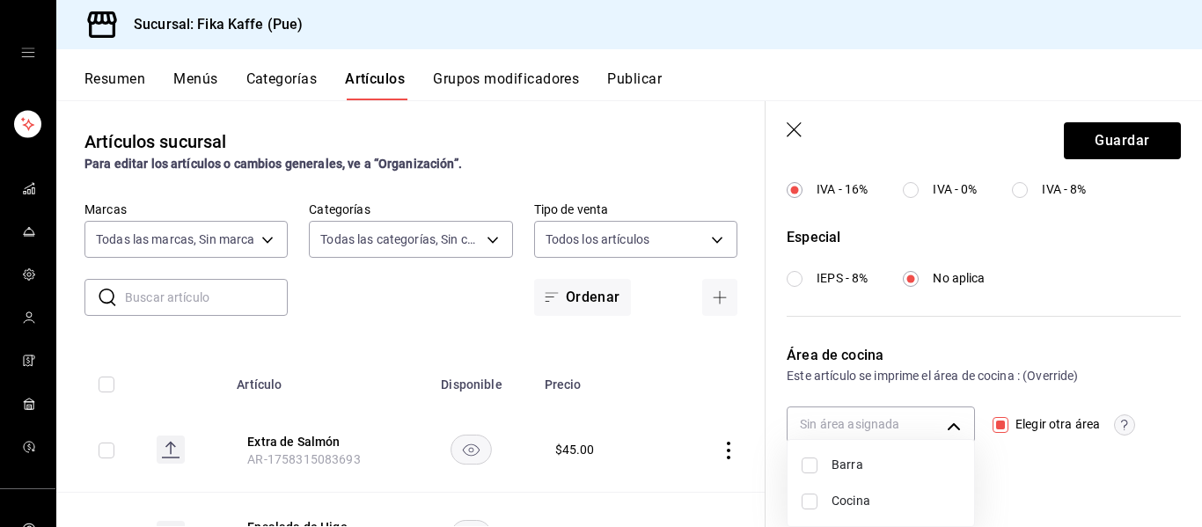
type input "9ae61828-0be7-41a4-8a81-dd9597a1c039"
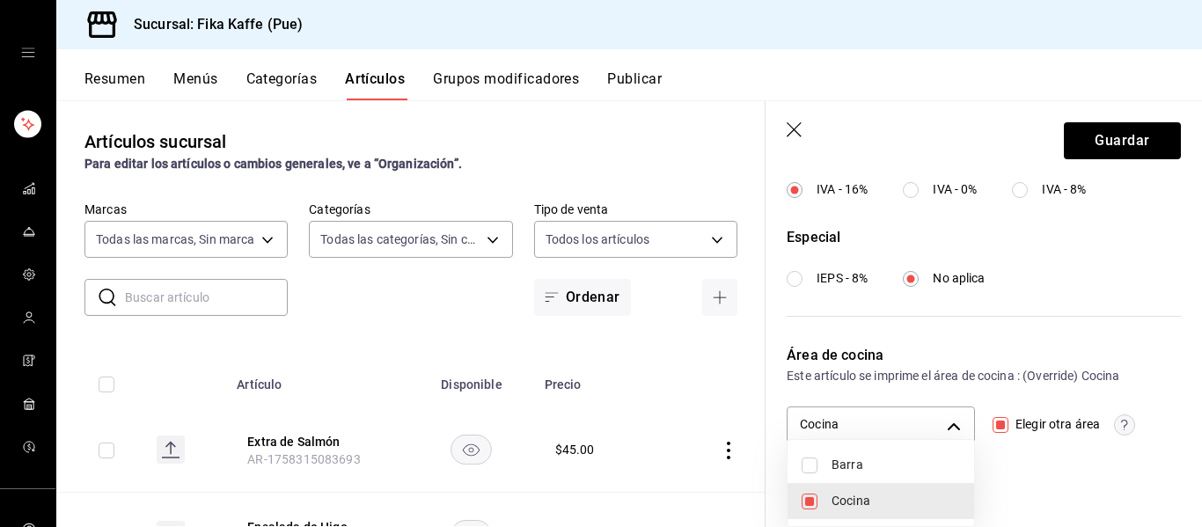
click at [981, 330] on div at bounding box center [601, 263] width 1202 height 527
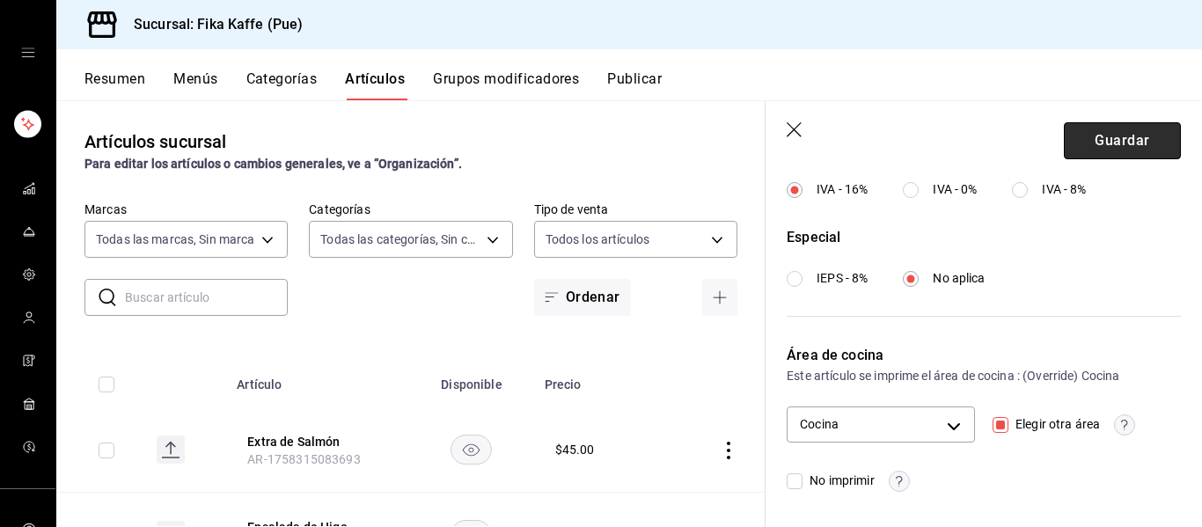
click at [1124, 142] on button "Guardar" at bounding box center [1122, 140] width 117 height 37
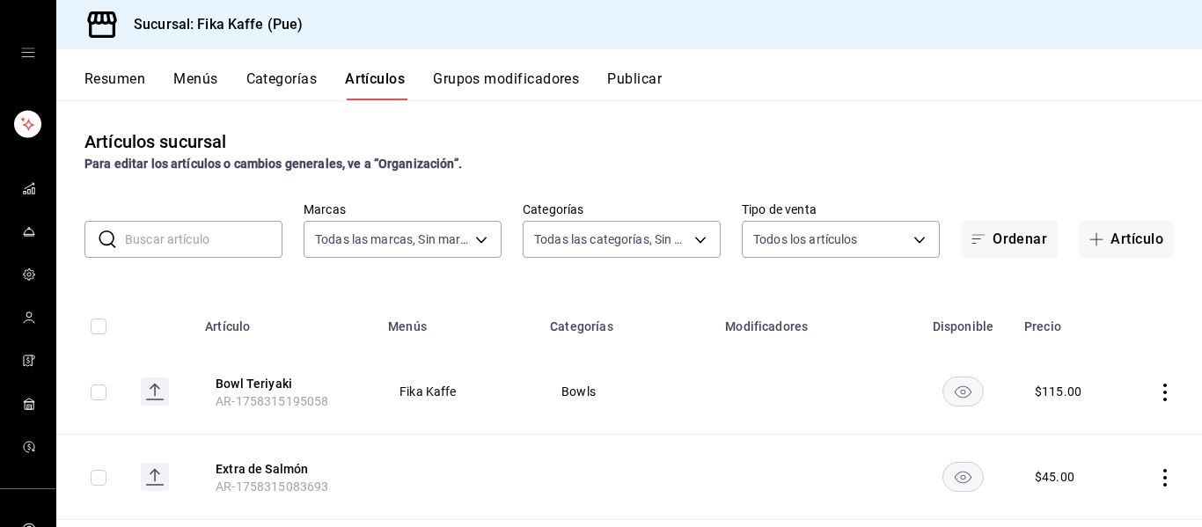
click at [508, 71] on button "Grupos modificadores" at bounding box center [506, 85] width 146 height 30
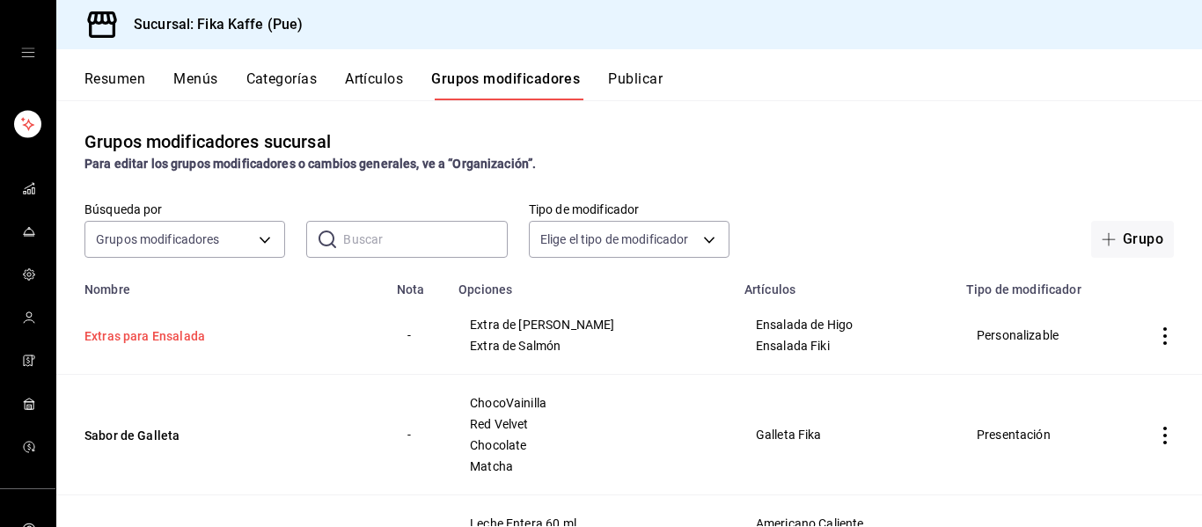
click at [128, 335] on button "Extras para Ensalada" at bounding box center [189, 336] width 211 height 18
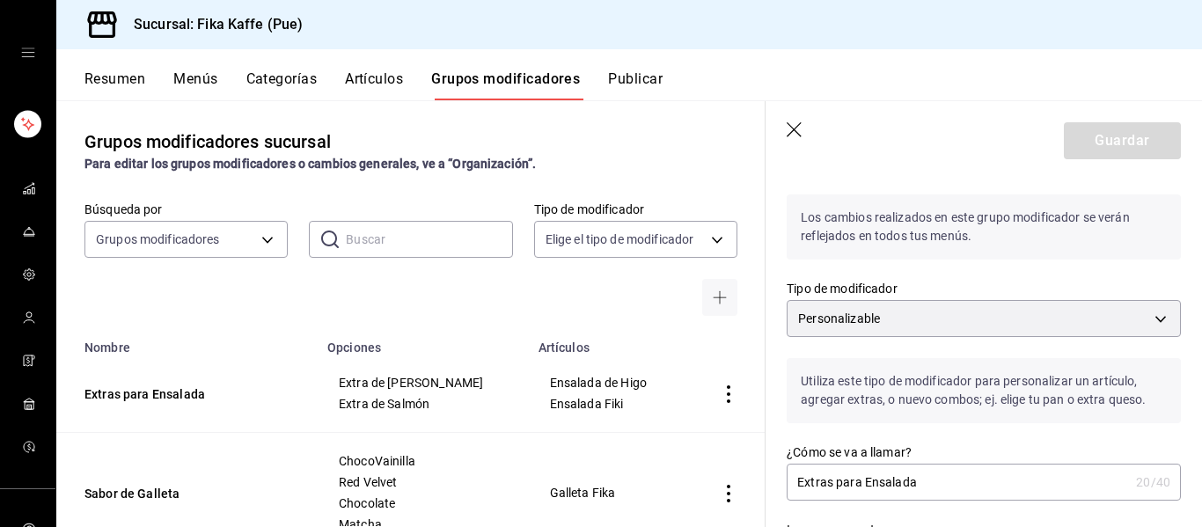
scroll to position [84, 0]
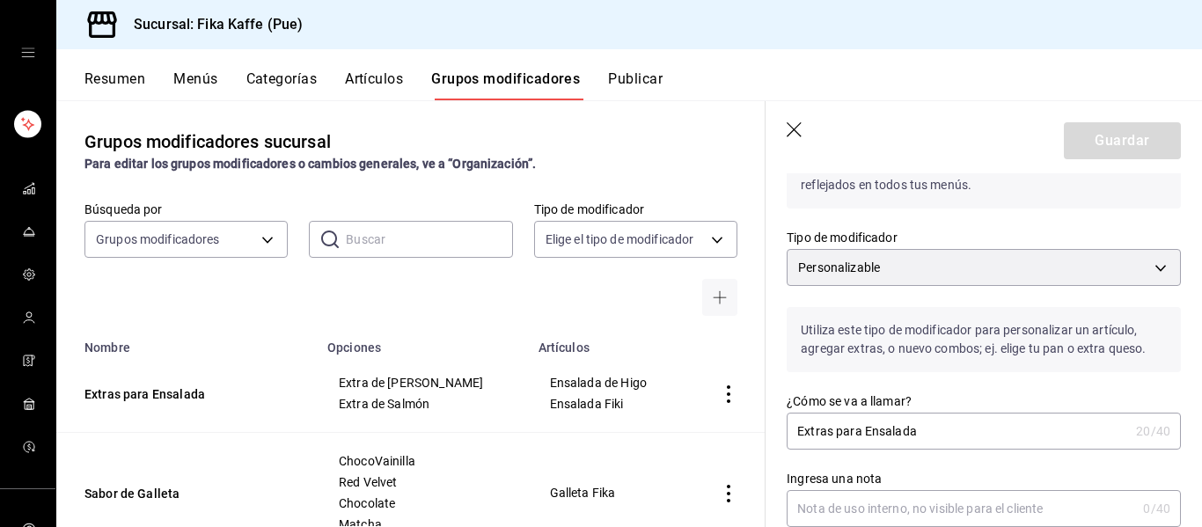
click at [795, 132] on icon "button" at bounding box center [793, 129] width 15 height 15
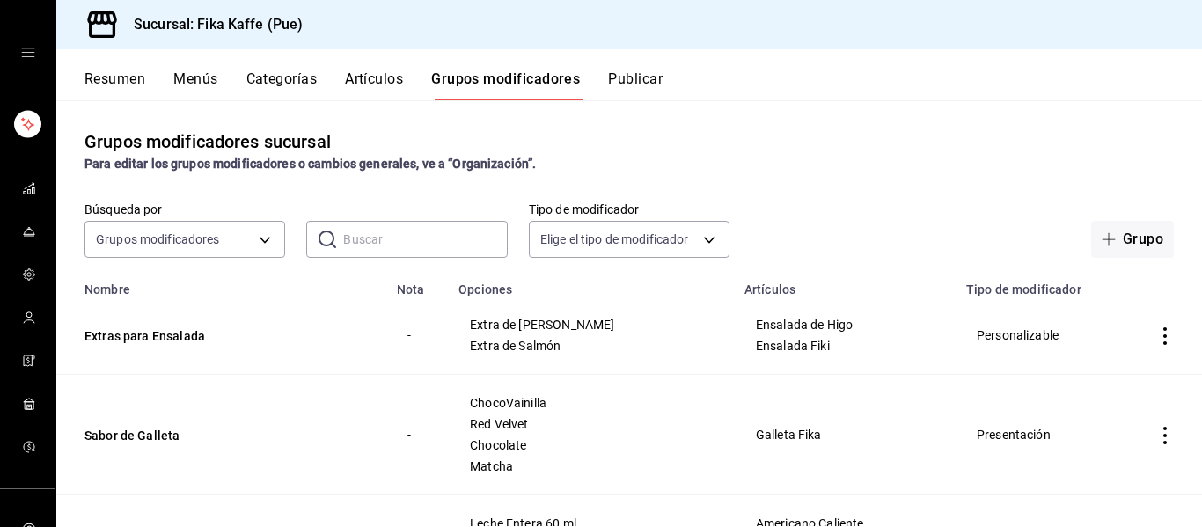
click at [384, 86] on button "Artículos" at bounding box center [374, 85] width 58 height 30
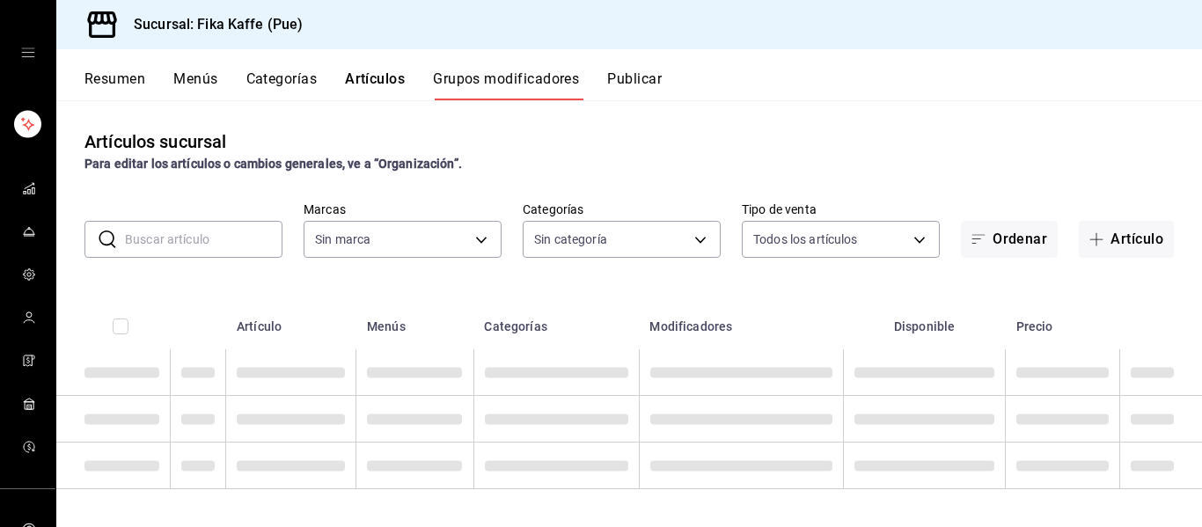
type input "34ad27b6-2ad7-4e09-8c47-bff0ca000e3b"
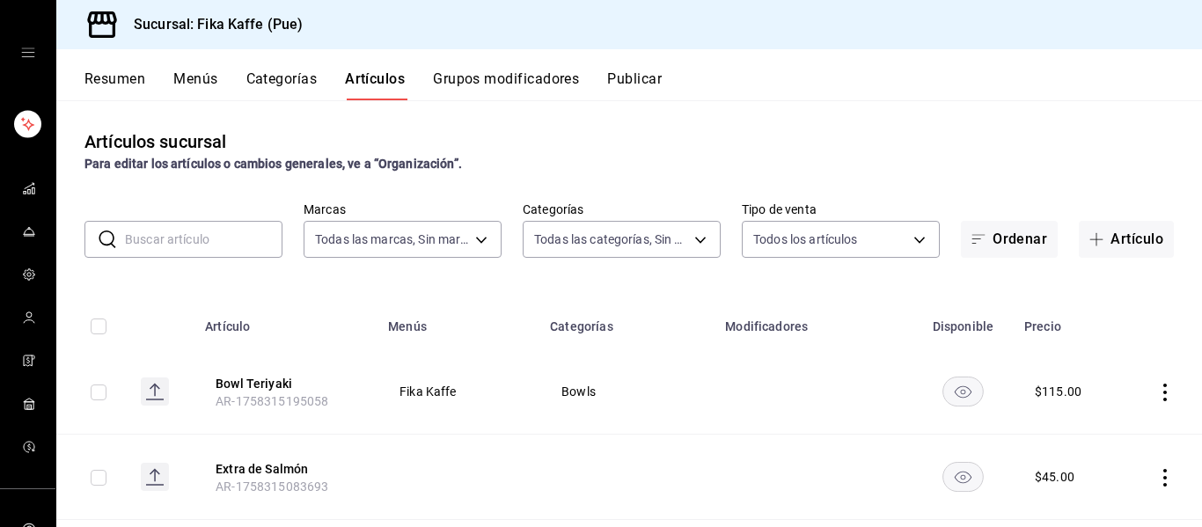
type input "34ad27b6-2ad7-4e09-8c47-bff0ca000e3b"
type input "1994366c-f11a-4cbd-94a1-eb9715e73b61,3590a760-77bb-4674-8d3f-47f28e8156f8,11cd4…"
click at [611, 79] on button "Publicar" at bounding box center [634, 85] width 55 height 30
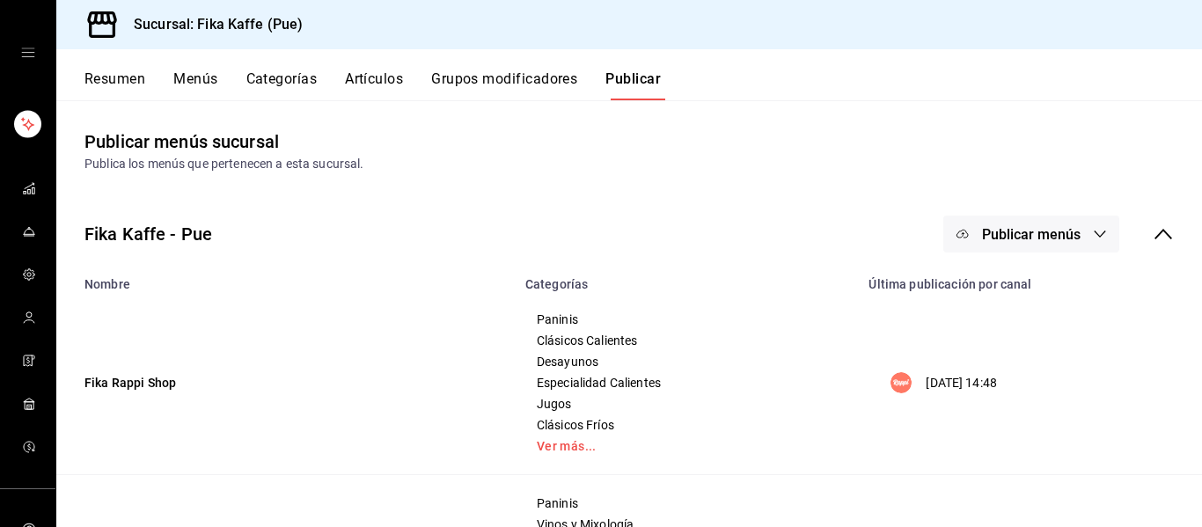
click at [982, 238] on span "Publicar menús" at bounding box center [1031, 234] width 99 height 17
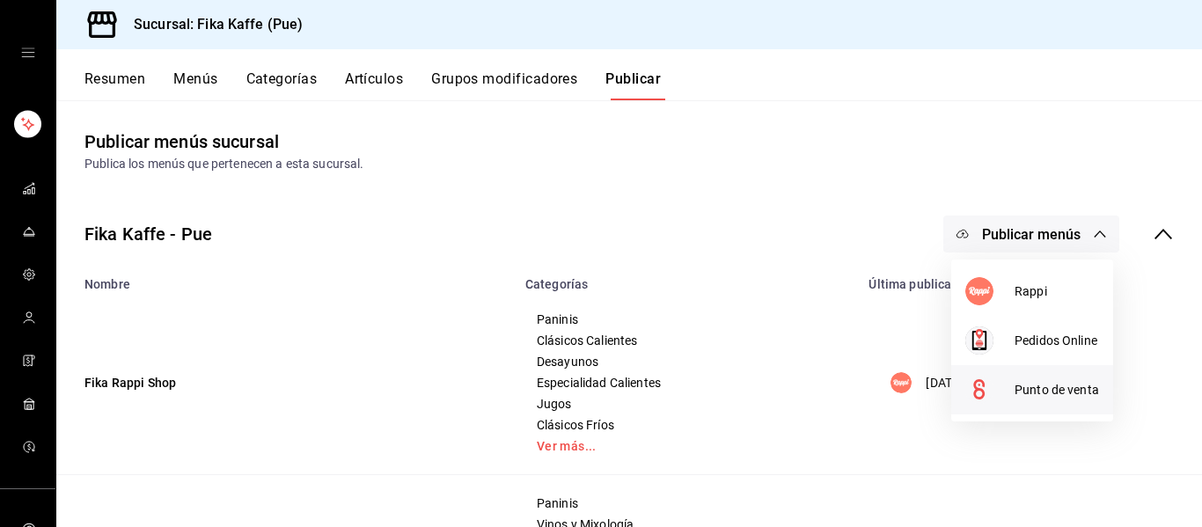
click at [1016, 386] on span "Punto de venta" at bounding box center [1056, 390] width 84 height 18
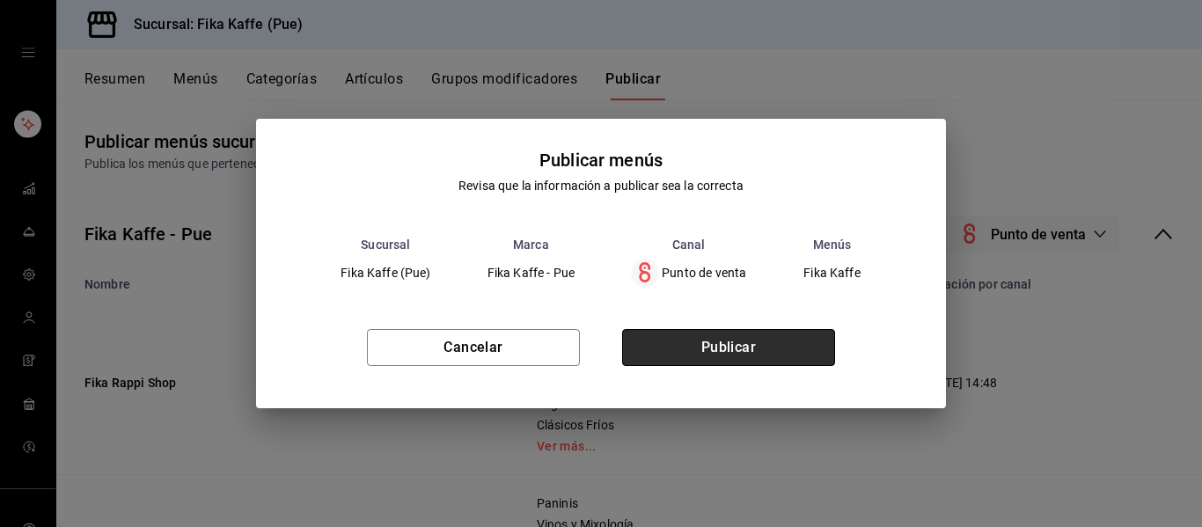
click at [668, 352] on button "Publicar" at bounding box center [728, 347] width 213 height 37
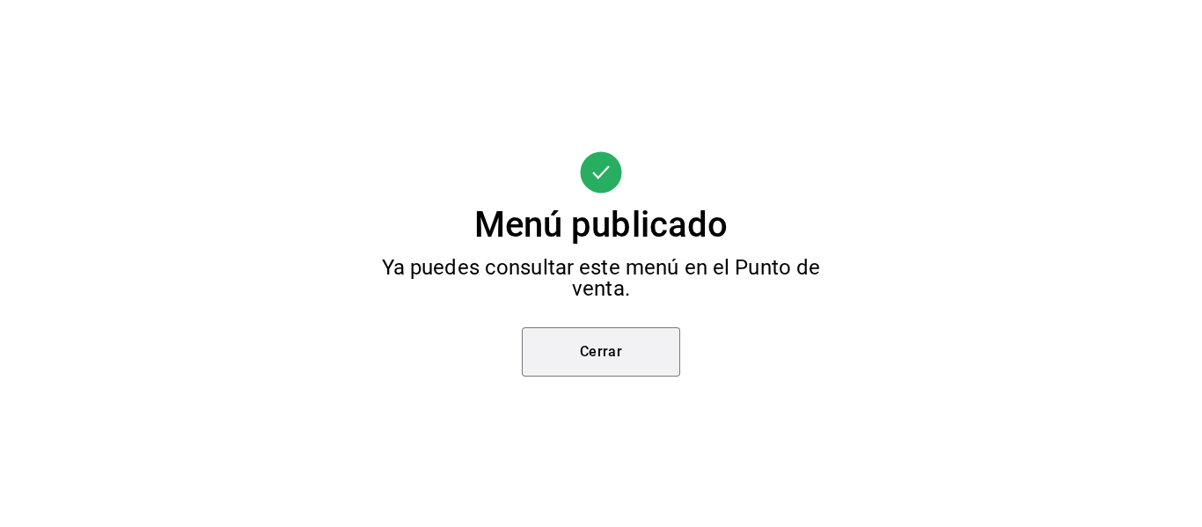
click at [668, 352] on button "Cerrar" at bounding box center [601, 351] width 158 height 49
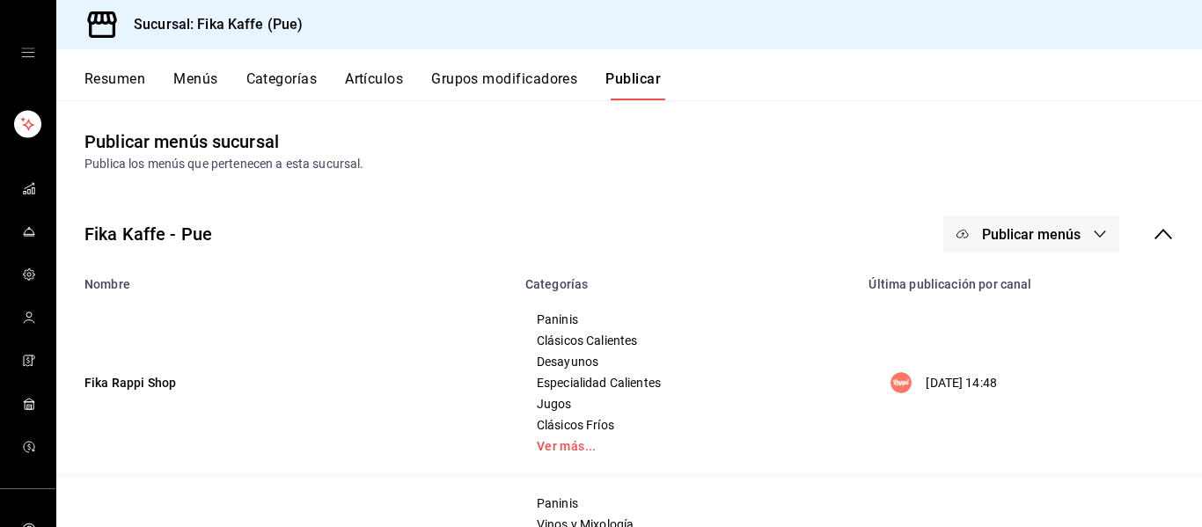
click at [103, 76] on button "Resumen" at bounding box center [114, 85] width 61 height 30
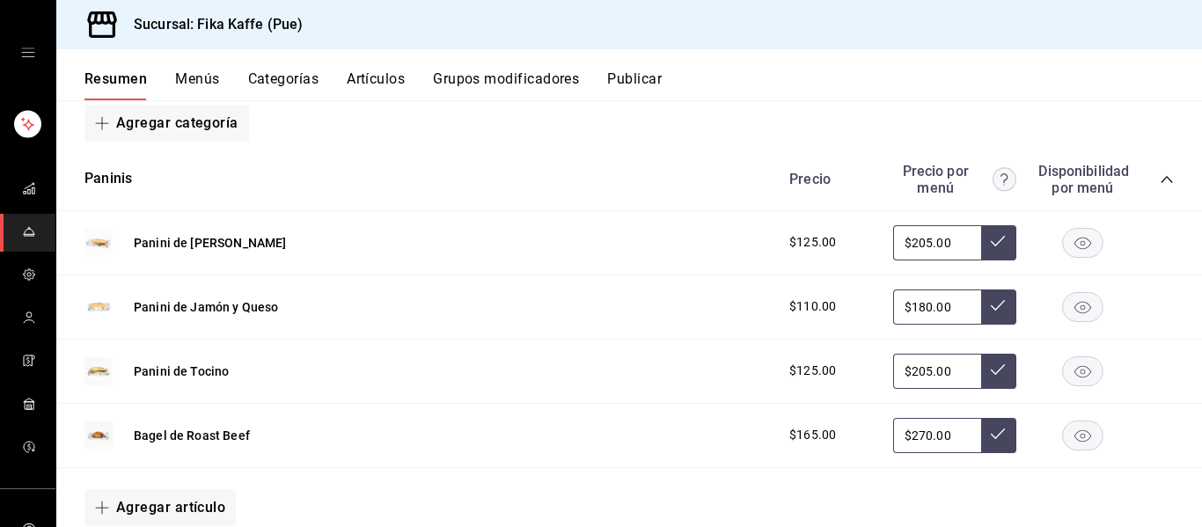
scroll to position [260, 0]
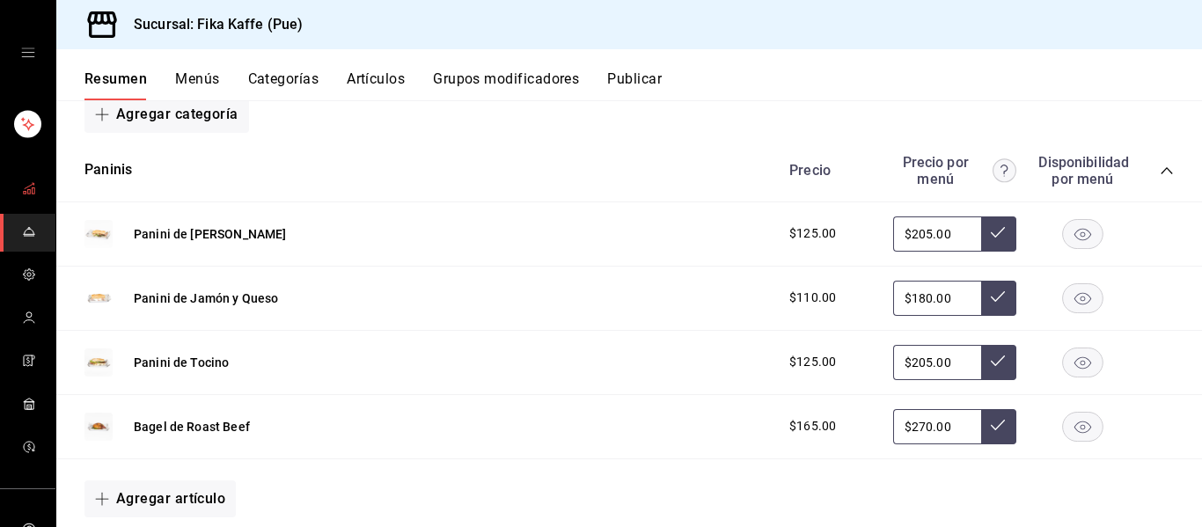
click at [33, 196] on span "mailbox folders" at bounding box center [29, 190] width 14 height 24
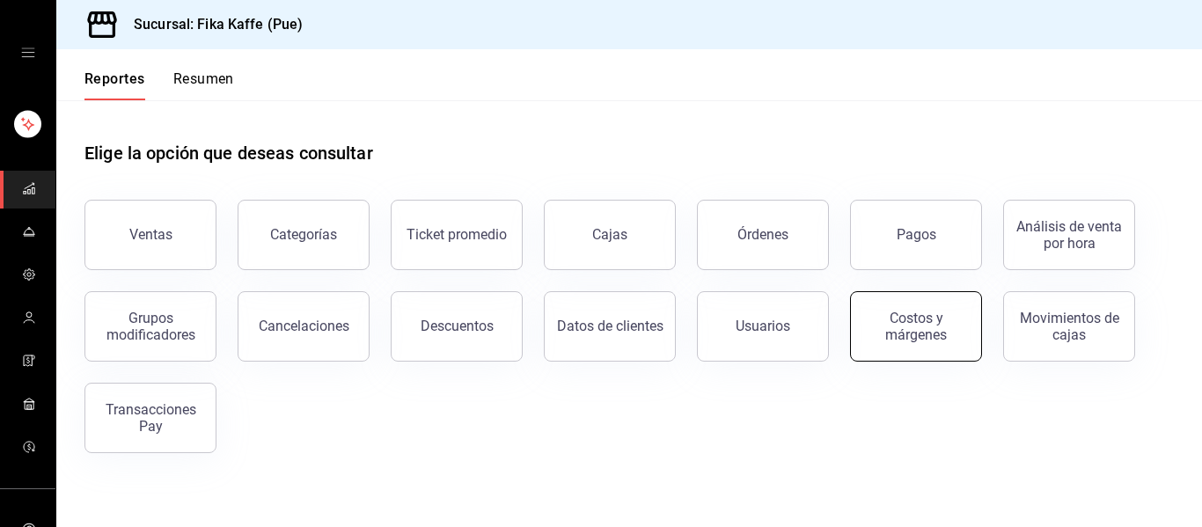
click at [937, 344] on button "Costos y márgenes" at bounding box center [916, 326] width 132 height 70
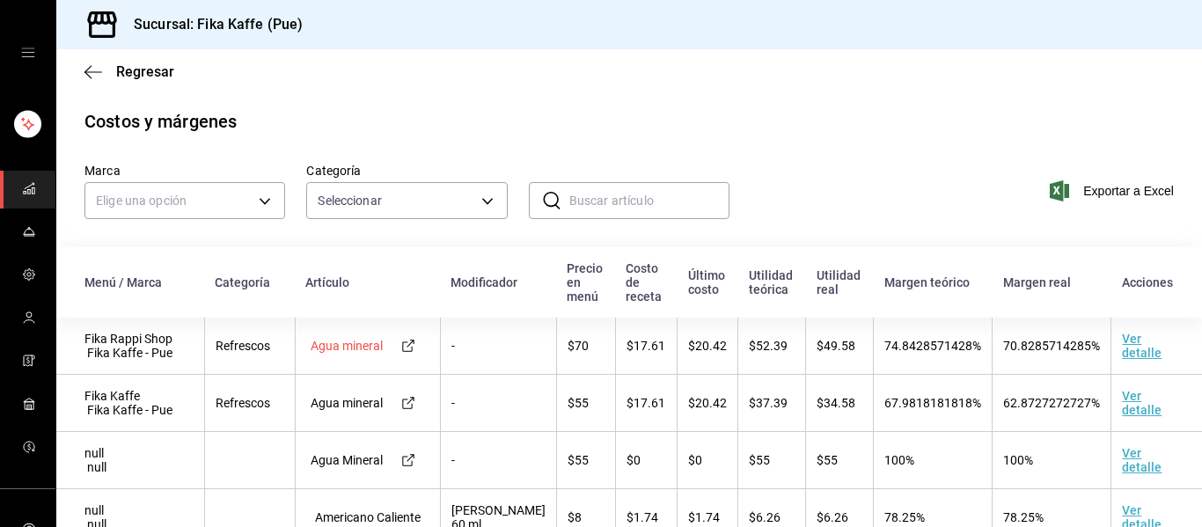
click at [410, 348] on icon at bounding box center [408, 346] width 14 height 14
click at [400, 457] on div at bounding box center [408, 460] width 41 height 14
click at [1120, 453] on td "Ver detalle" at bounding box center [1156, 460] width 91 height 57
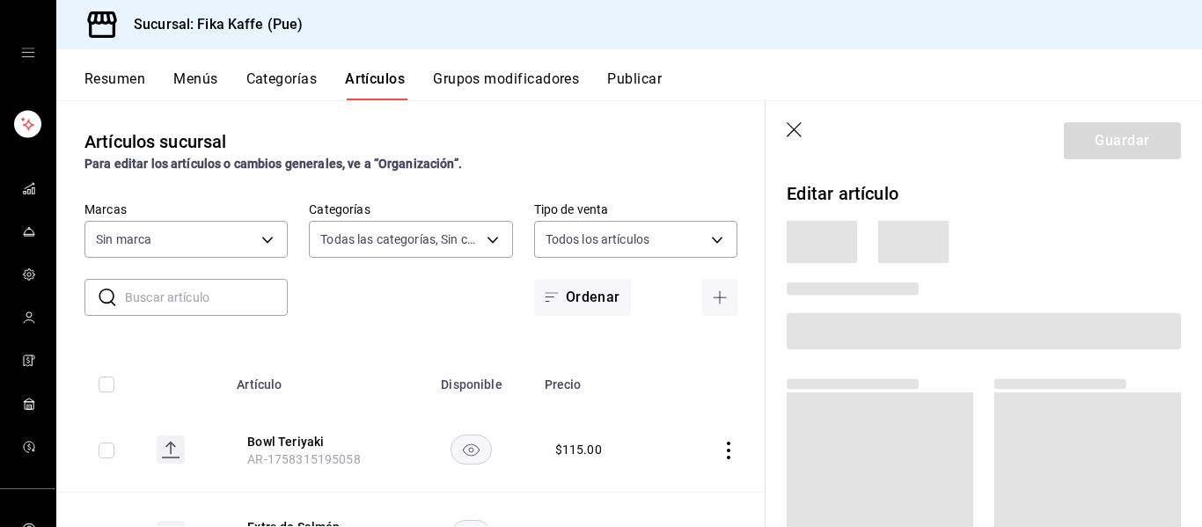
type input "1994366c-f11a-4cbd-94a1-eb9715e73b61,3590a760-77bb-4674-8d3f-47f28e8156f8,11cd4…"
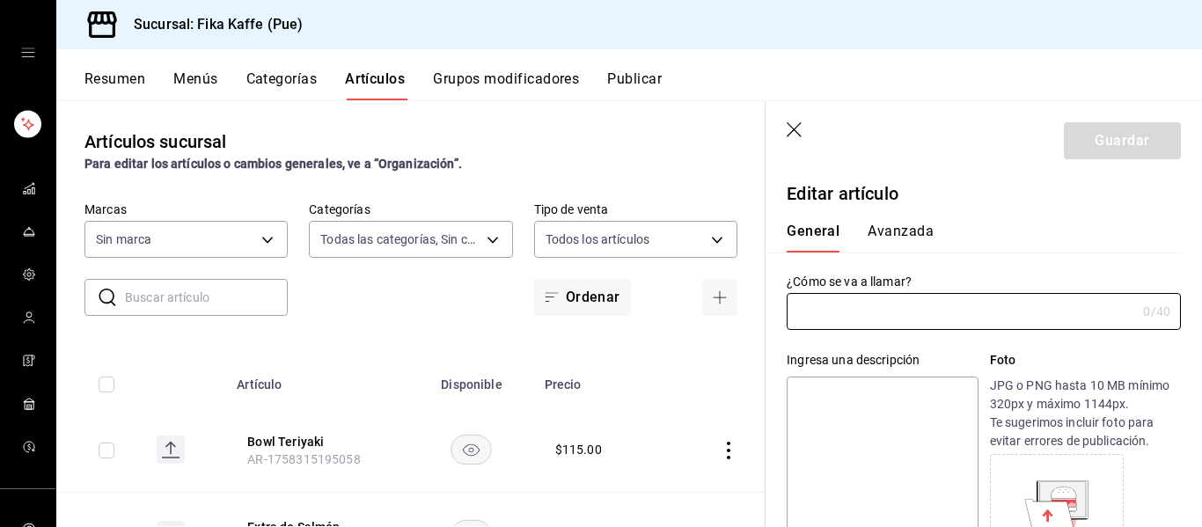
type input "34ad27b6-2ad7-4e09-8c47-bff0ca000e3b"
type input "Agua mineral"
type textarea "Brillante!"
type textarea "x"
type input "AR-1749769652569"
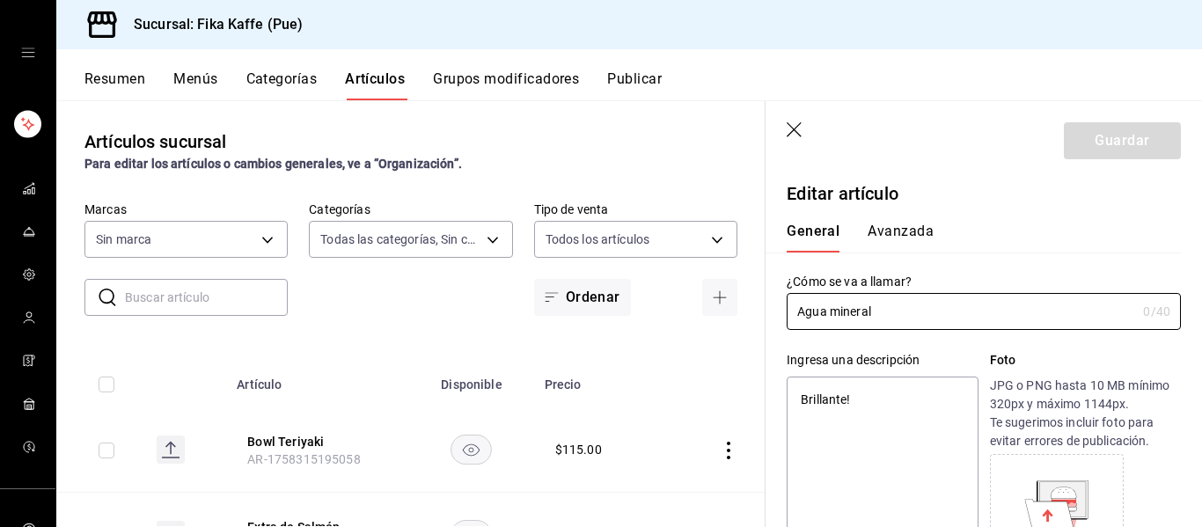
type textarea "x"
type input "$55.00"
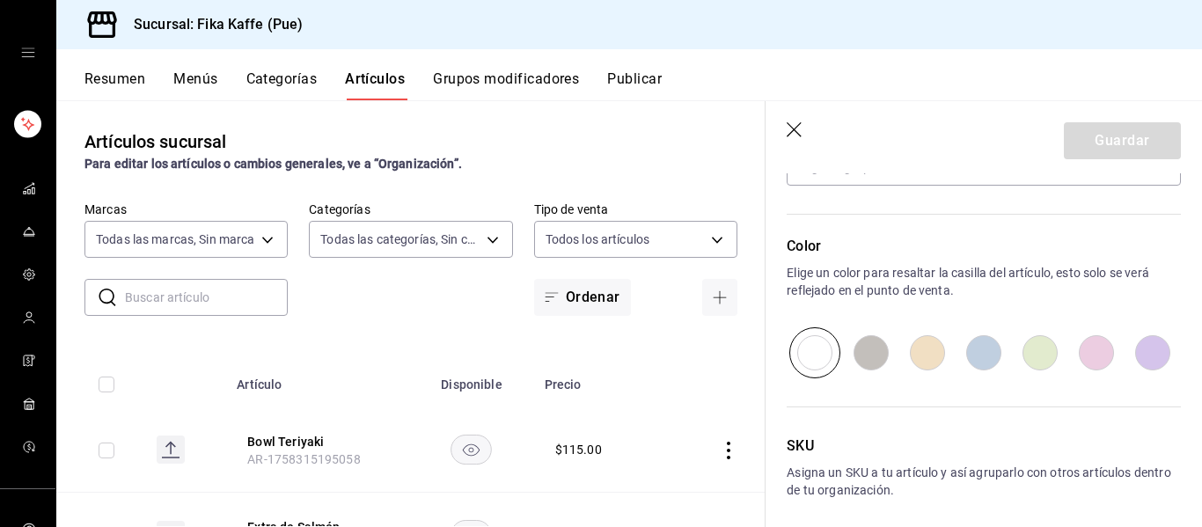
scroll to position [1059, 0]
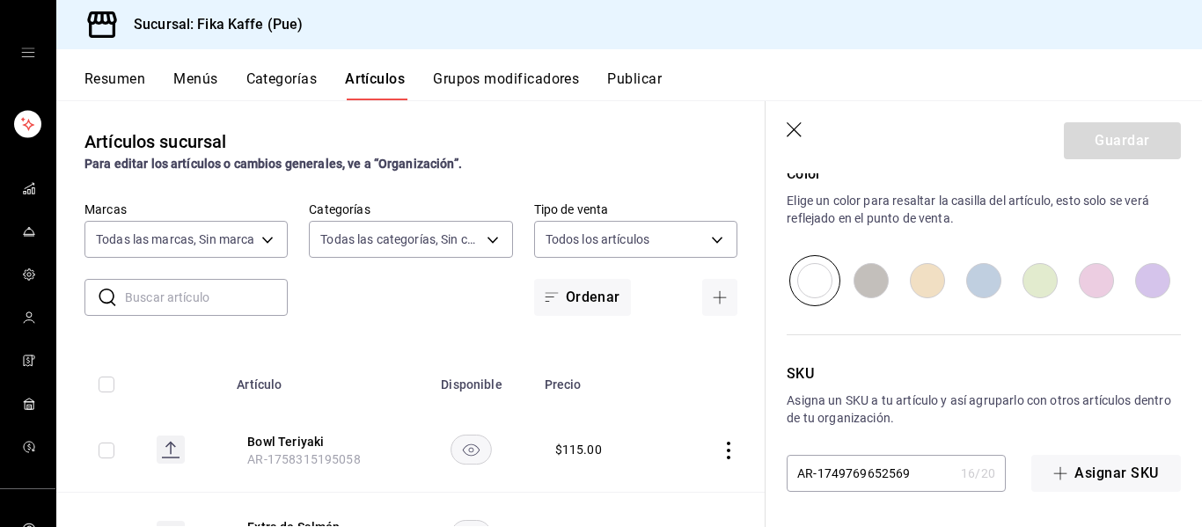
click at [804, 130] on header "Guardar" at bounding box center [983, 137] width 436 height 72
click at [803, 134] on icon "button" at bounding box center [795, 131] width 18 height 18
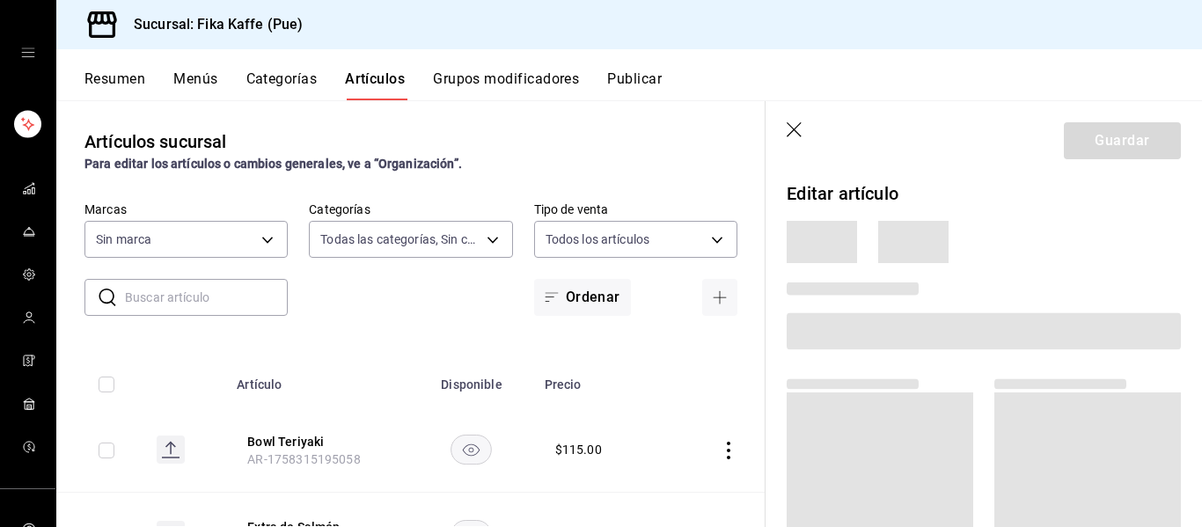
type input "1994366c-f11a-4cbd-94a1-eb9715e73b61,3590a760-77bb-4674-8d3f-47f28e8156f8,11cd4…"
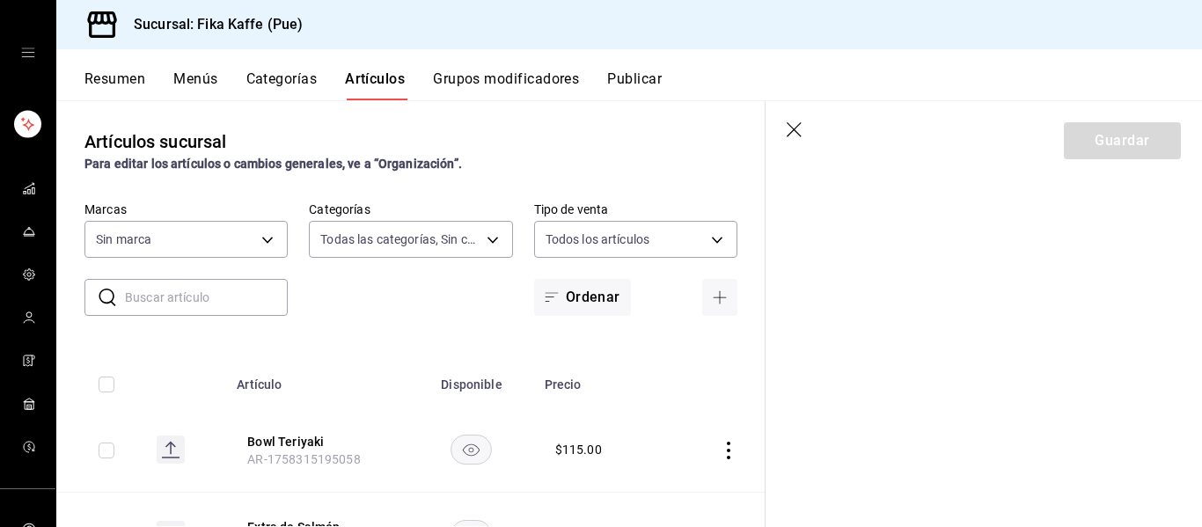
type input "34ad27b6-2ad7-4e09-8c47-bff0ca000e3b"
drag, startPoint x: 789, startPoint y: 134, endPoint x: 430, endPoint y: 10, distance: 379.8
click at [789, 135] on icon "button" at bounding box center [795, 131] width 18 height 18
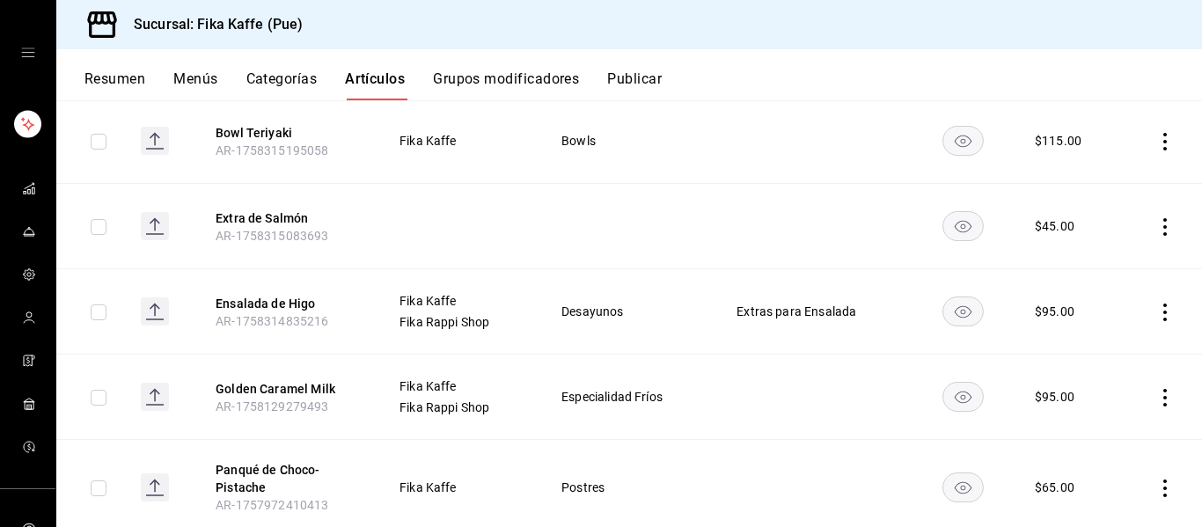
scroll to position [11, 0]
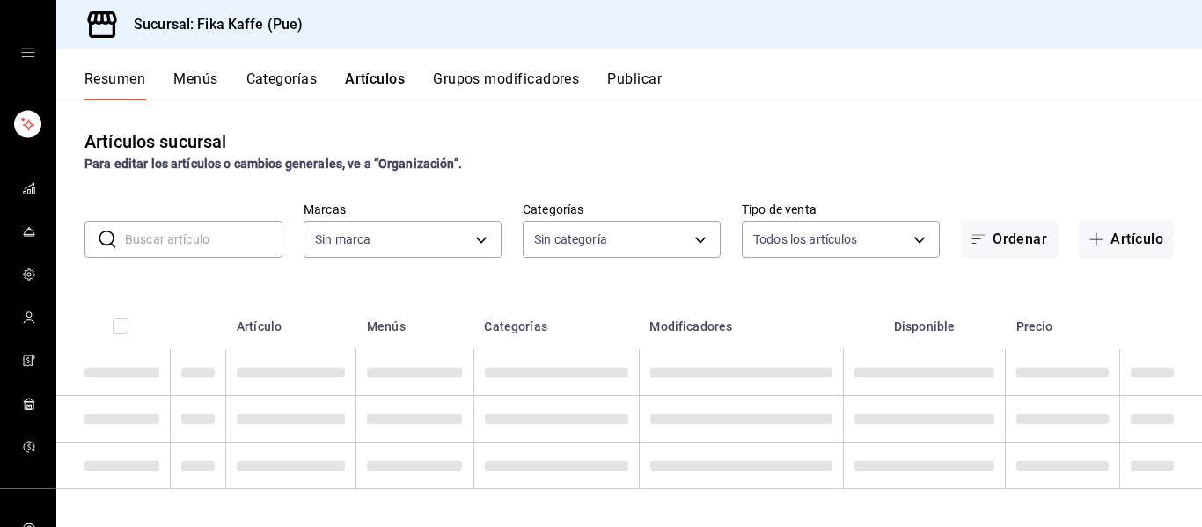
type input "1994366c-f11a-4cbd-94a1-eb9715e73b61,3590a760-77bb-4674-8d3f-47f28e8156f8,11cd4…"
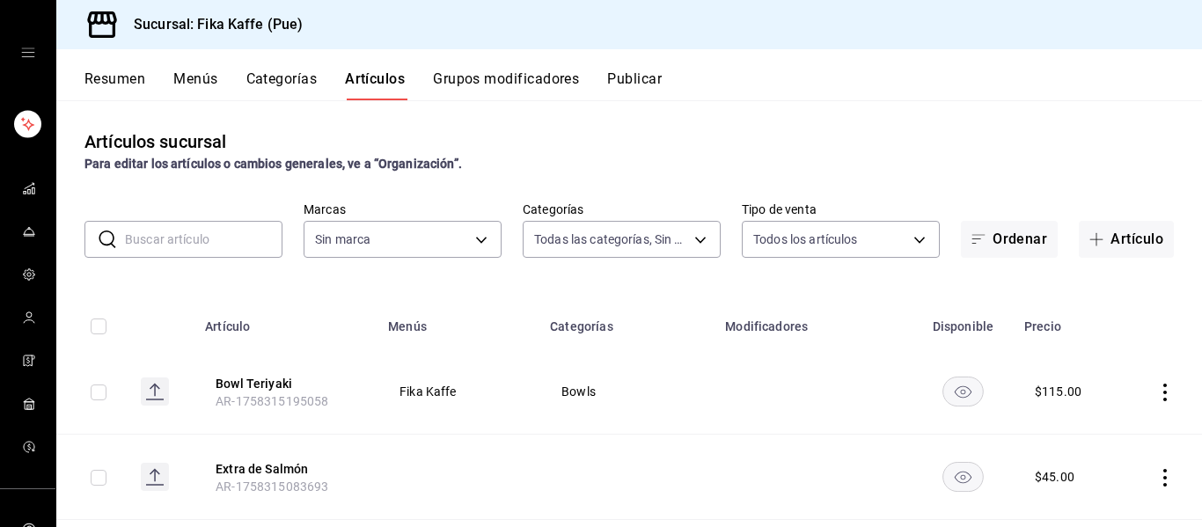
type input "34ad27b6-2ad7-4e09-8c47-bff0ca000e3b"
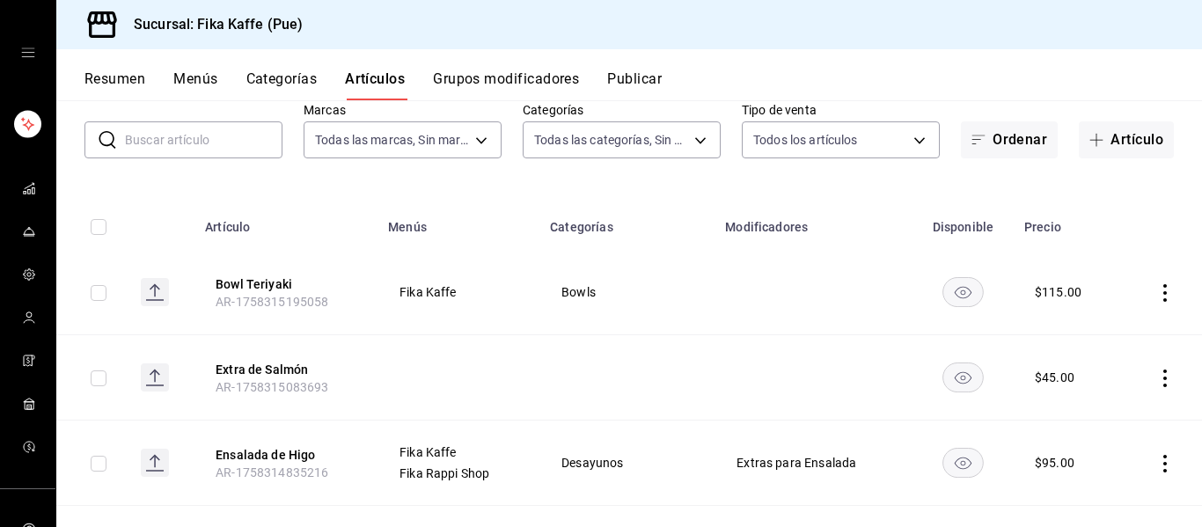
scroll to position [89, 0]
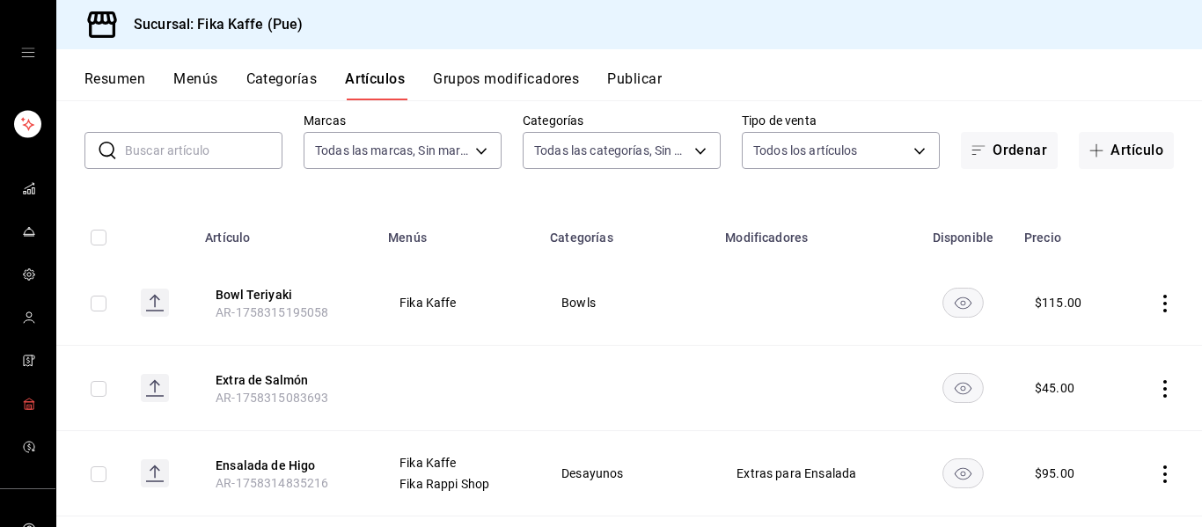
click at [22, 415] on span "mailbox folders" at bounding box center [29, 405] width 14 height 24
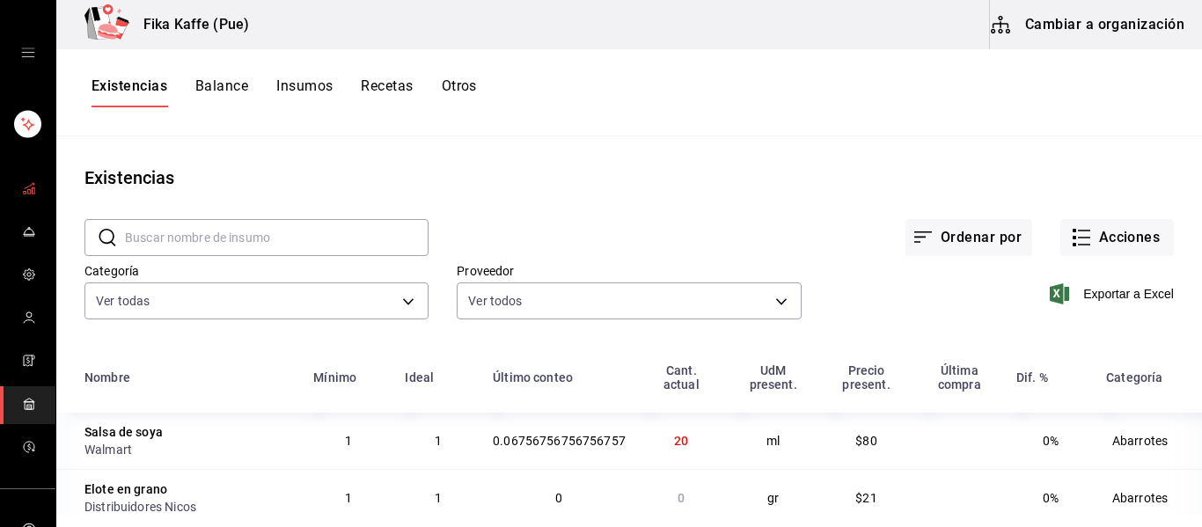
click at [19, 187] on link "mailbox folders" at bounding box center [27, 190] width 55 height 38
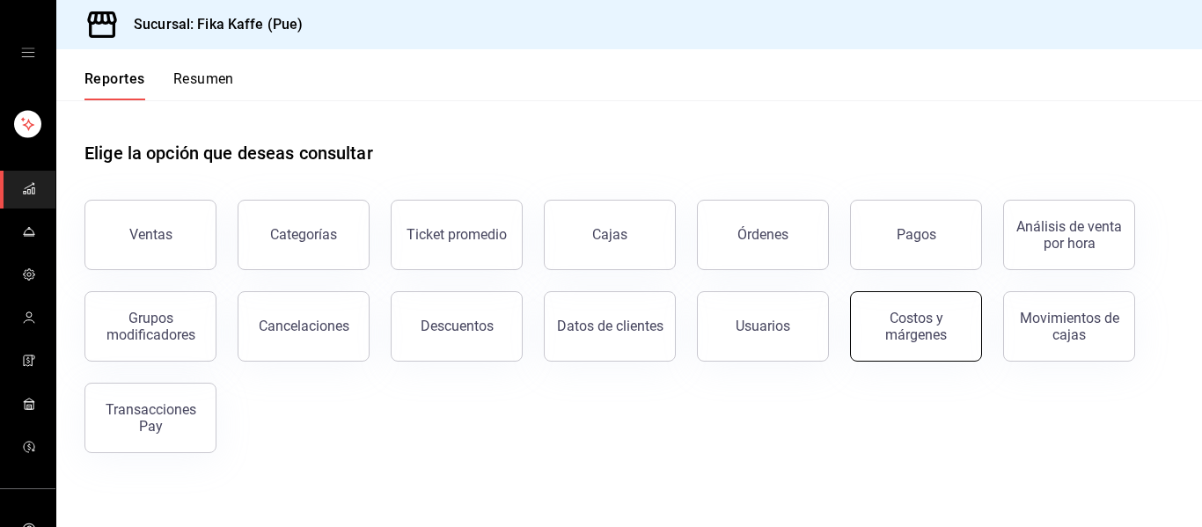
click at [918, 342] on button "Costos y márgenes" at bounding box center [916, 326] width 132 height 70
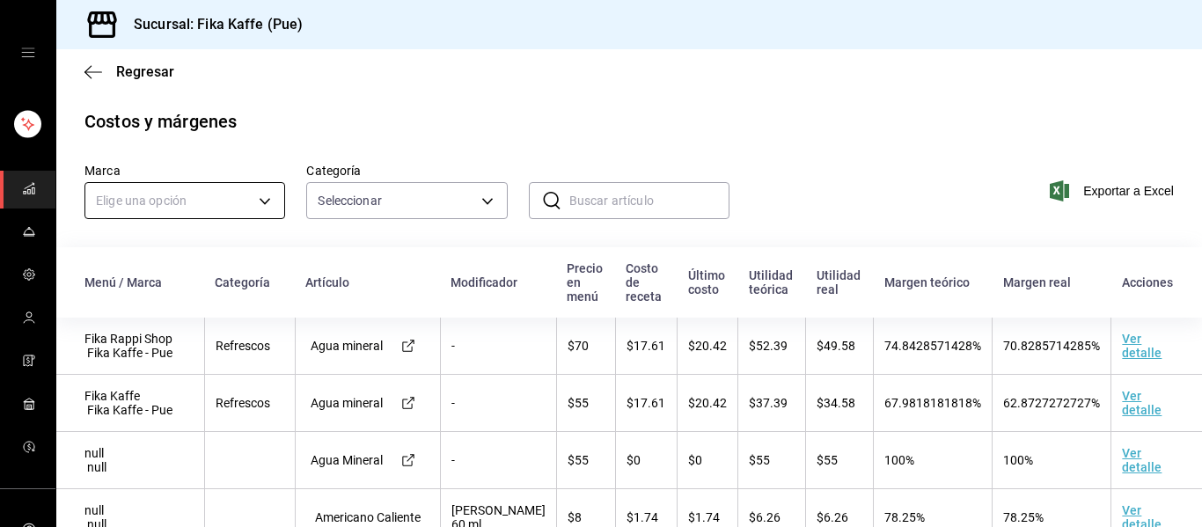
click at [169, 206] on body "Sucursal: Fika Kaffe (Pue) Regresar Costos y márgenes Marca Elige una opción Ca…" at bounding box center [601, 263] width 1202 height 527
click at [169, 287] on li "Fika Kaffe - Pue" at bounding box center [184, 284] width 199 height 29
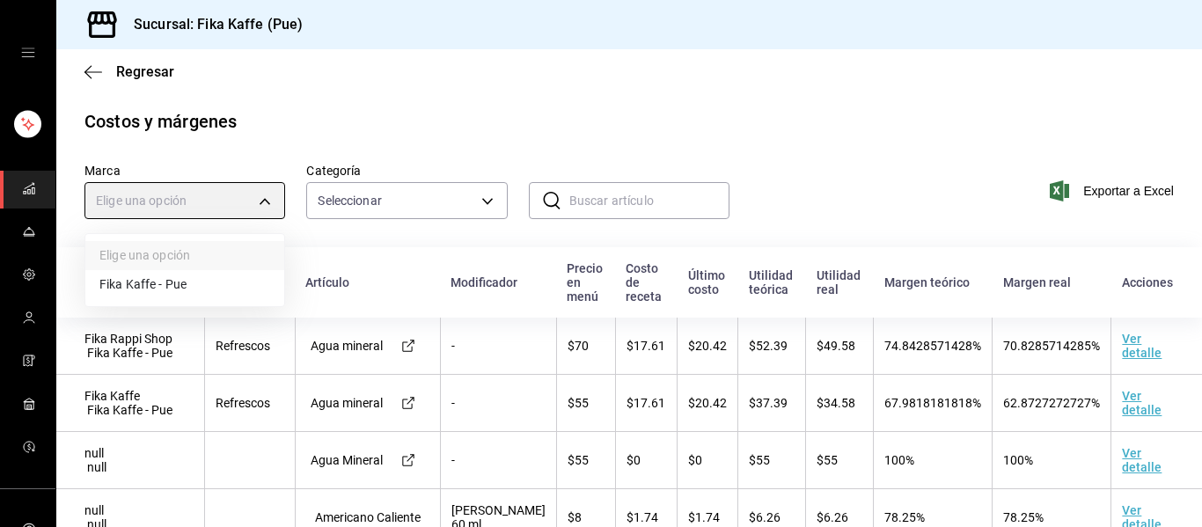
type input "34ad27b6-2ad7-4e09-8c47-bff0ca000e3b"
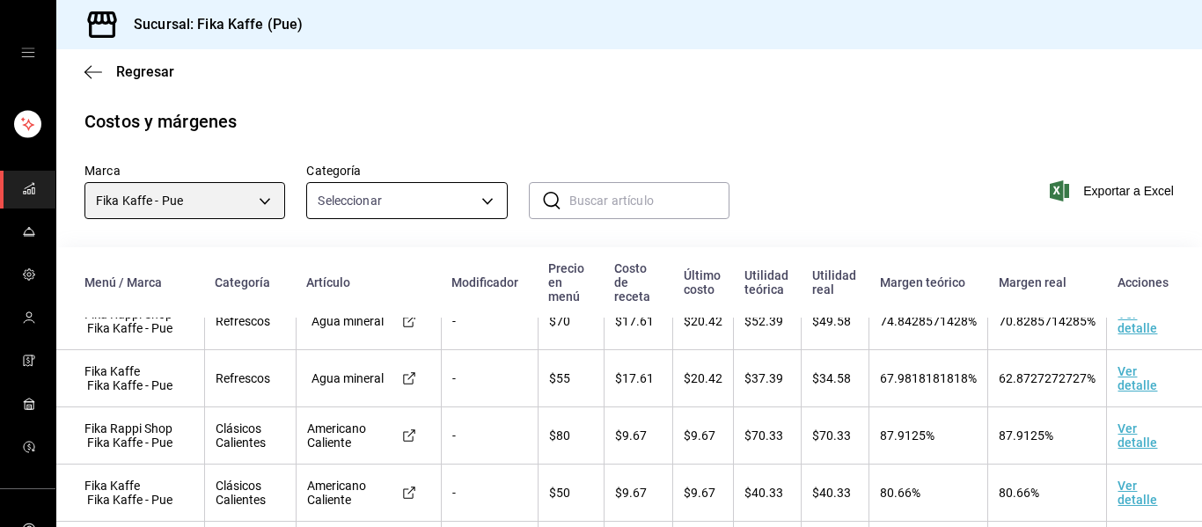
scroll to position [26, 0]
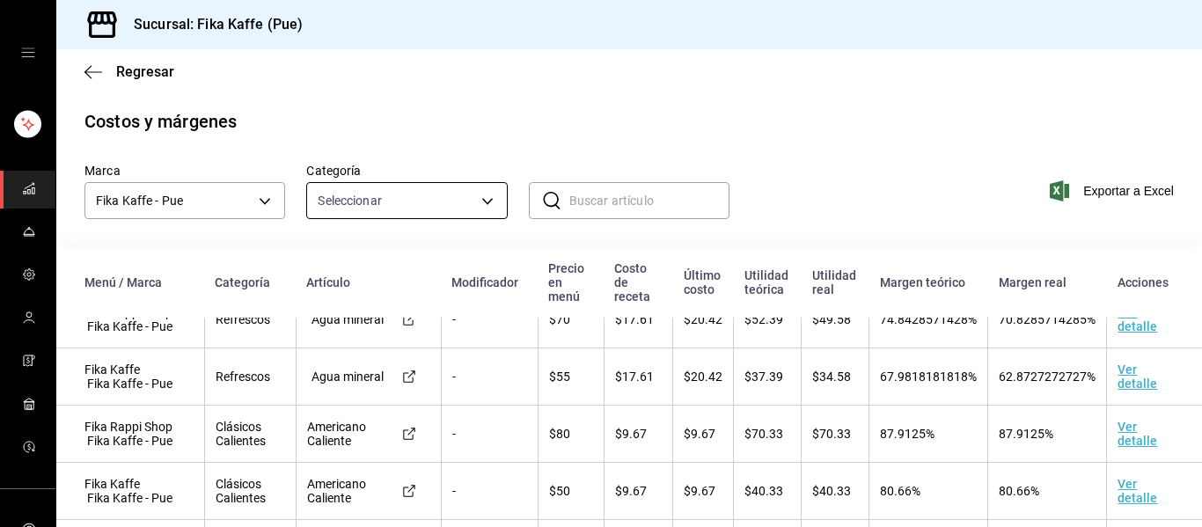
click at [421, 203] on body "Sucursal: Fika Kaffe (Pue) Regresar Costos y márgenes Marca Fika Kaffe - Pue 34…" at bounding box center [601, 263] width 1202 height 527
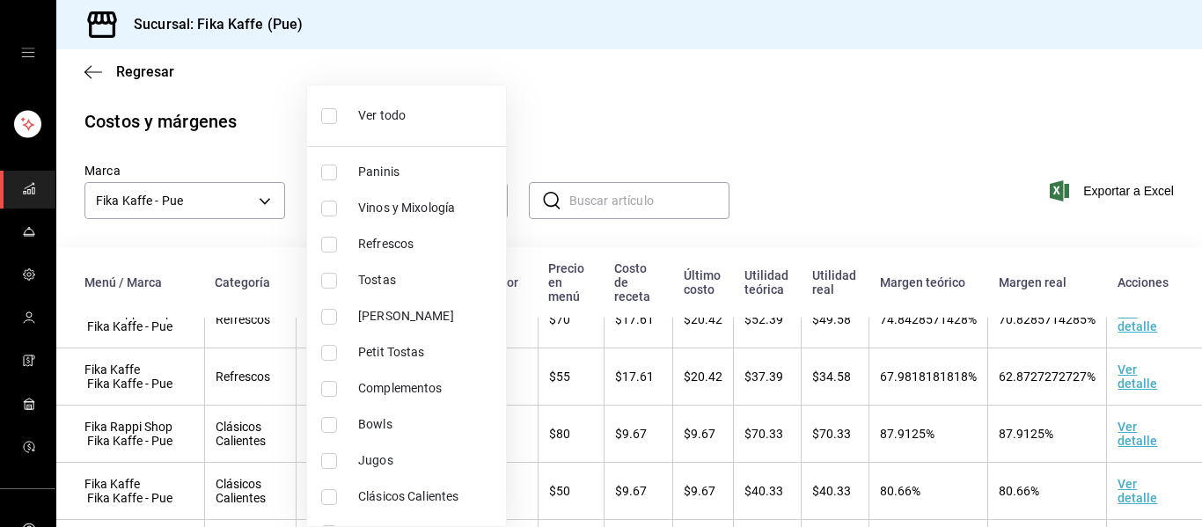
click at [587, 134] on div at bounding box center [601, 263] width 1202 height 527
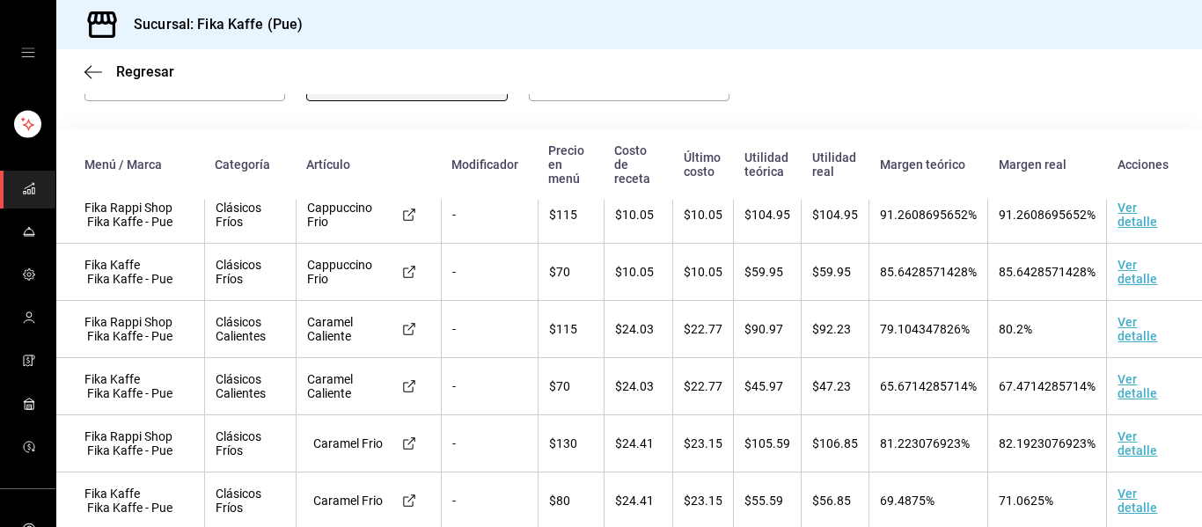
scroll to position [649, 0]
